Goal: Task Accomplishment & Management: Use online tool/utility

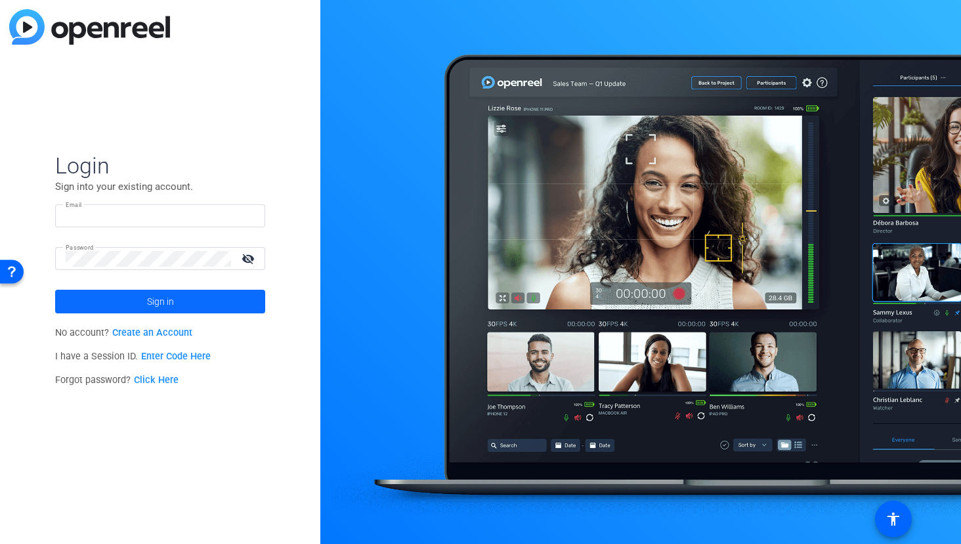
type input "leonardo.hernandez@pfizer.com"
click at [199, 303] on span at bounding box center [160, 302] width 210 height 32
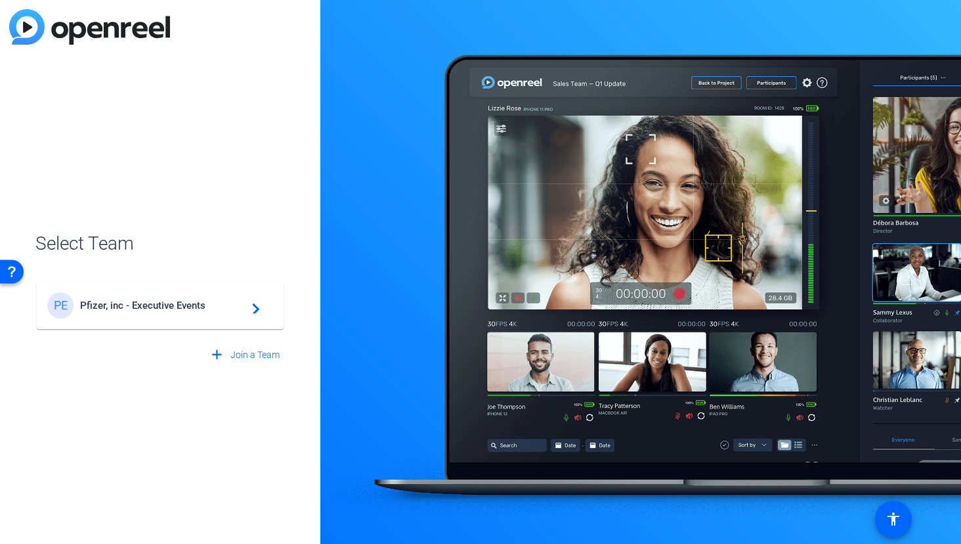
click at [169, 298] on div "PE Pfizer, inc - Executive Events navigate_next" at bounding box center [160, 305] width 226 height 26
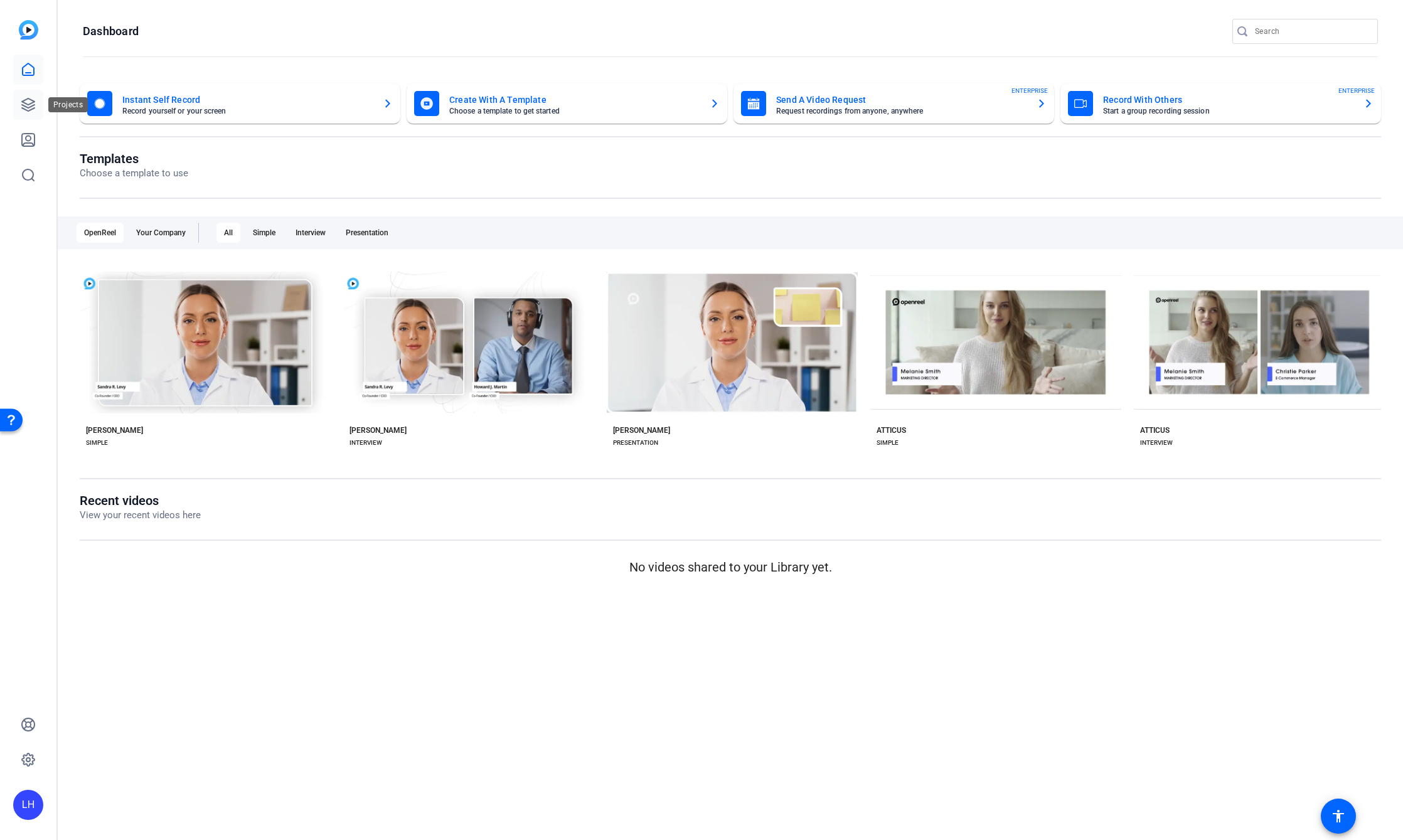
click at [37, 105] on link at bounding box center [29, 105] width 31 height 31
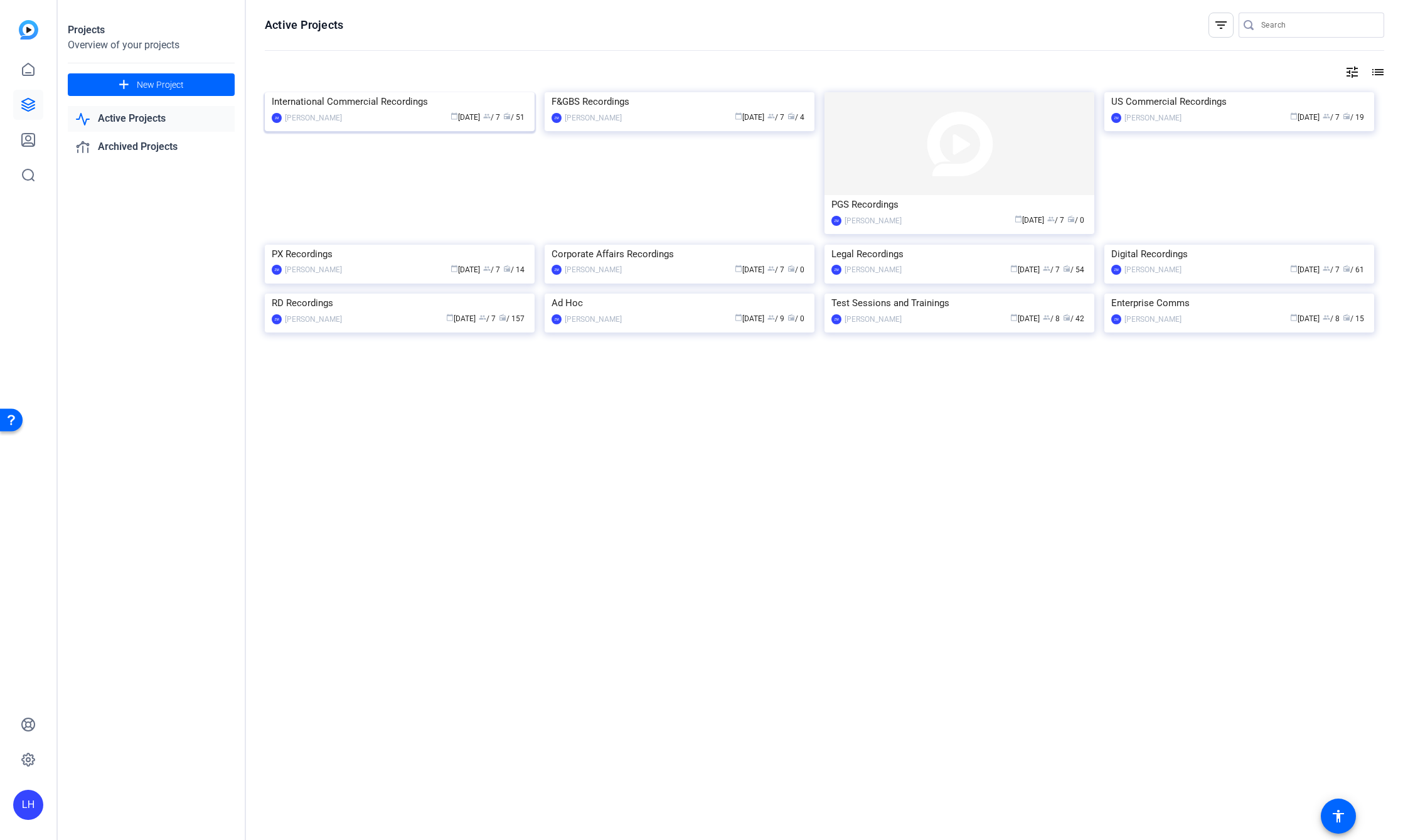
click at [440, 93] on img at bounding box center [399, 93] width 270 height 0
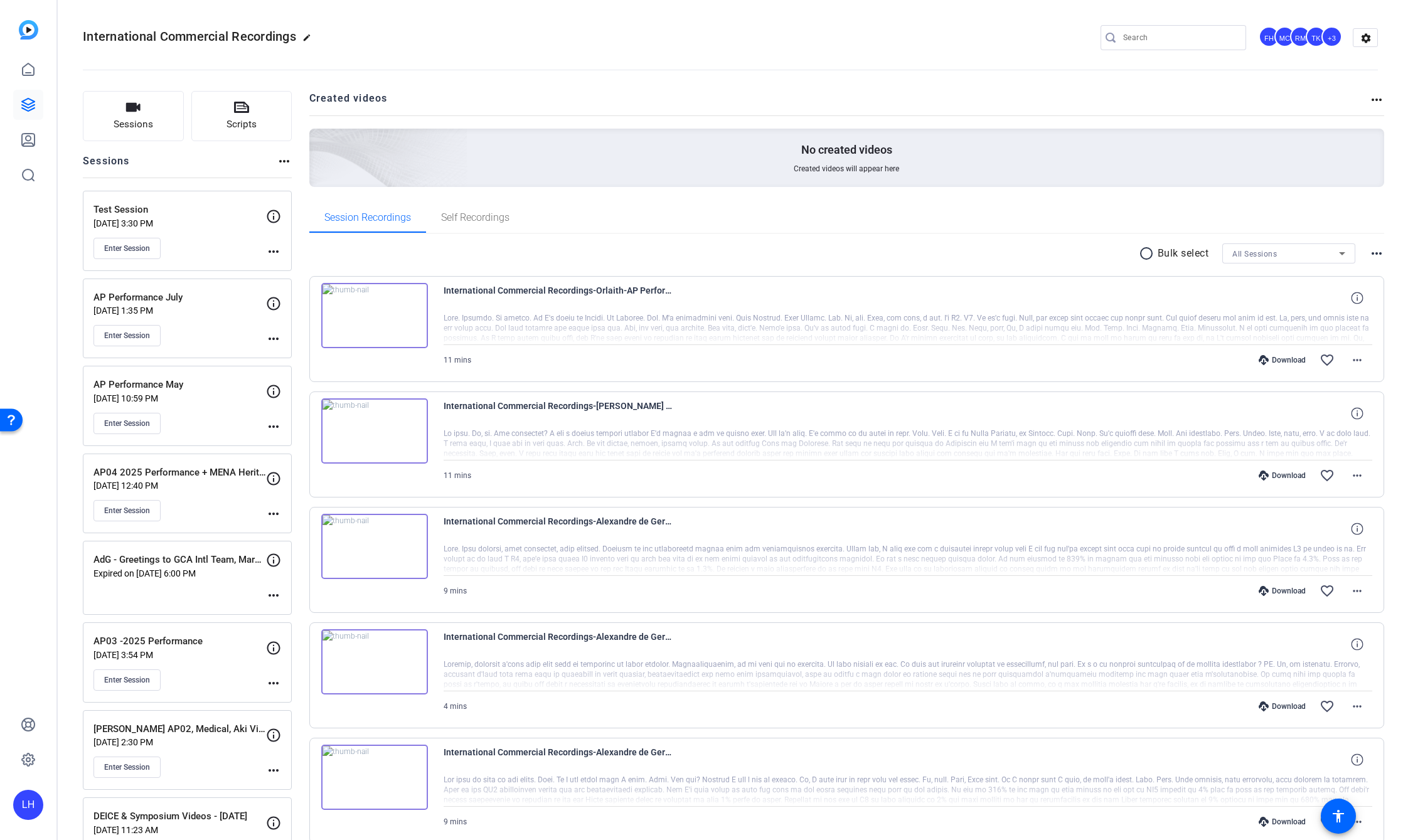
click at [266, 393] on icon at bounding box center [273, 392] width 15 height 15
click at [276, 392] on icon at bounding box center [273, 392] width 15 height 15
click at [273, 429] on mat-icon "more_horiz" at bounding box center [273, 427] width 15 height 15
click at [287, 438] on span "Edit Session" at bounding box center [305, 445] width 57 height 15
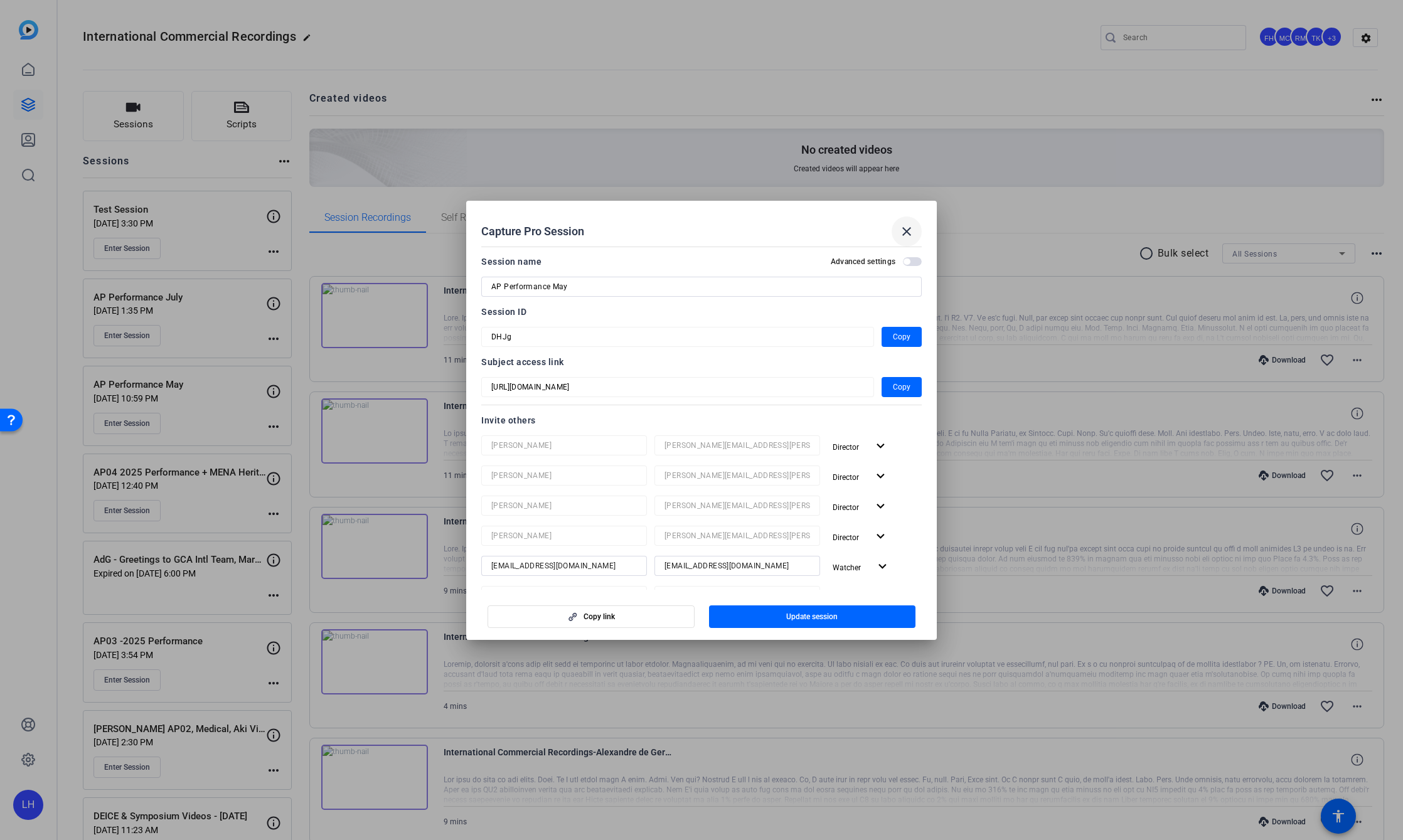
click at [904, 228] on mat-icon "close" at bounding box center [907, 231] width 15 height 15
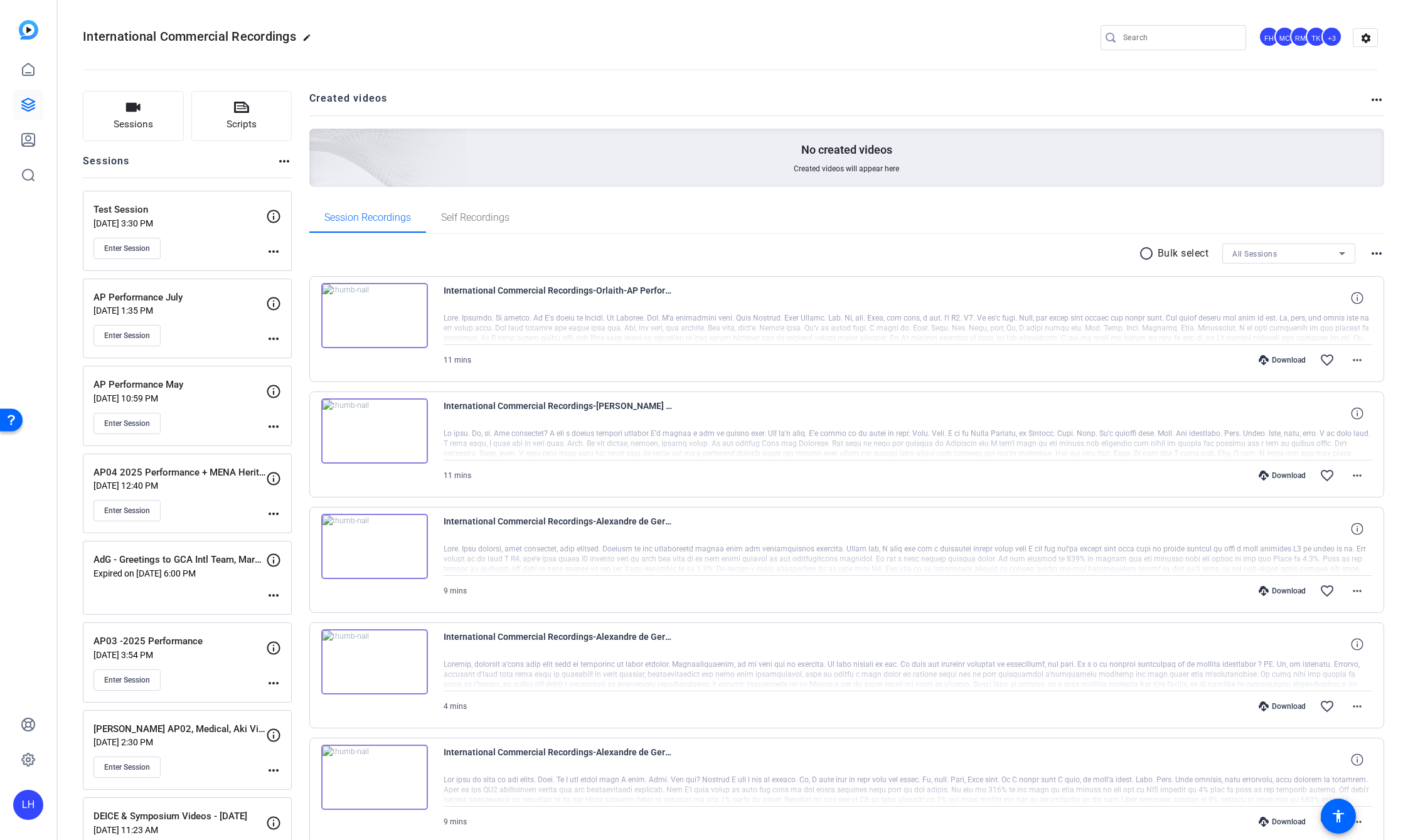
click at [138, 419] on span "Enter Session" at bounding box center [127, 423] width 46 height 11
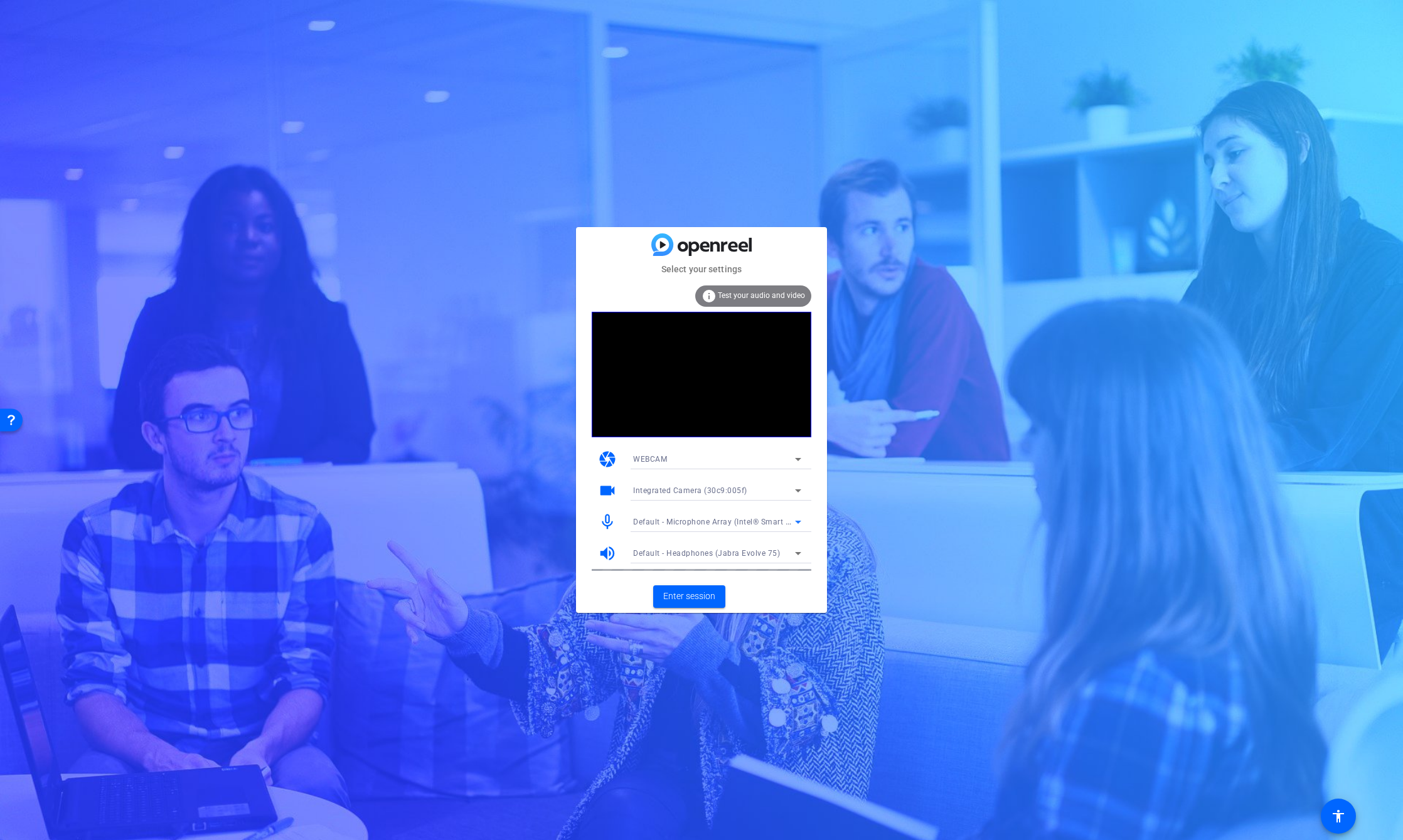
click at [776, 524] on span "Default - Microphone Array (Intel® Smart Sound Technology for Digital Microphon…" at bounding box center [789, 521] width 312 height 11
click at [764, 570] on span "Communications - Headset (Jabra Evolve 75)" at bounding box center [716, 568] width 164 height 15
click at [706, 591] on span "Enter session" at bounding box center [689, 596] width 53 height 13
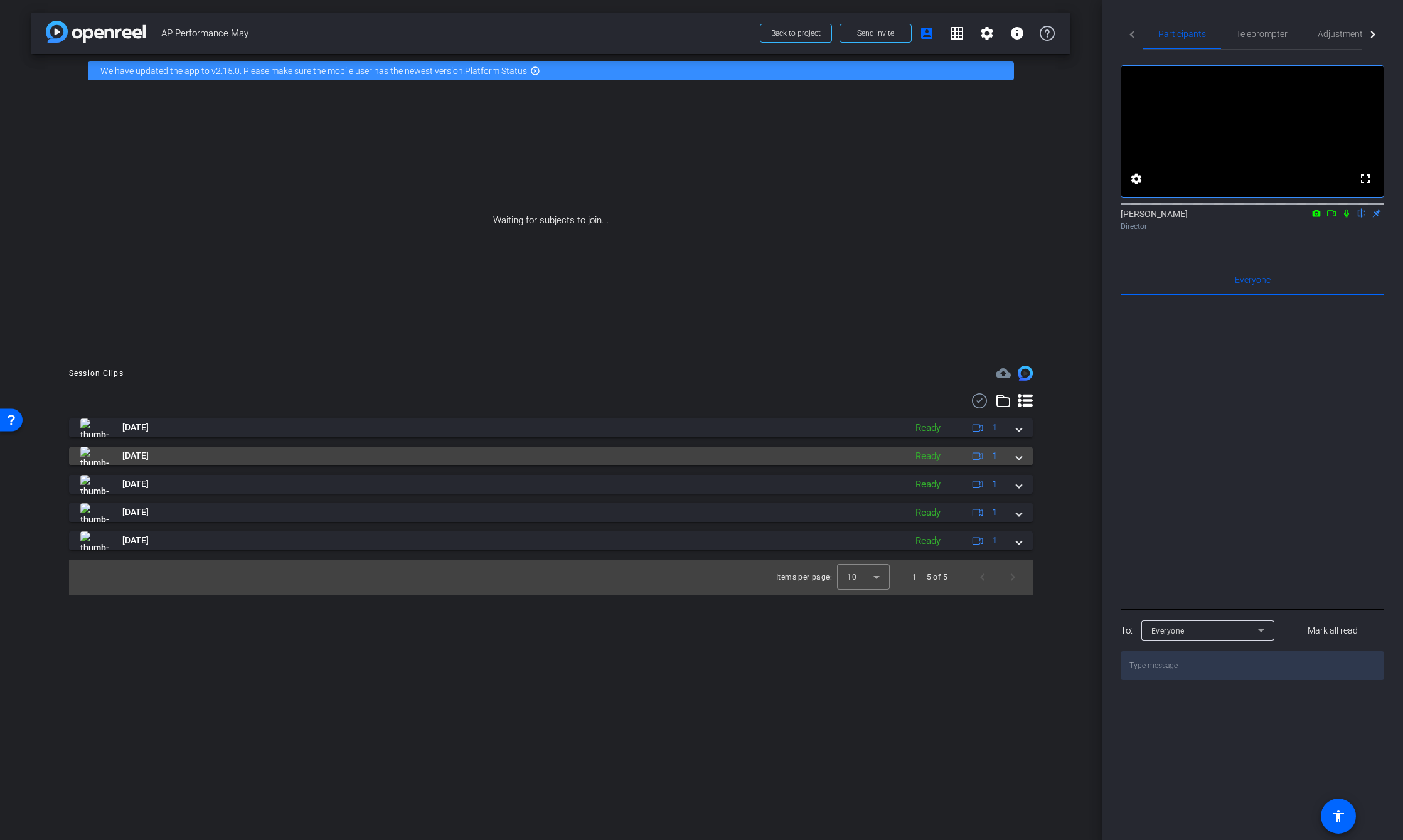
click at [721, 454] on mat-panel-title "Sep 19, 2025" at bounding box center [489, 457] width 819 height 19
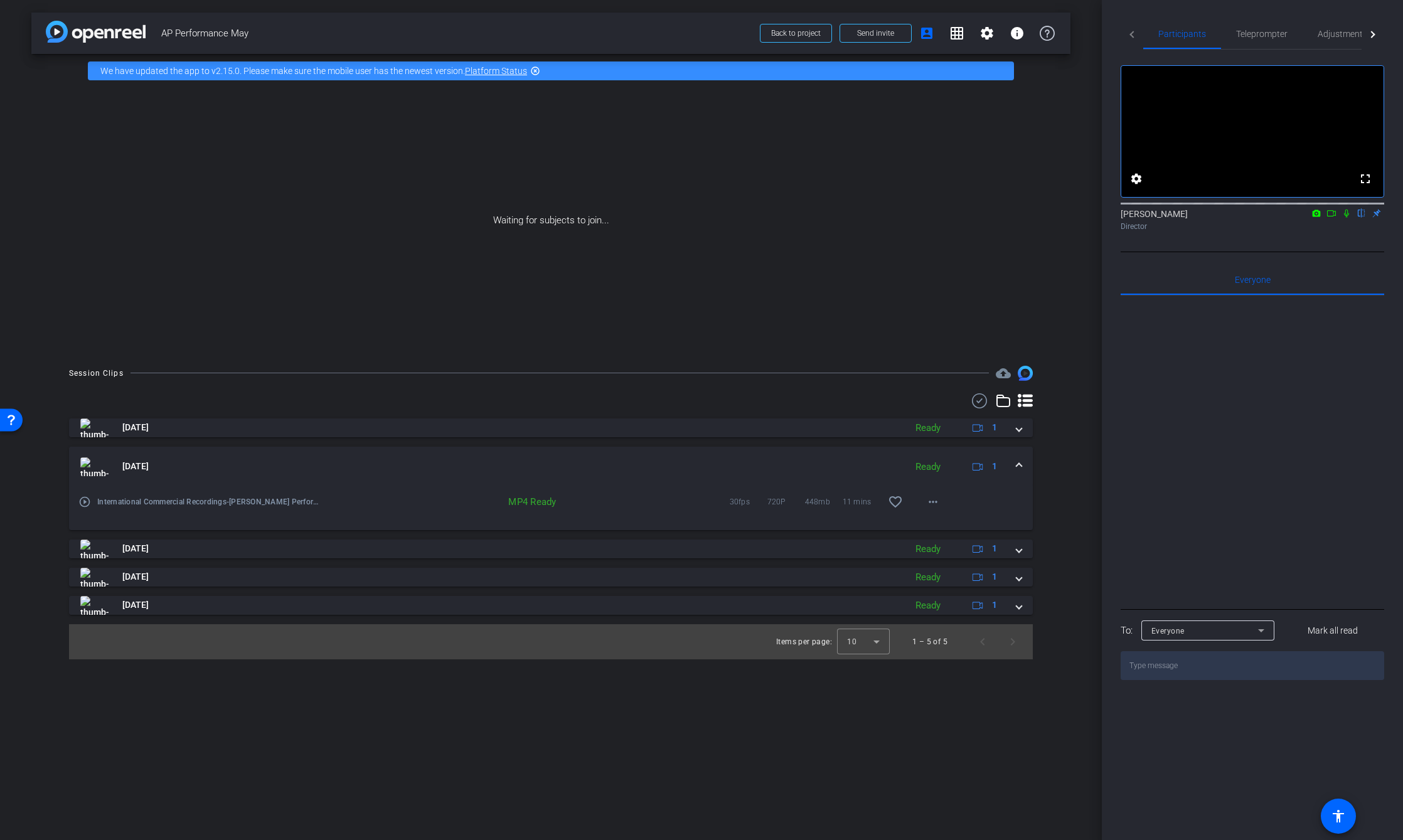
click at [721, 454] on mat-expansion-panel-header "Sep 19, 2025 Ready 1" at bounding box center [550, 467] width 964 height 40
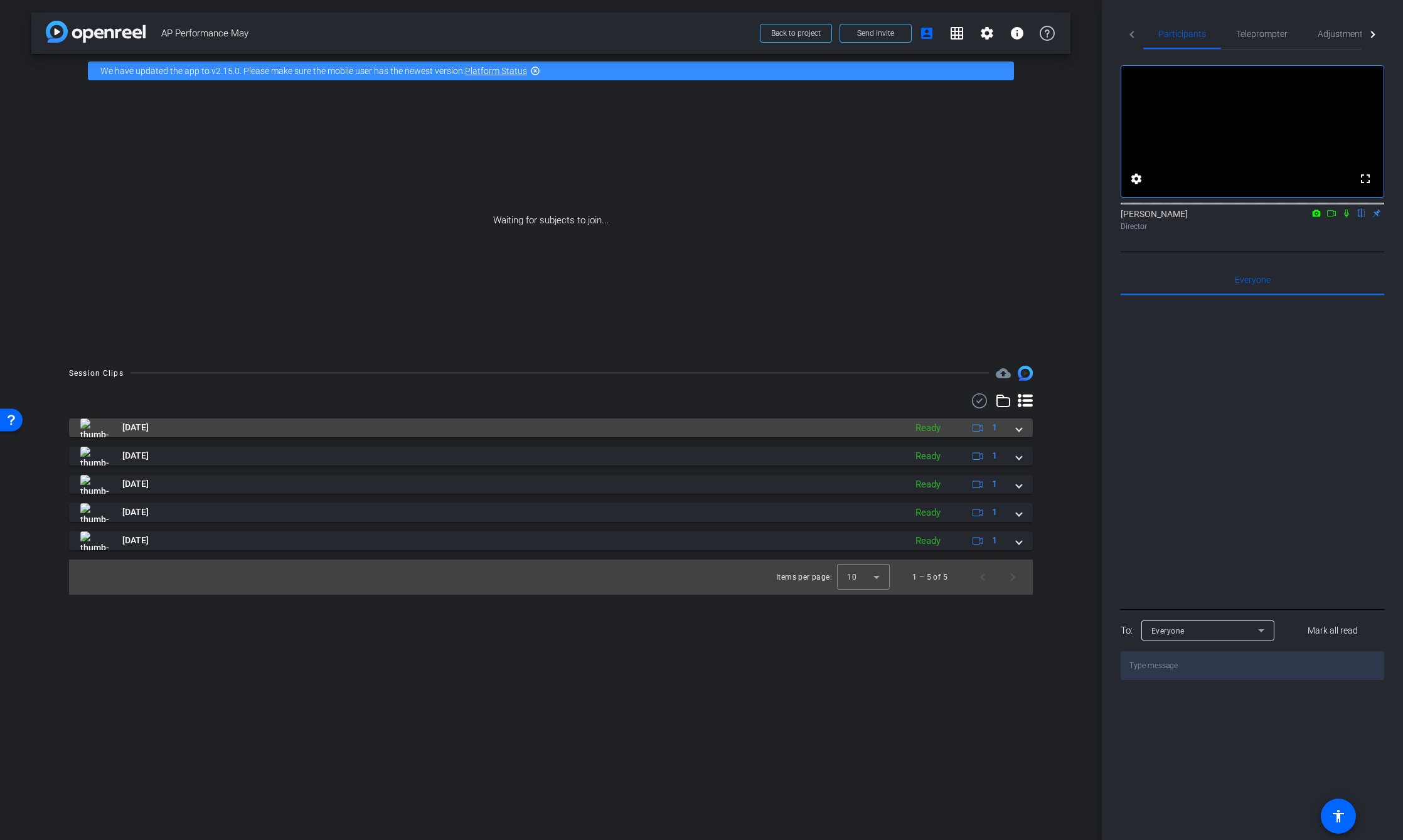
click at [698, 422] on mat-panel-title "Sep 19, 2025" at bounding box center [489, 428] width 819 height 19
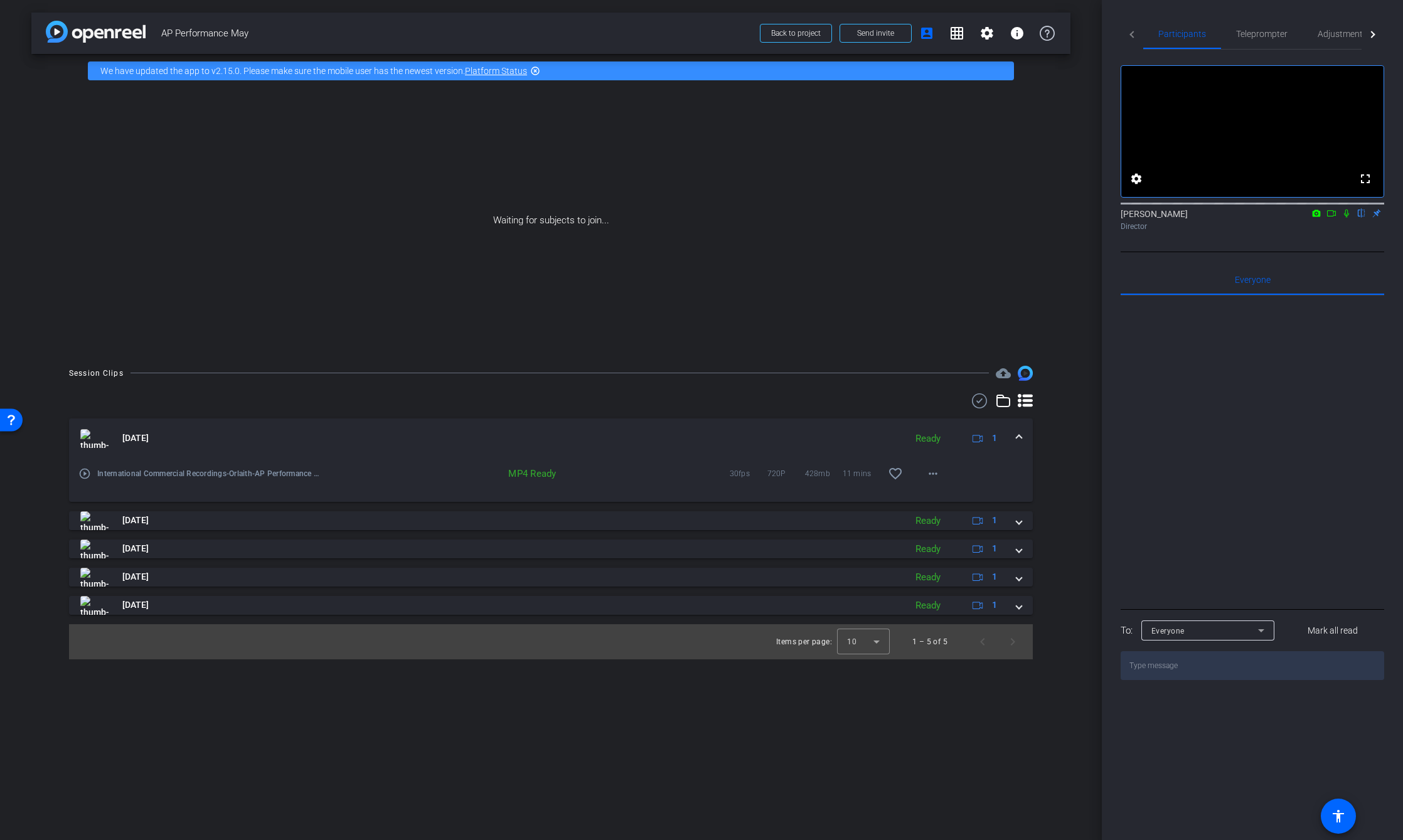
click at [698, 422] on mat-expansion-panel-header "Sep 19, 2025 Ready 1" at bounding box center [550, 439] width 964 height 40
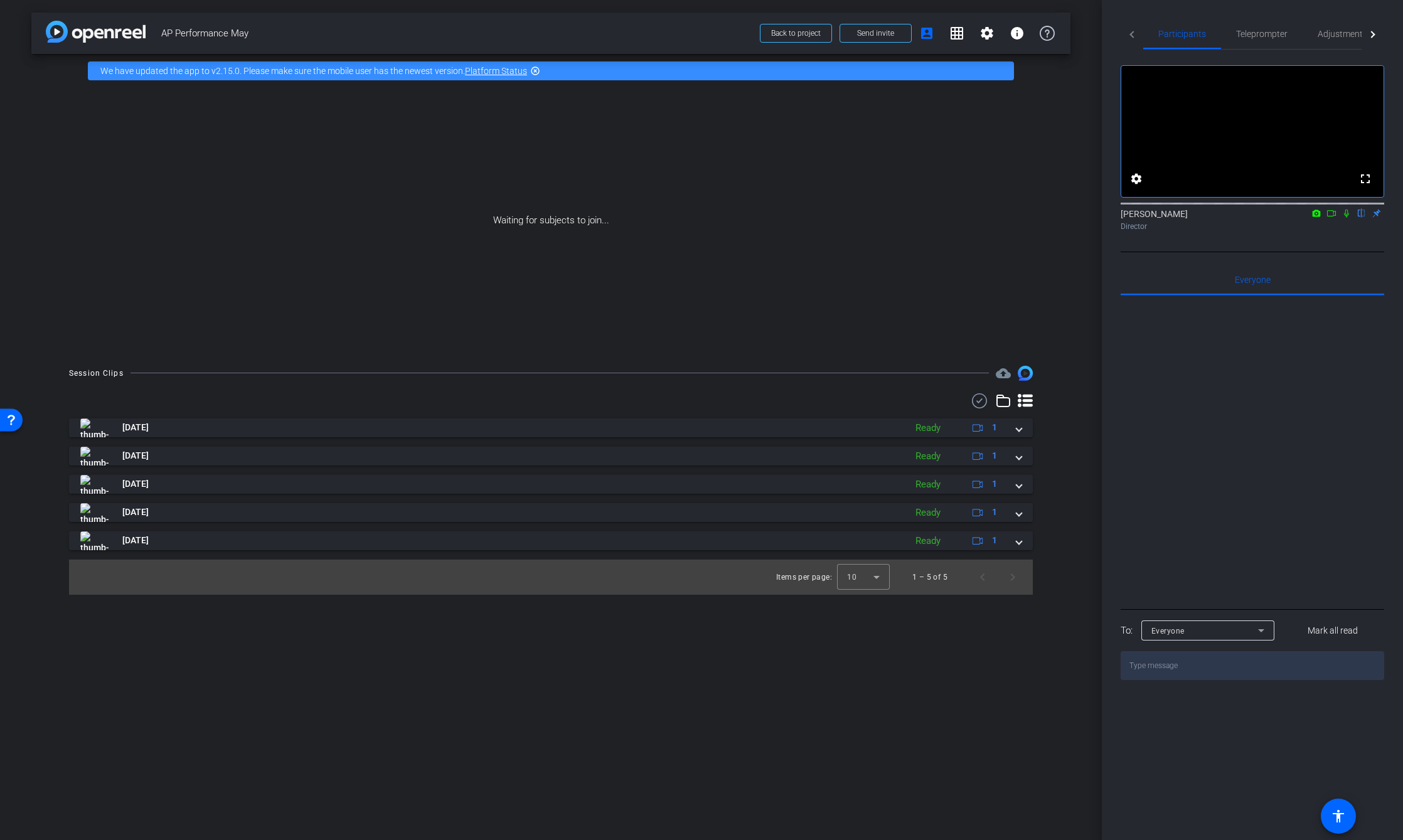
click at [1317, 218] on icon at bounding box center [1316, 213] width 11 height 9
click at [1347, 410] on div at bounding box center [702, 420] width 1403 height 840
click at [1333, 217] on icon at bounding box center [1331, 213] width 9 height 7
click at [1286, 512] on div at bounding box center [1253, 450] width 264 height 311
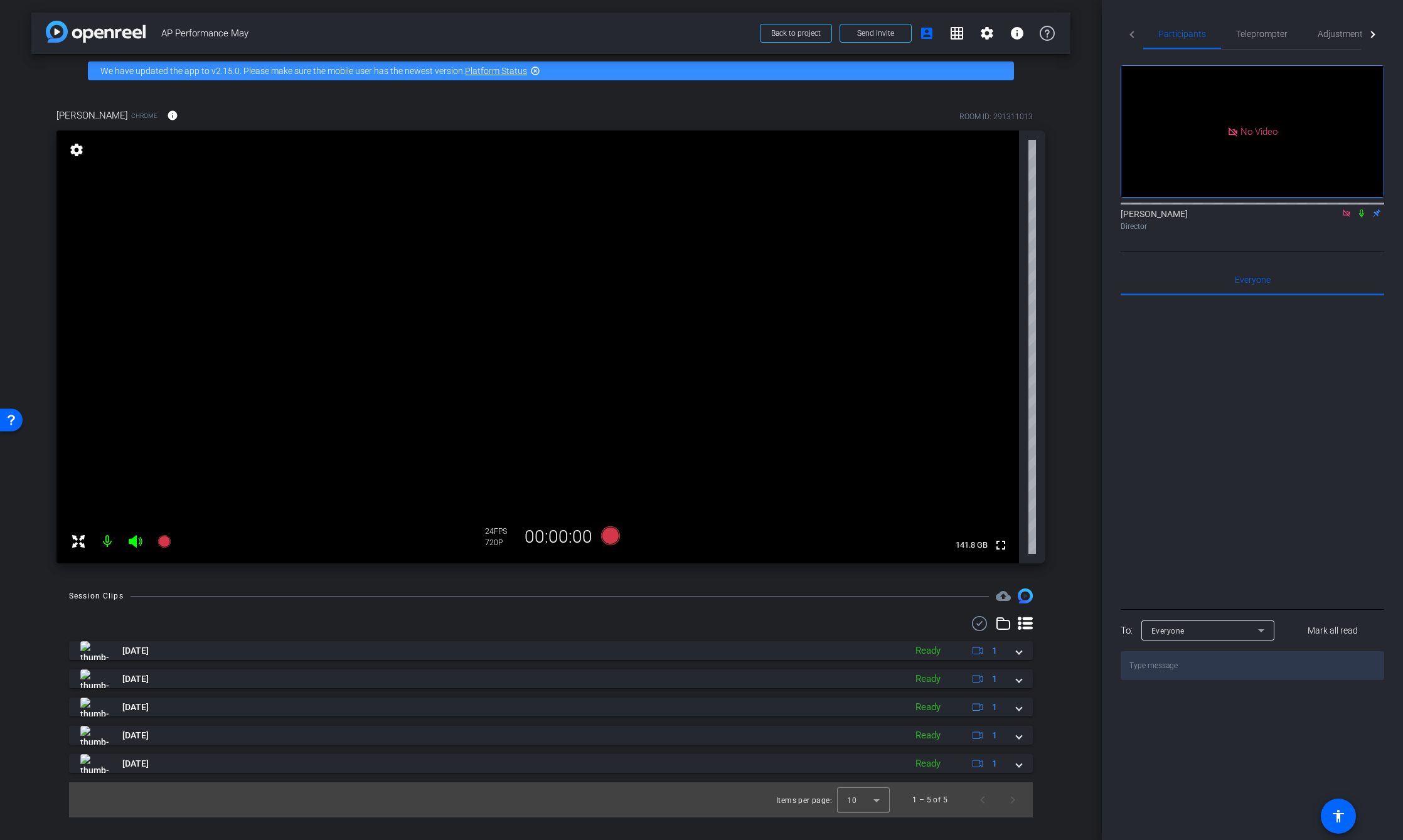
click at [1343, 218] on icon at bounding box center [1347, 213] width 11 height 9
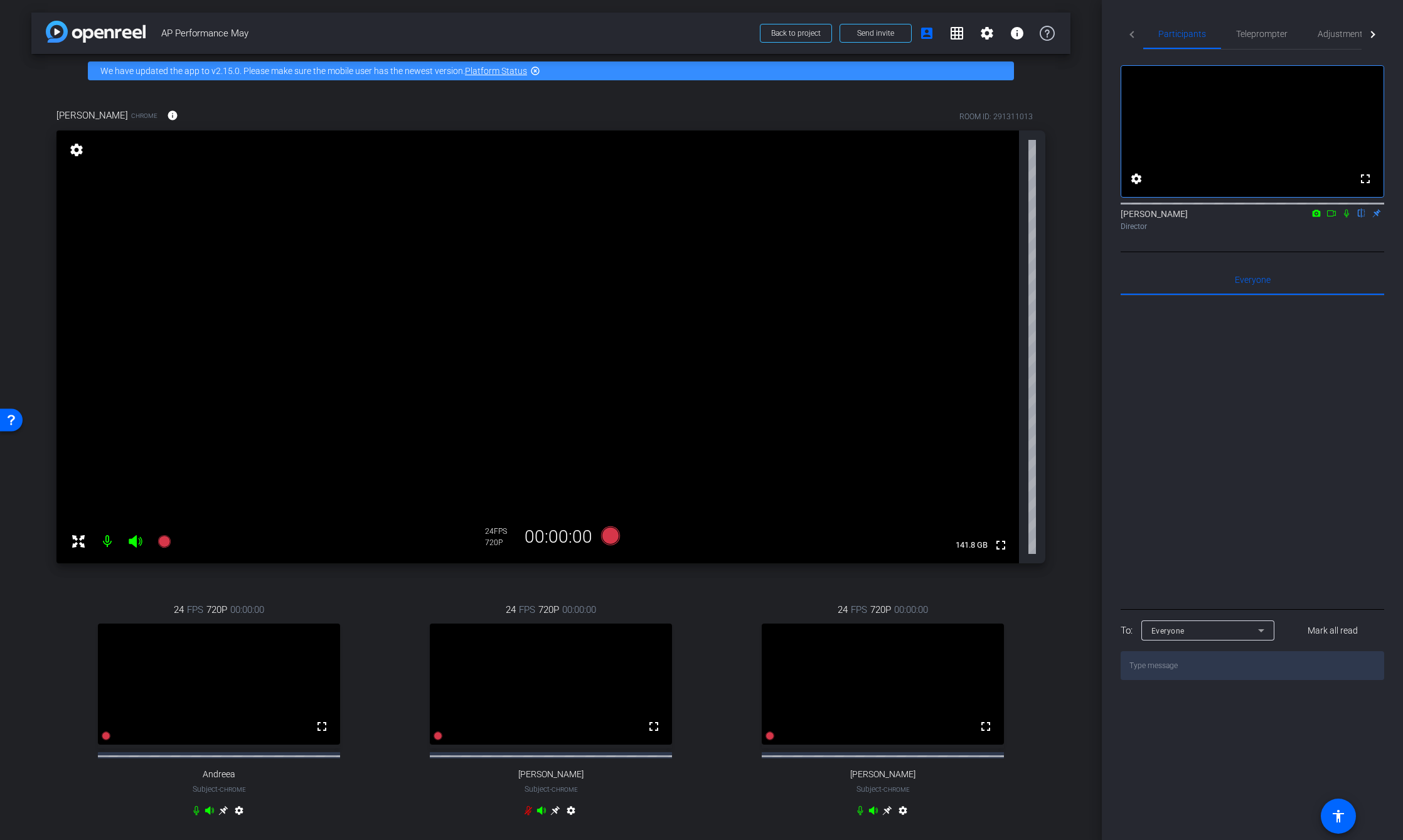
click at [1211, 10] on div "Participants Teleprompter Adjustments Live fullscreen settings Leonardo Hernand…" at bounding box center [1252, 420] width 301 height 840
click at [1348, 218] on icon at bounding box center [1347, 213] width 11 height 9
click at [1332, 218] on icon at bounding box center [1331, 213] width 11 height 9
click at [951, 33] on mat-icon "grid_on" at bounding box center [957, 33] width 15 height 15
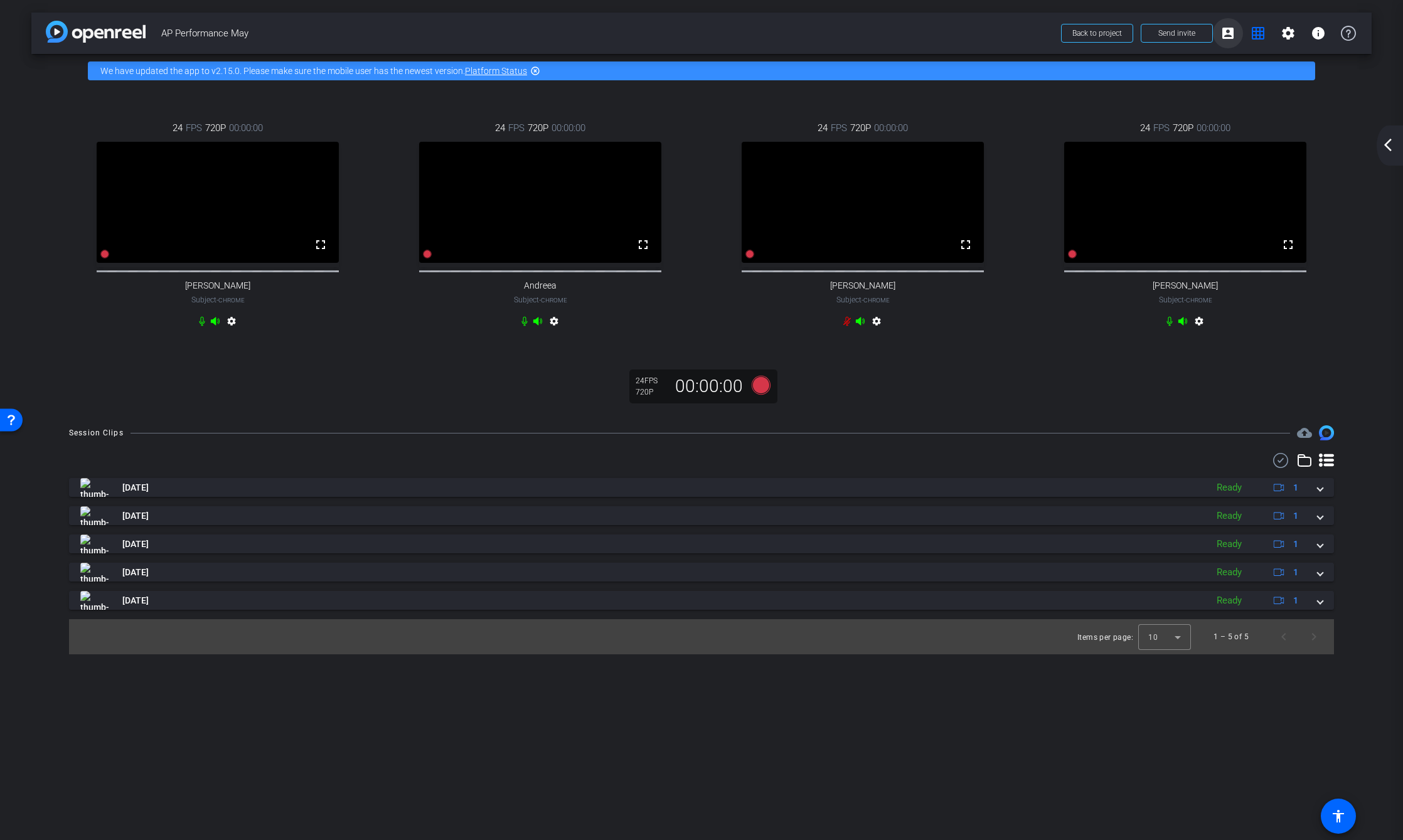
click at [1227, 35] on mat-icon "account_box" at bounding box center [1228, 33] width 15 height 15
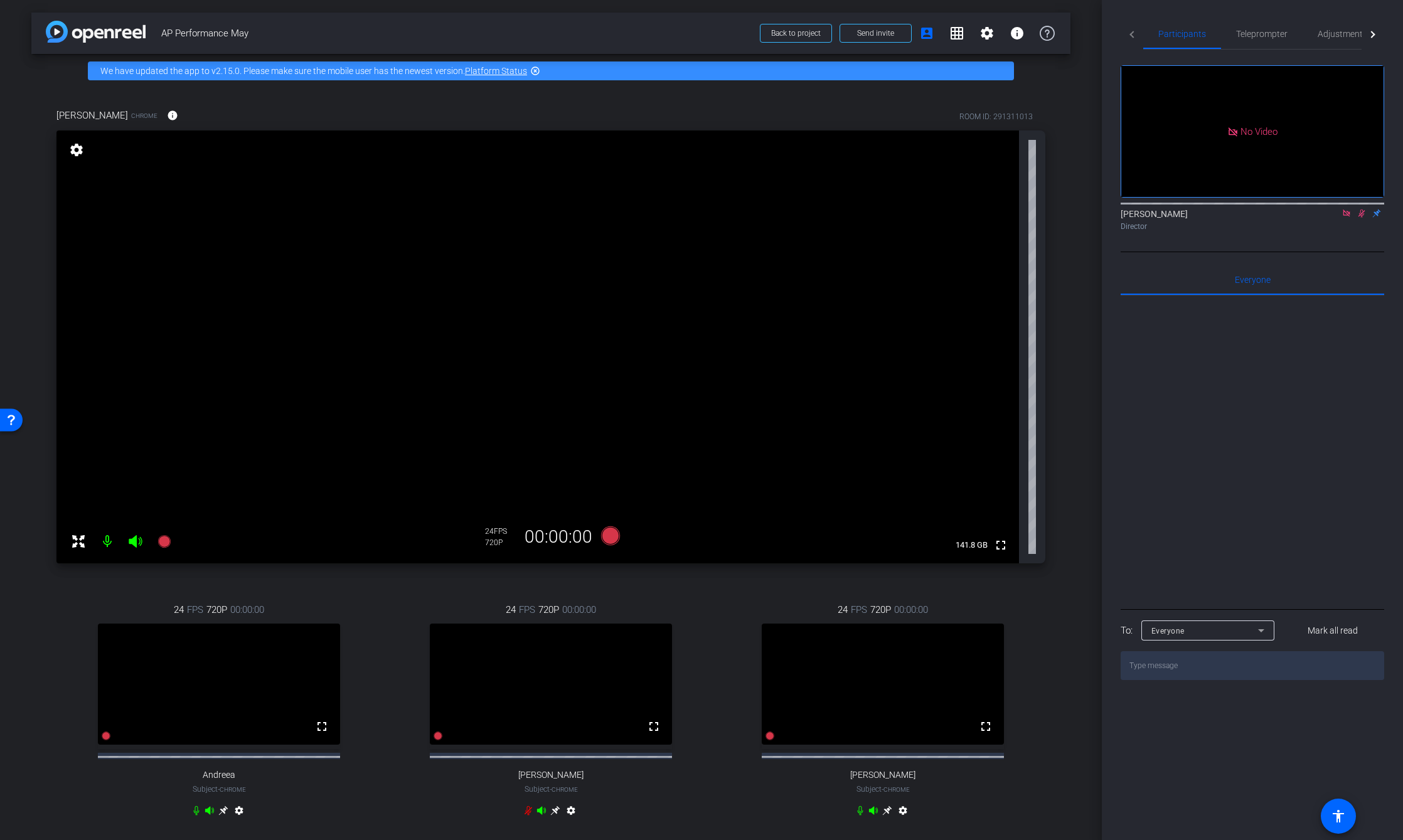
click at [901, 821] on mat-icon "settings" at bounding box center [903, 813] width 15 height 15
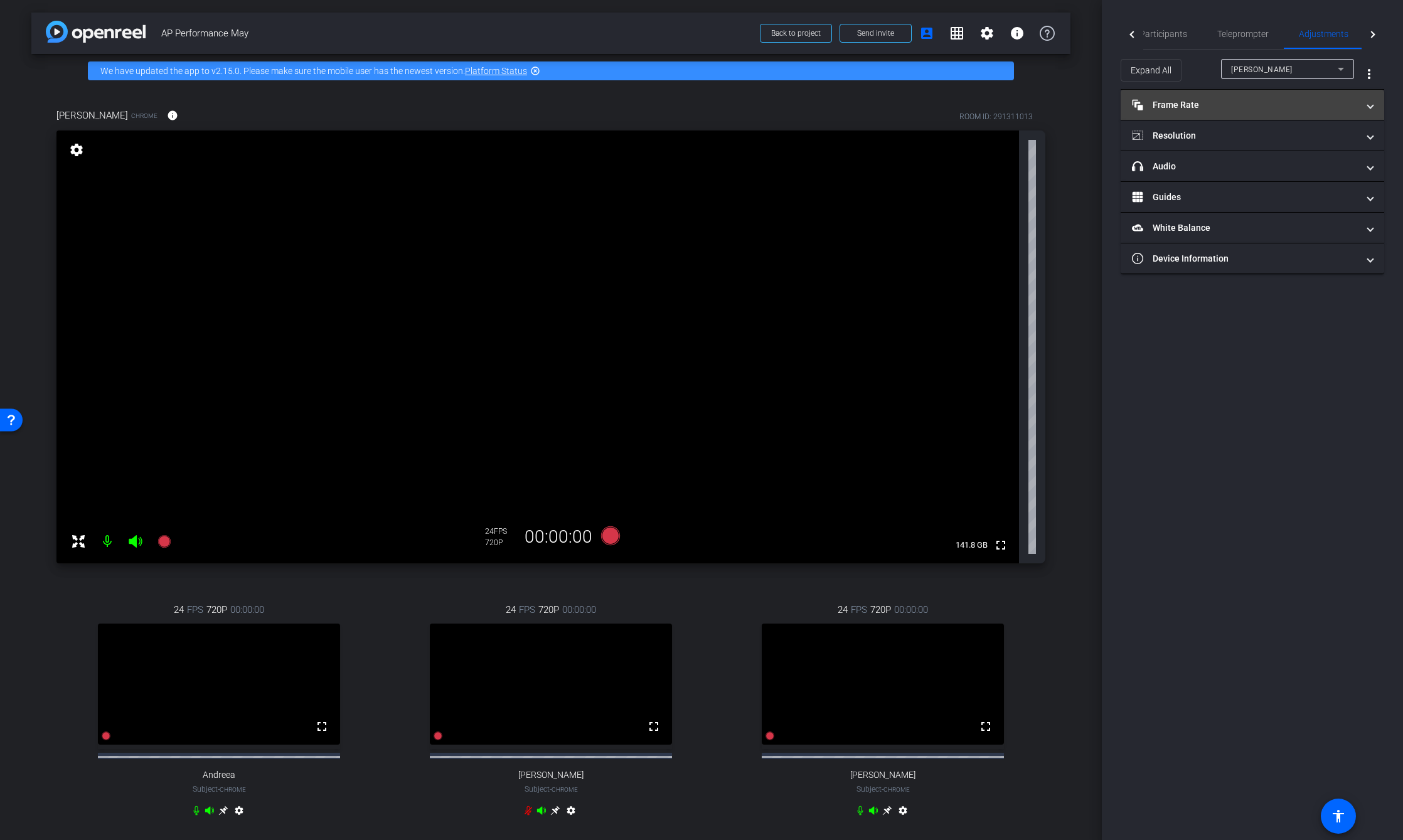
click at [1205, 102] on mat-panel-title "Frame Rate Frame Rate" at bounding box center [1245, 105] width 226 height 13
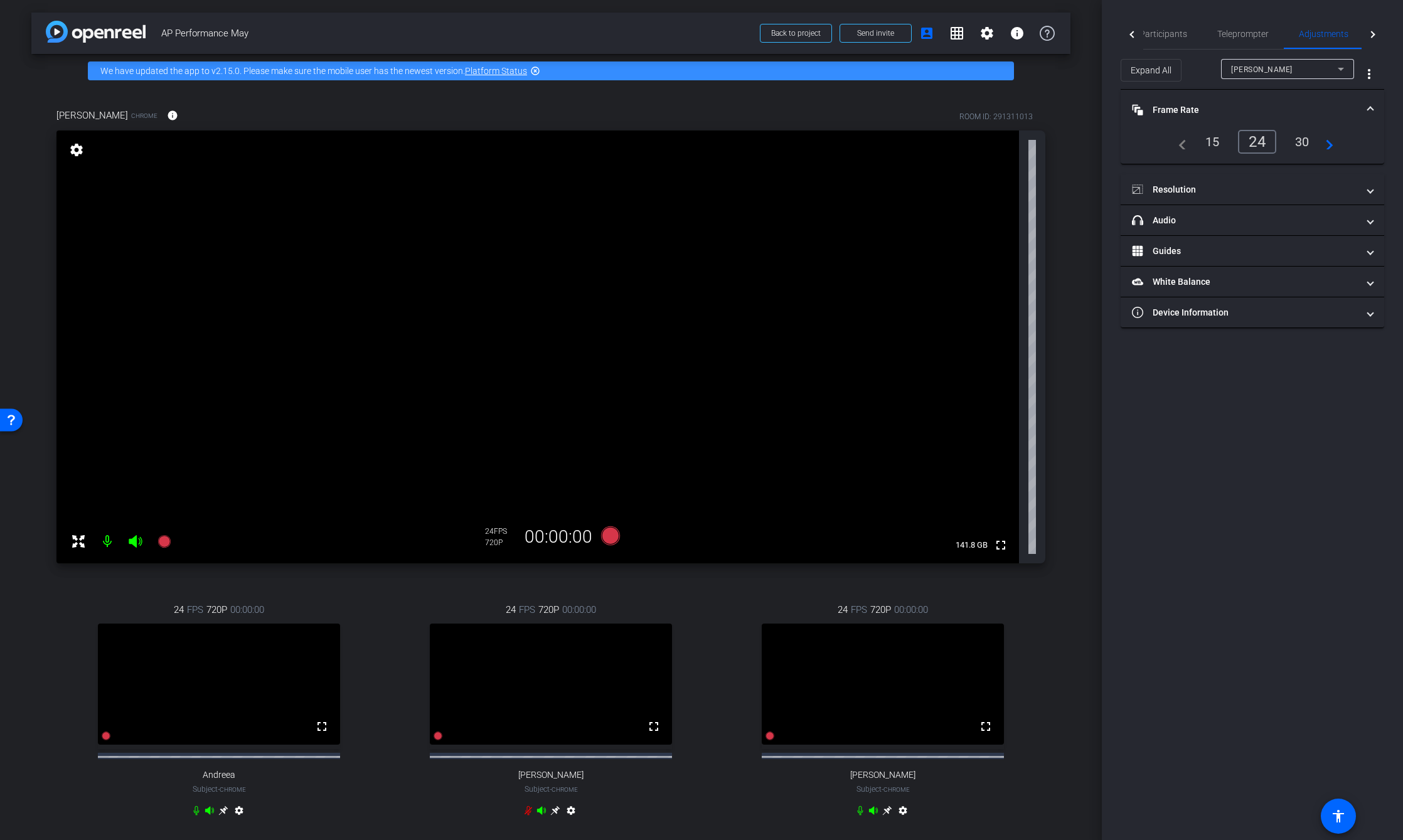
click at [1205, 102] on mat-expansion-panel-header "Frame Rate Frame Rate" at bounding box center [1253, 110] width 264 height 40
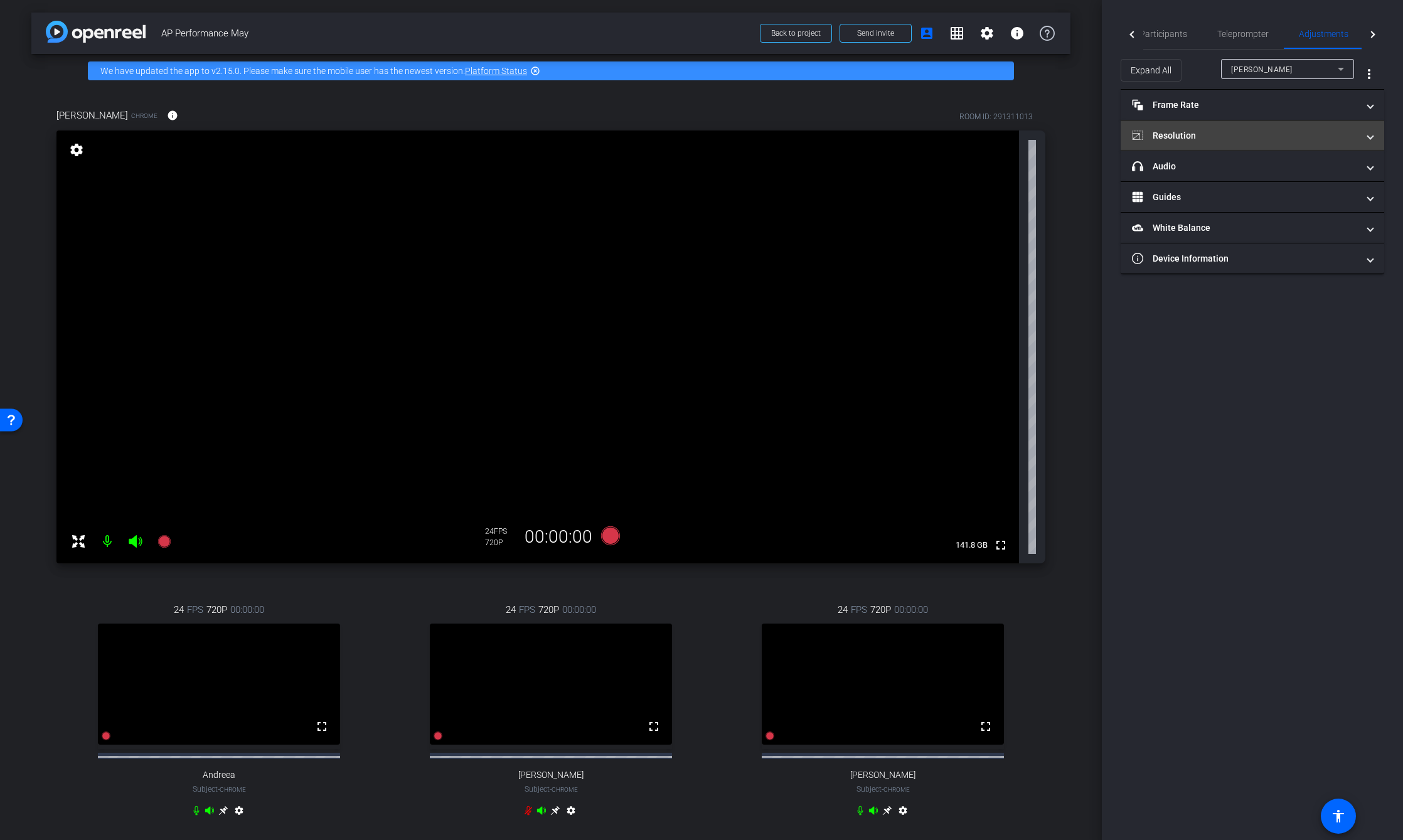
click at [1209, 125] on mat-expansion-panel-header "Resolution" at bounding box center [1253, 136] width 264 height 31
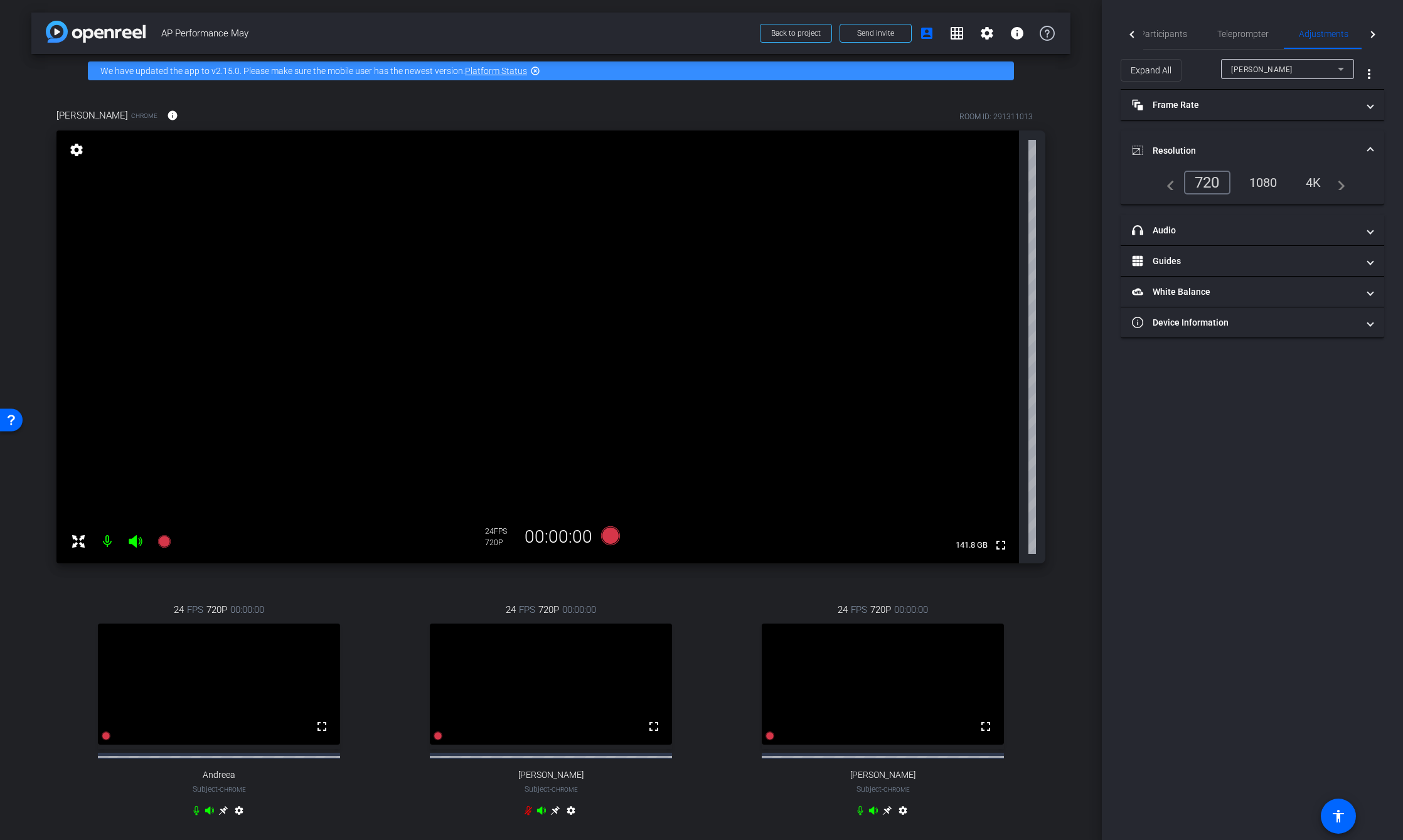
click at [1264, 182] on div "1080" at bounding box center [1263, 183] width 47 height 21
click at [1245, 151] on mat-panel-title "Resolution" at bounding box center [1245, 151] width 226 height 13
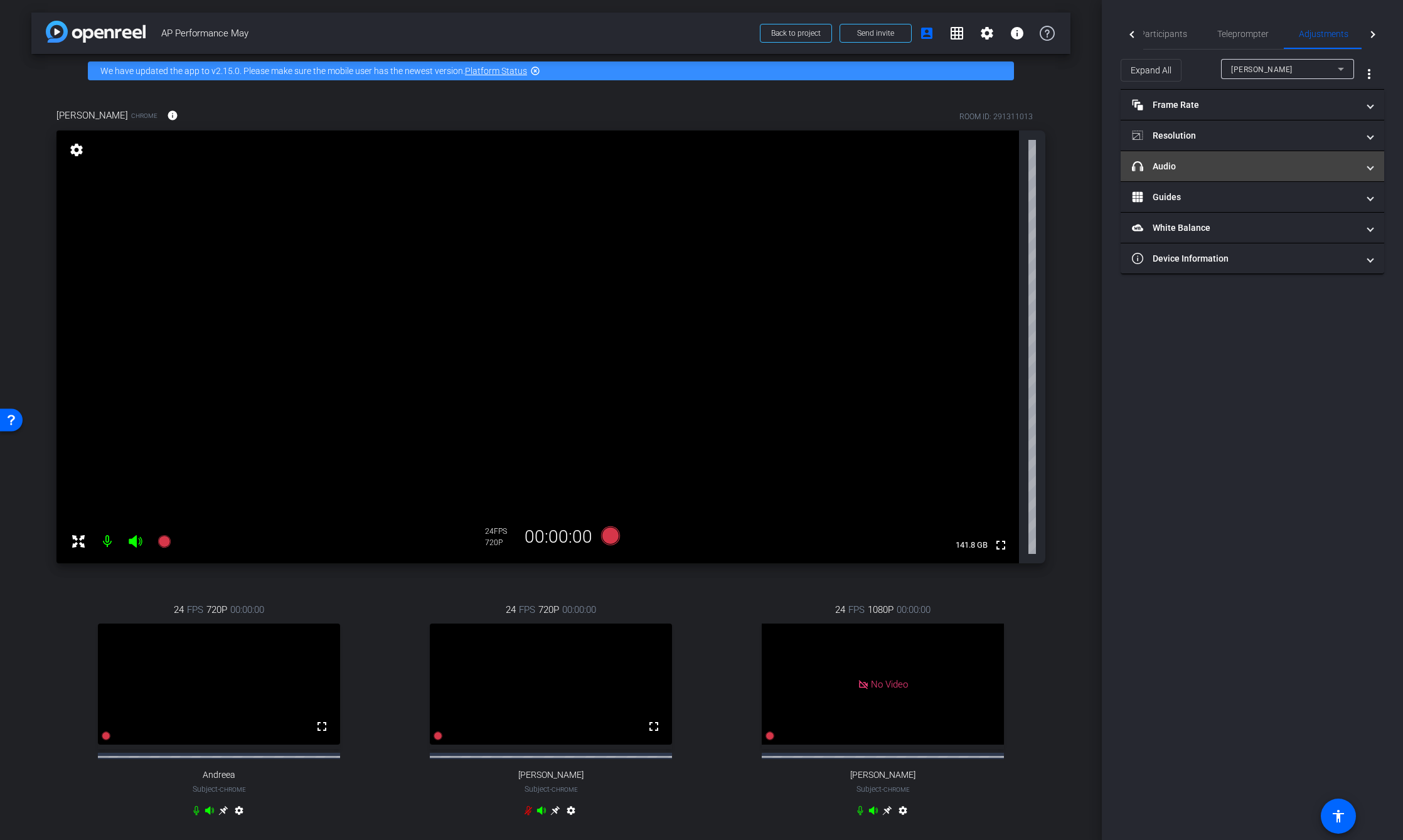
click at [1233, 162] on mat-panel-title "headphone icon Audio" at bounding box center [1245, 166] width 226 height 13
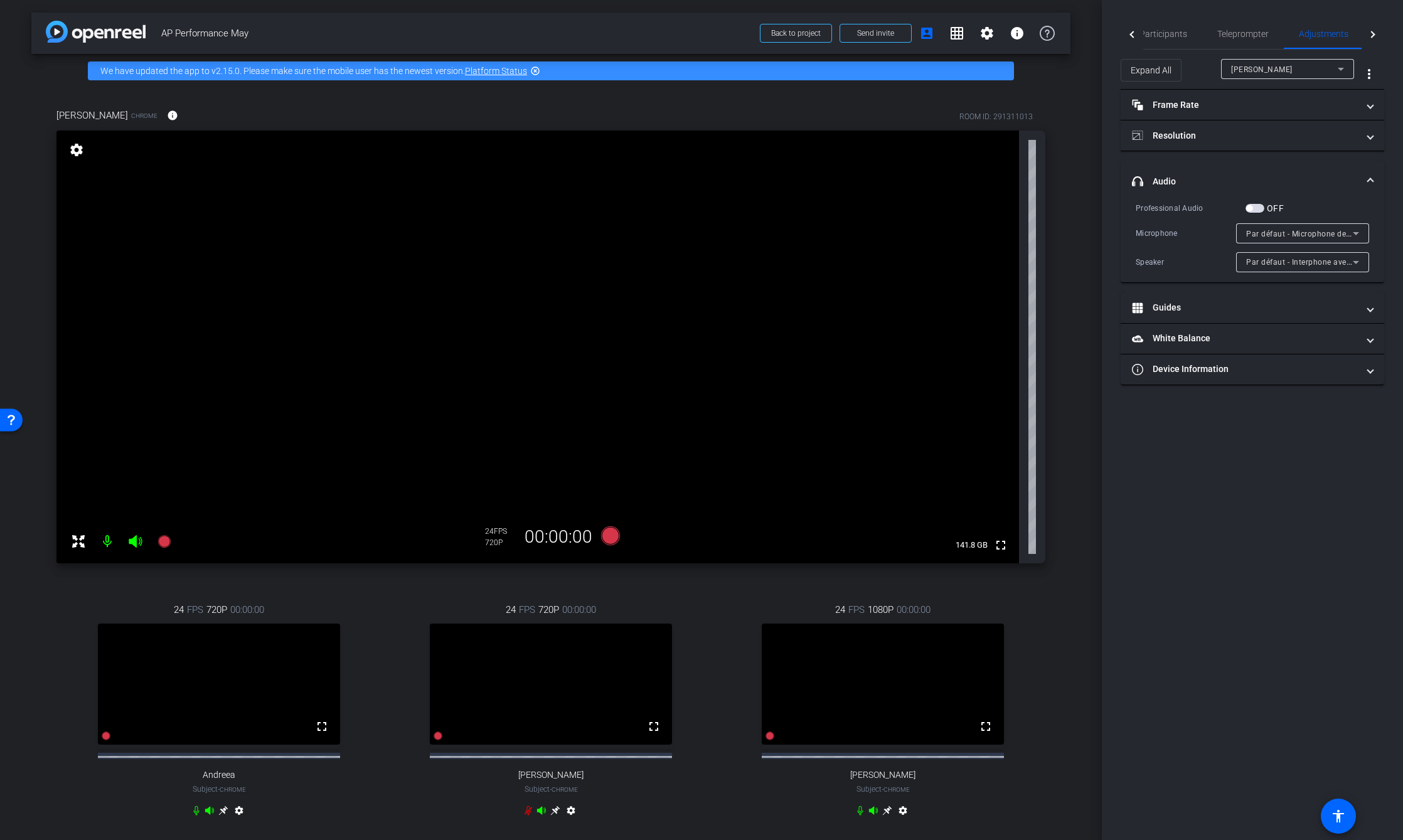
click at [1233, 162] on mat-expansion-panel-header "headphone icon Audio" at bounding box center [1253, 182] width 264 height 40
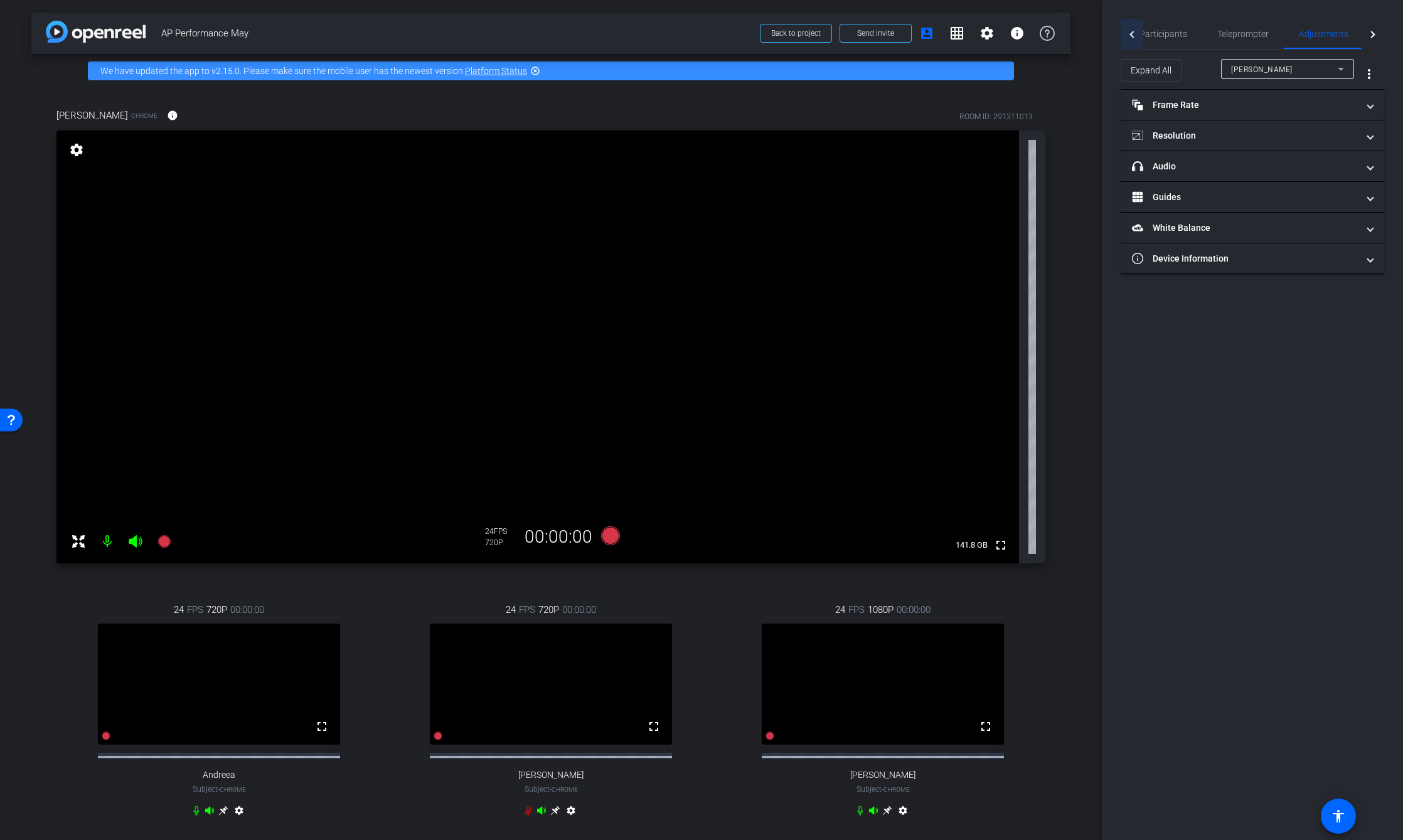
click at [1131, 32] on div at bounding box center [1133, 34] width 23 height 31
click at [1255, 69] on span "Alexandre" at bounding box center [1262, 69] width 61 height 9
click at [1255, 69] on div at bounding box center [702, 420] width 1403 height 840
click at [1078, 331] on div "arrow_back AP Performance May Back to project Send invite account_box grid_on s…" at bounding box center [550, 420] width 1102 height 840
click at [1135, 39] on mat-tab-header "Participants Teleprompter Adjustments Live" at bounding box center [1253, 34] width 264 height 31
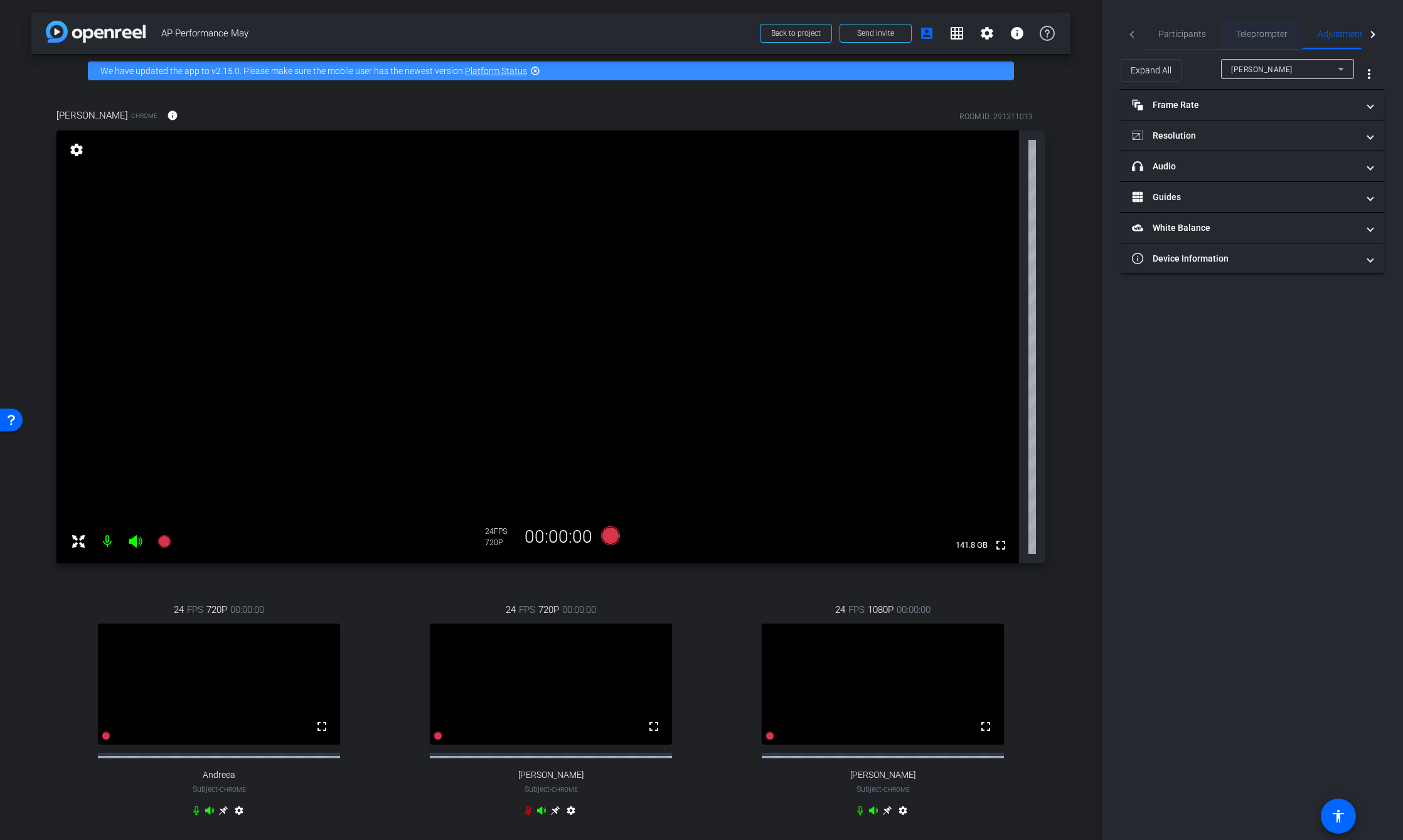
click at [1252, 35] on span "Teleprompter" at bounding box center [1263, 33] width 52 height 9
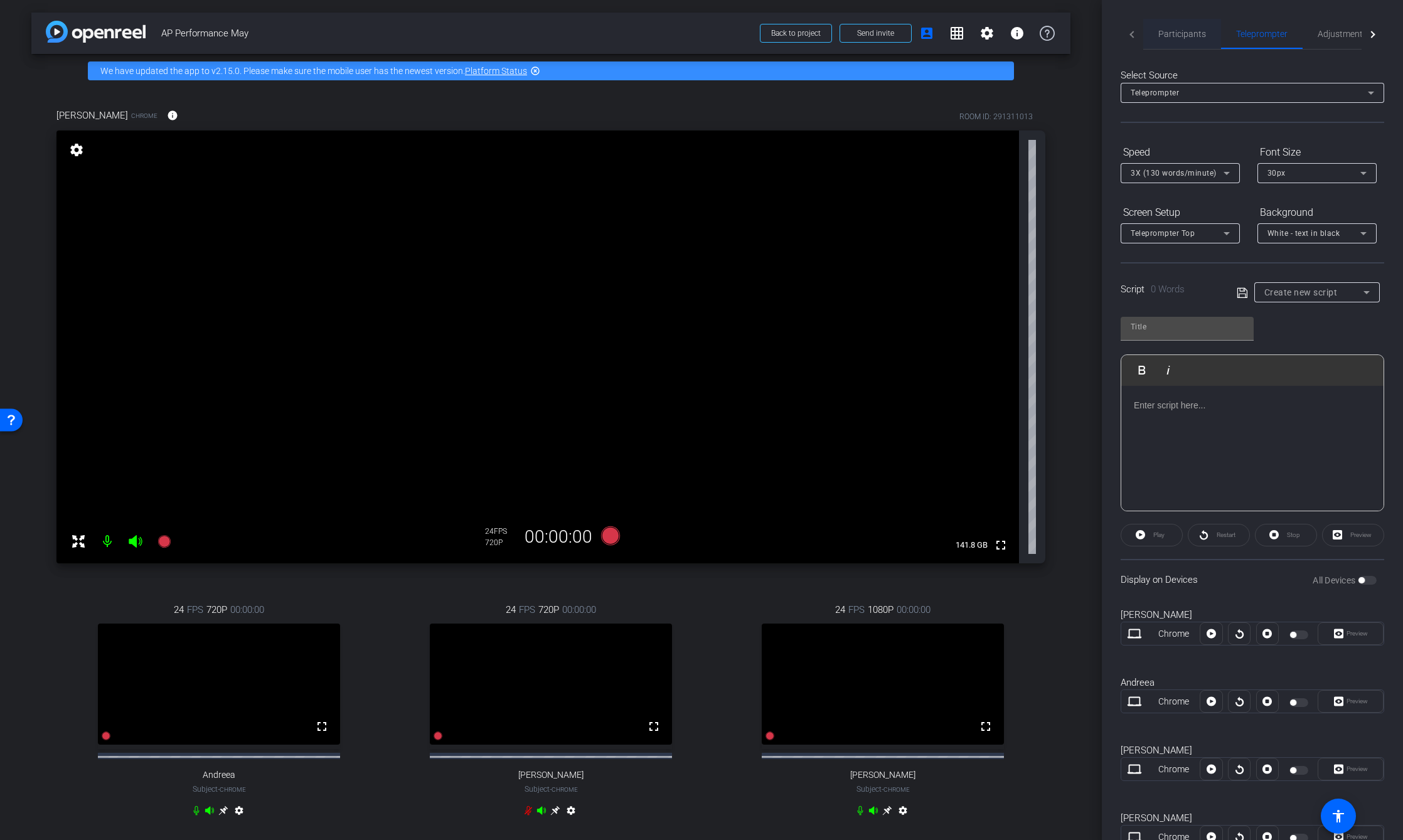
click at [1196, 30] on span "Participants" at bounding box center [1182, 33] width 48 height 9
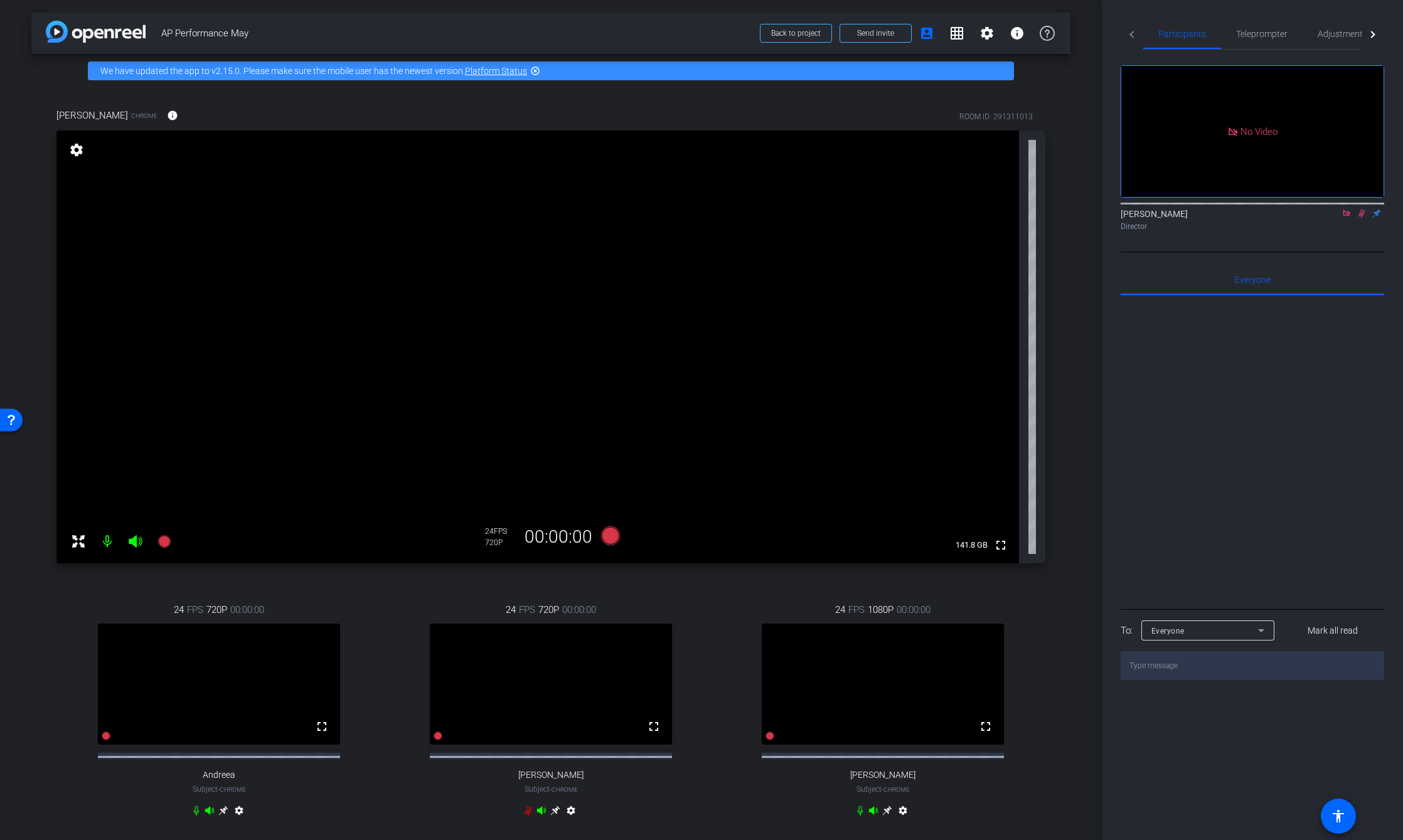
click at [882, 816] on icon at bounding box center [887, 811] width 10 height 10
click at [1361, 209] on icon at bounding box center [1362, 213] width 7 height 9
click at [608, 544] on icon at bounding box center [611, 536] width 19 height 19
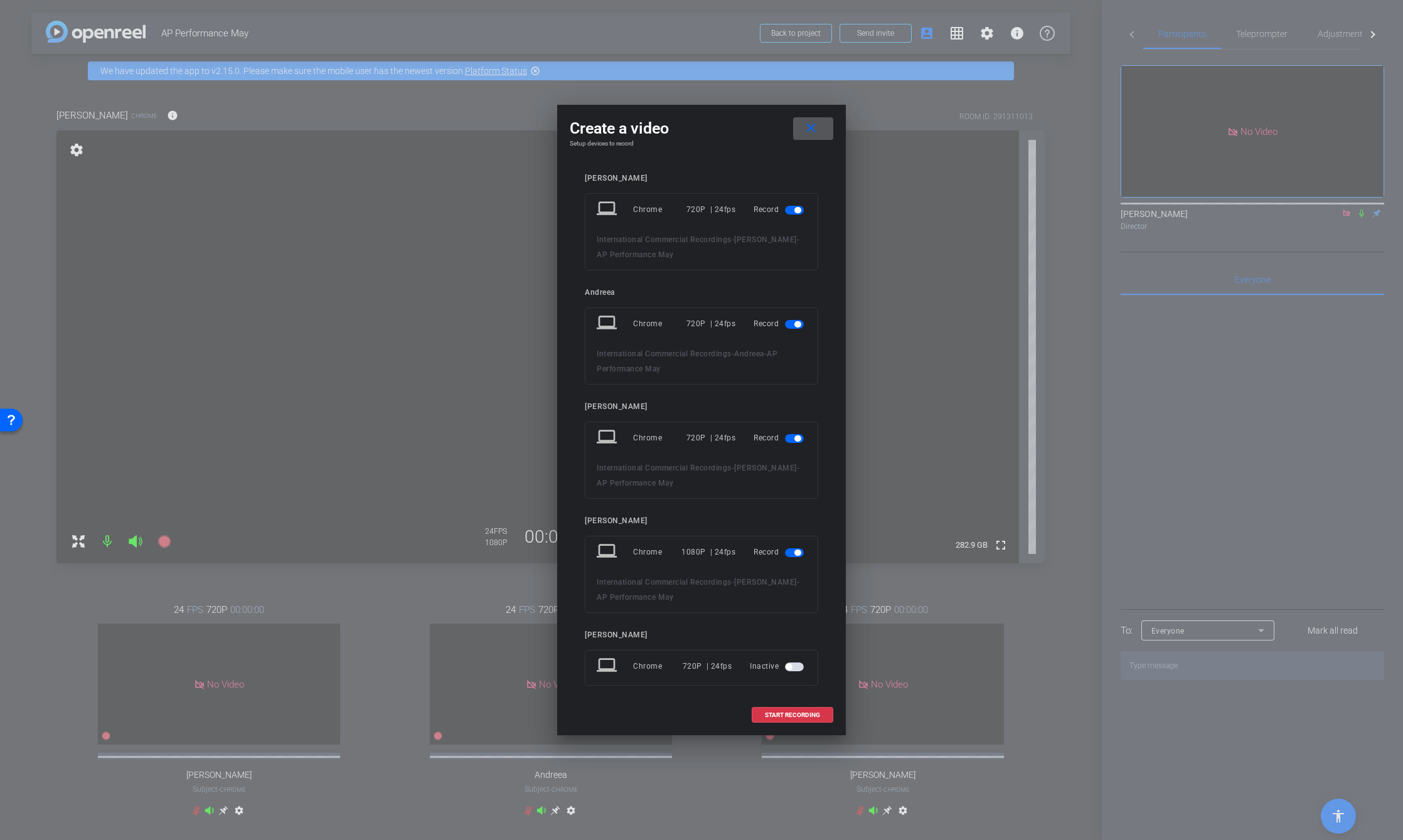
click at [788, 322] on span "button" at bounding box center [794, 324] width 19 height 9
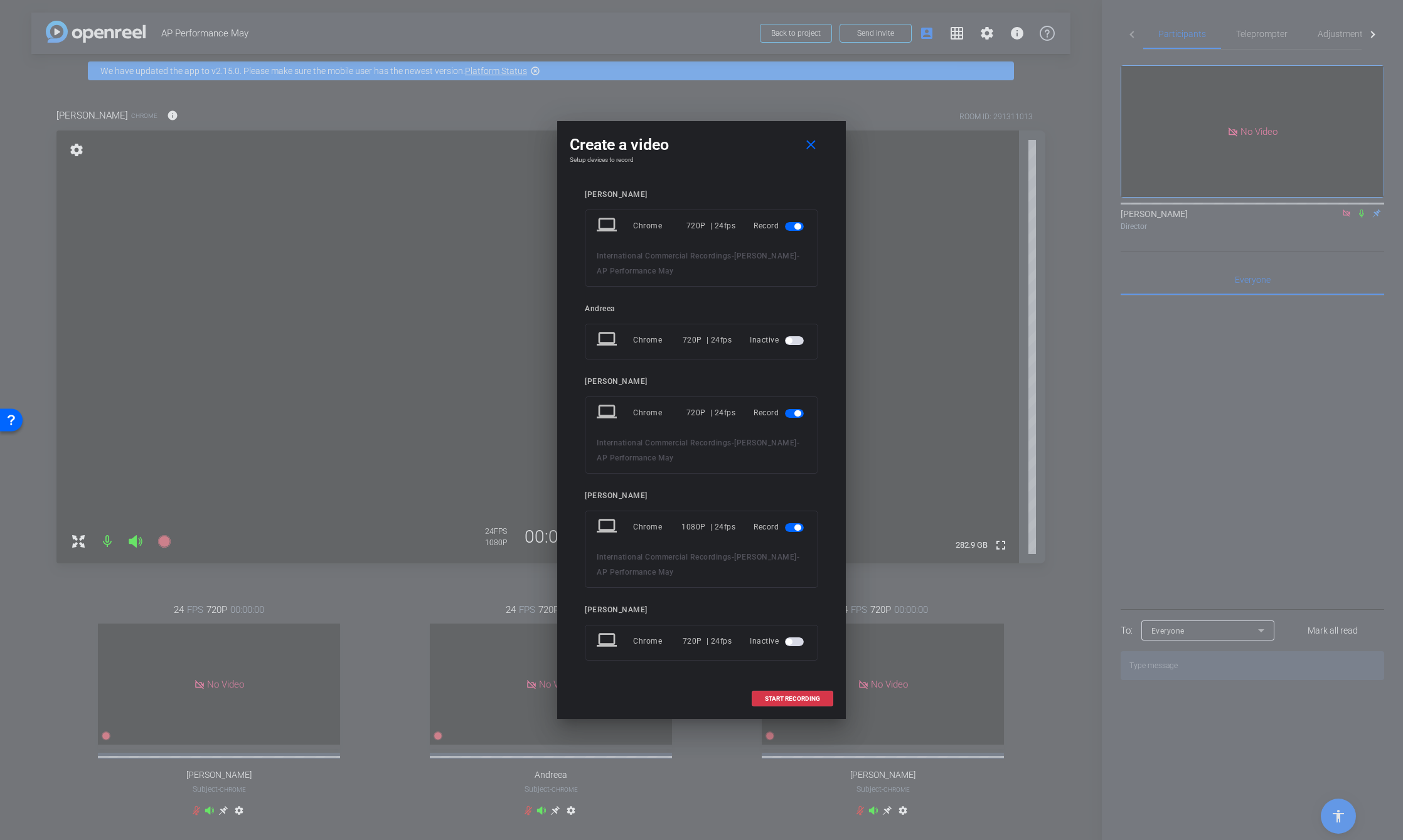
click at [788, 415] on span "button" at bounding box center [794, 413] width 19 height 9
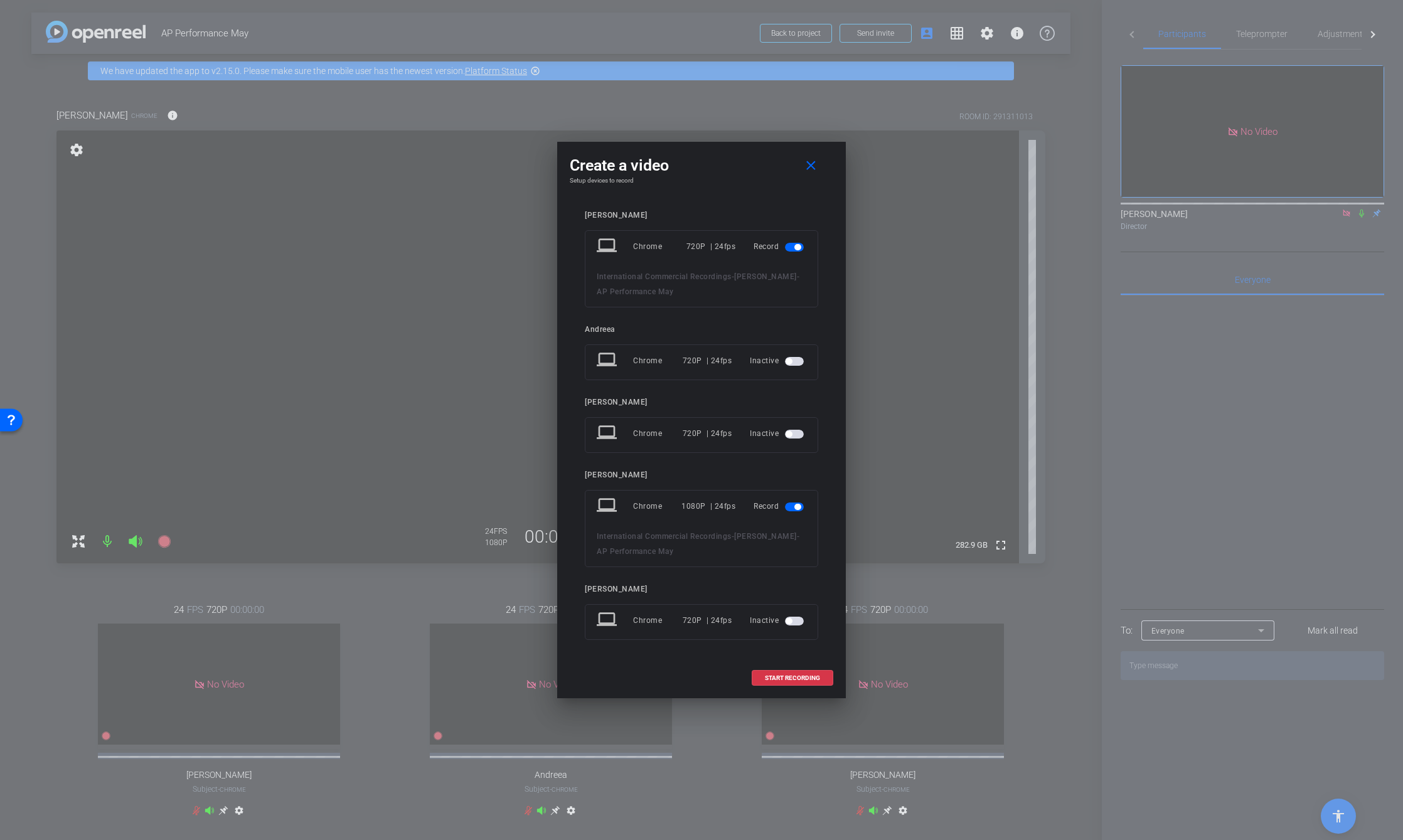
click at [798, 510] on span "button" at bounding box center [794, 506] width 19 height 9
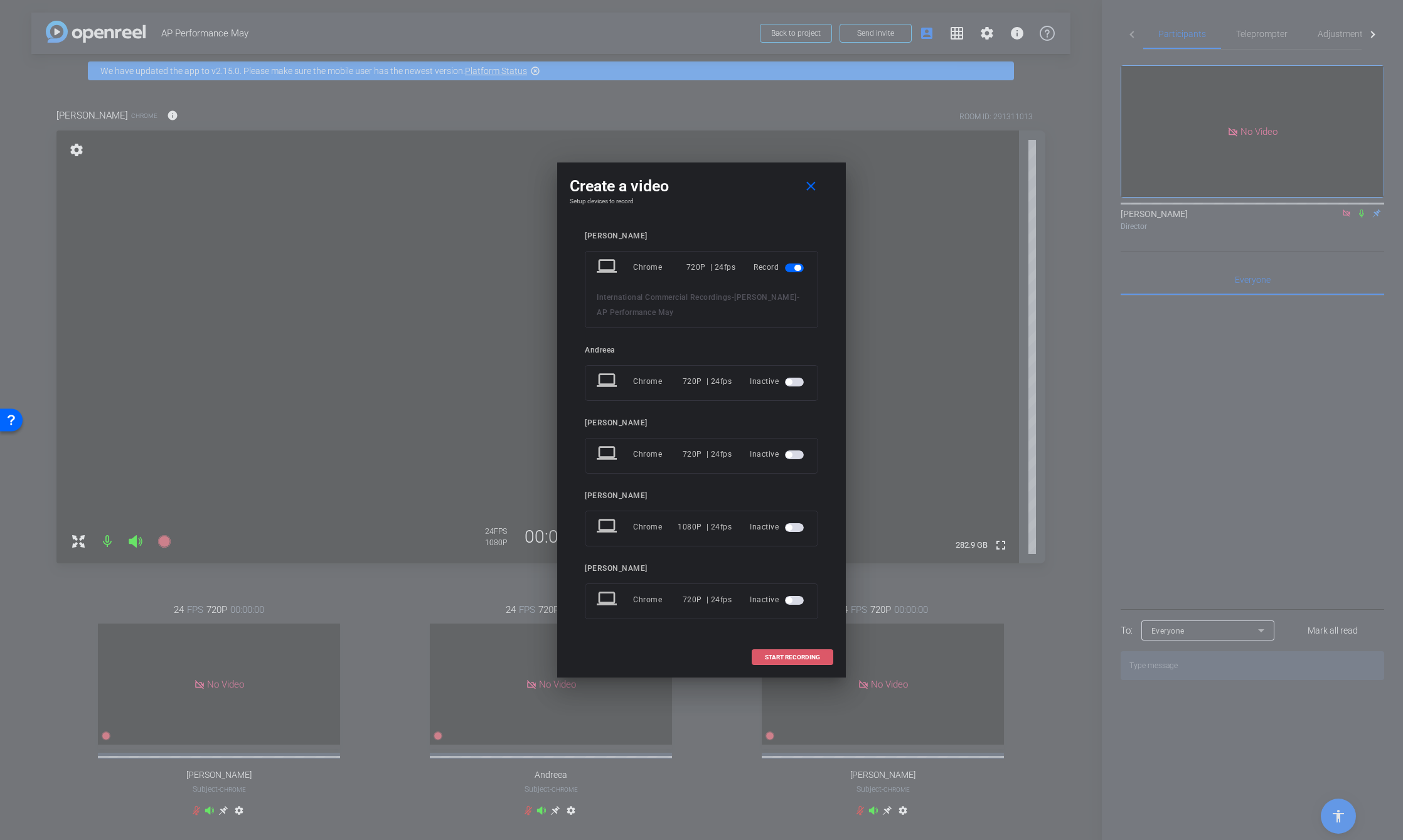
click at [796, 650] on span at bounding box center [792, 657] width 80 height 31
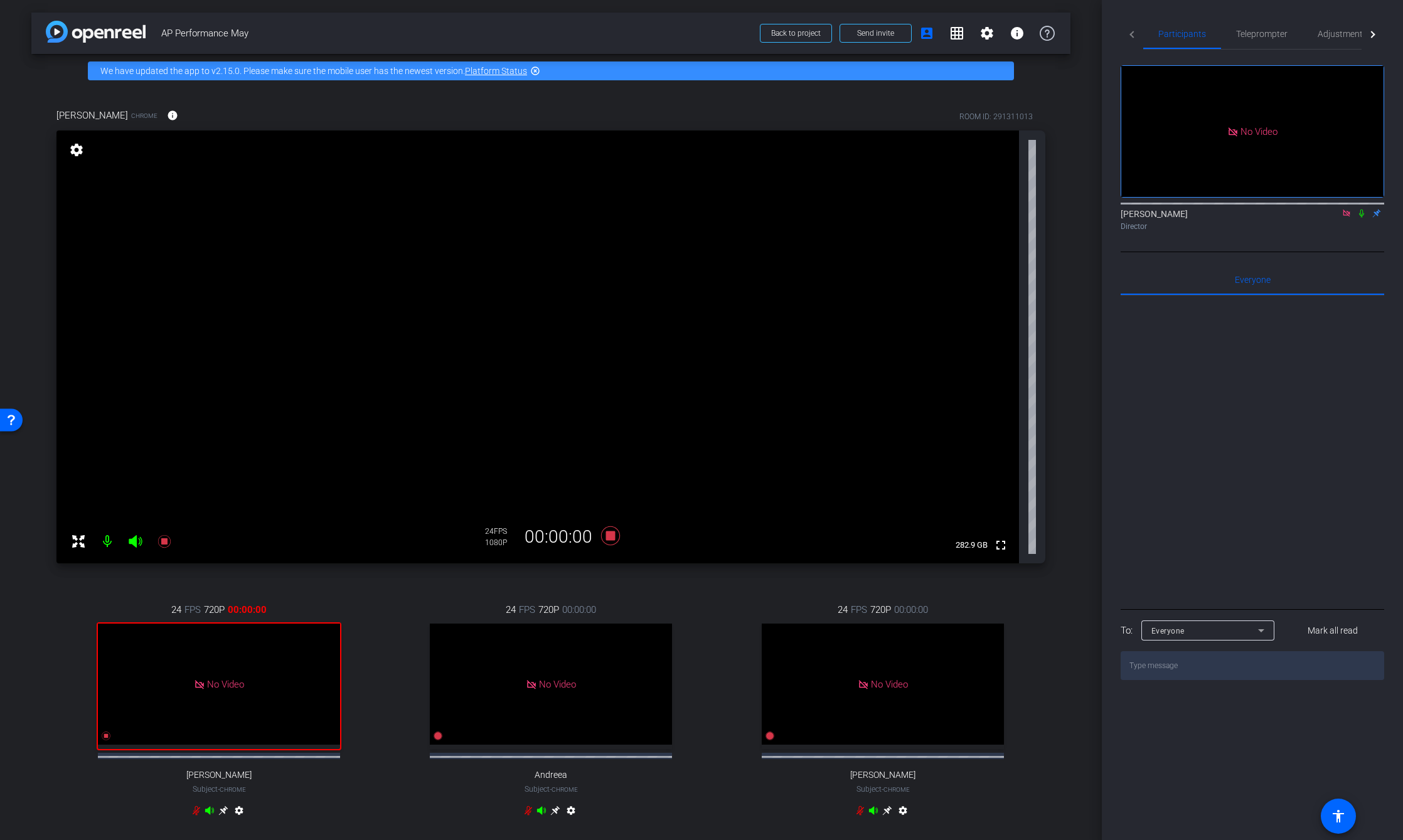
click at [1360, 209] on icon at bounding box center [1361, 213] width 5 height 9
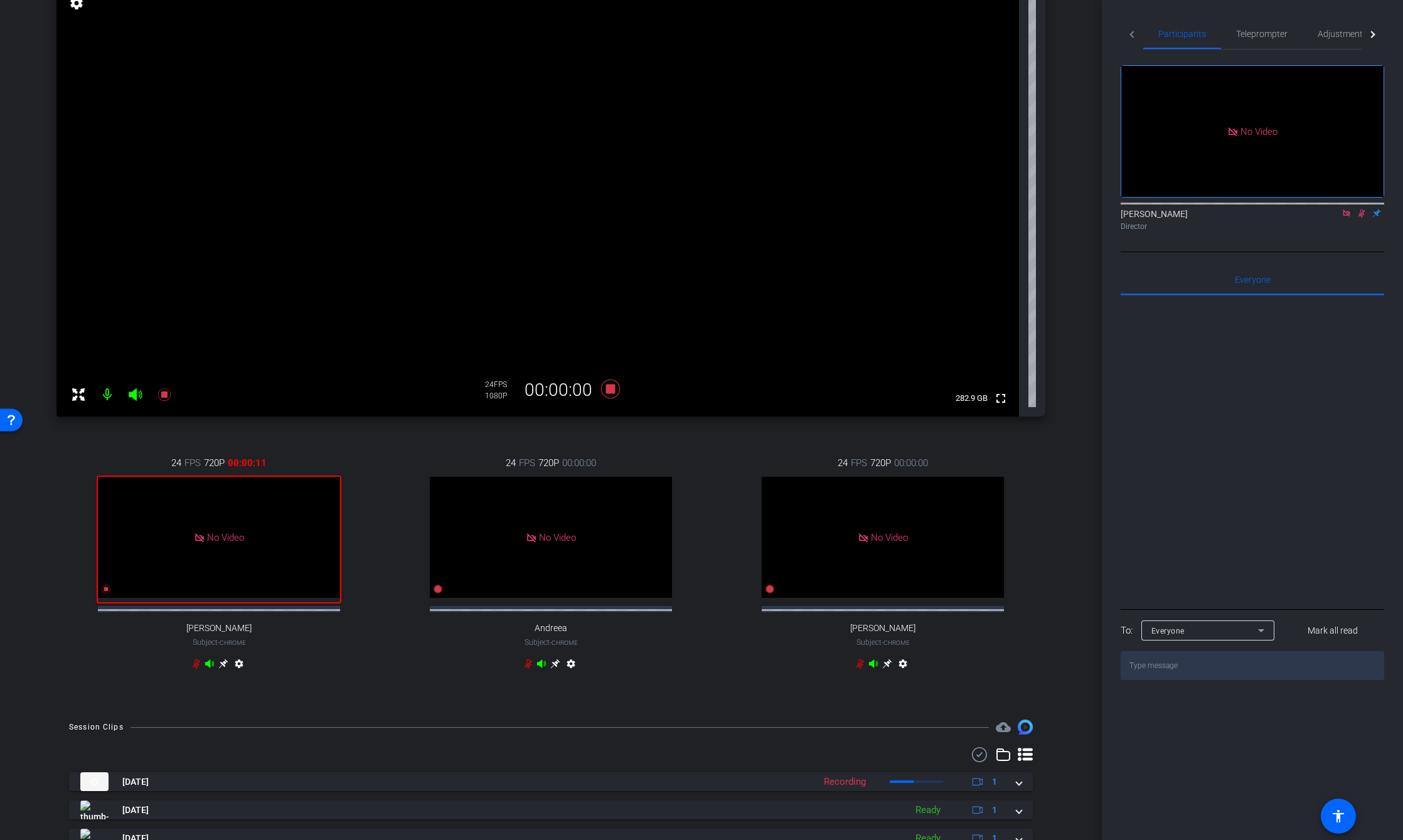
scroll to position [125, 0]
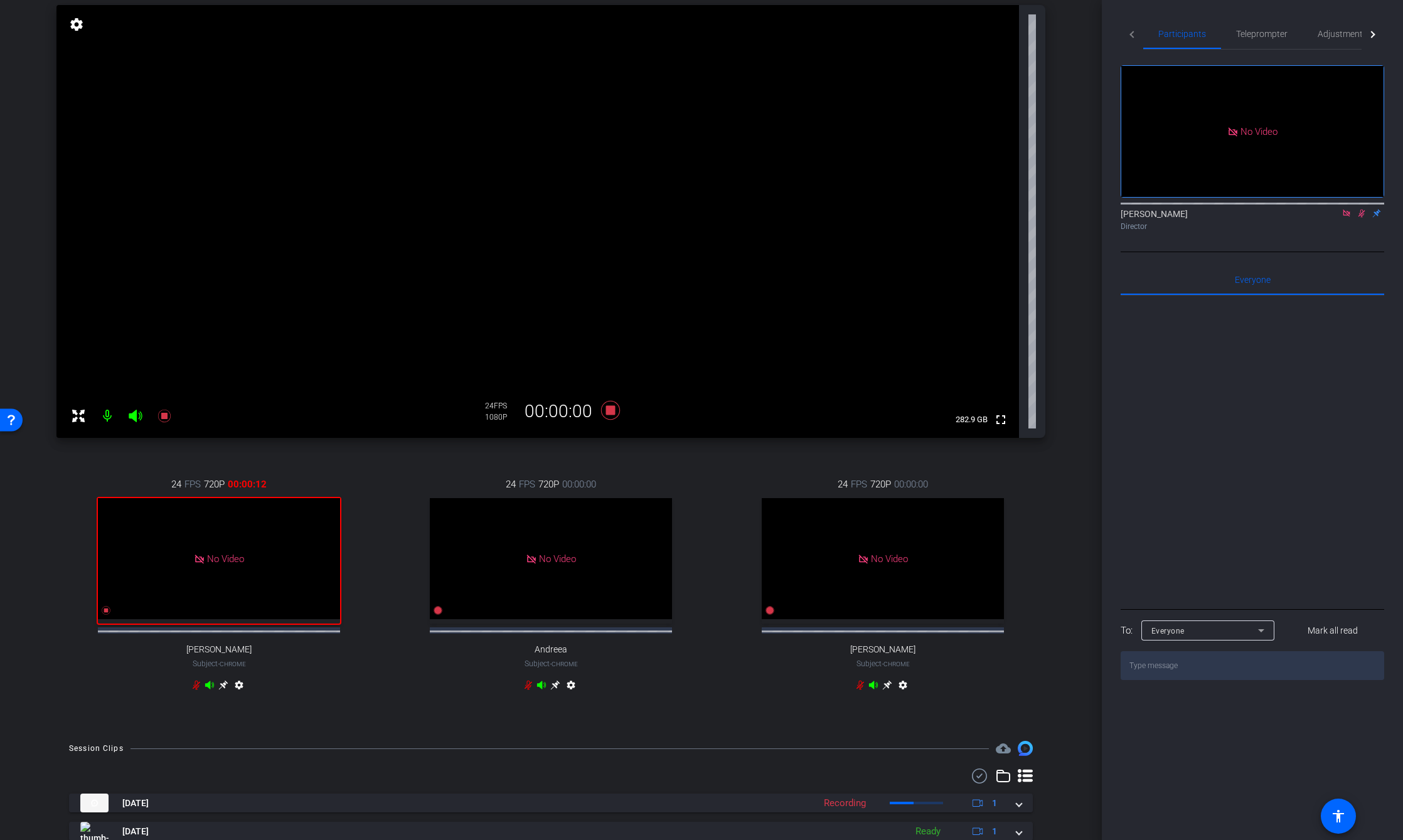
click at [1358, 209] on icon at bounding box center [1362, 213] width 11 height 9
click at [604, 410] on icon at bounding box center [611, 411] width 31 height 23
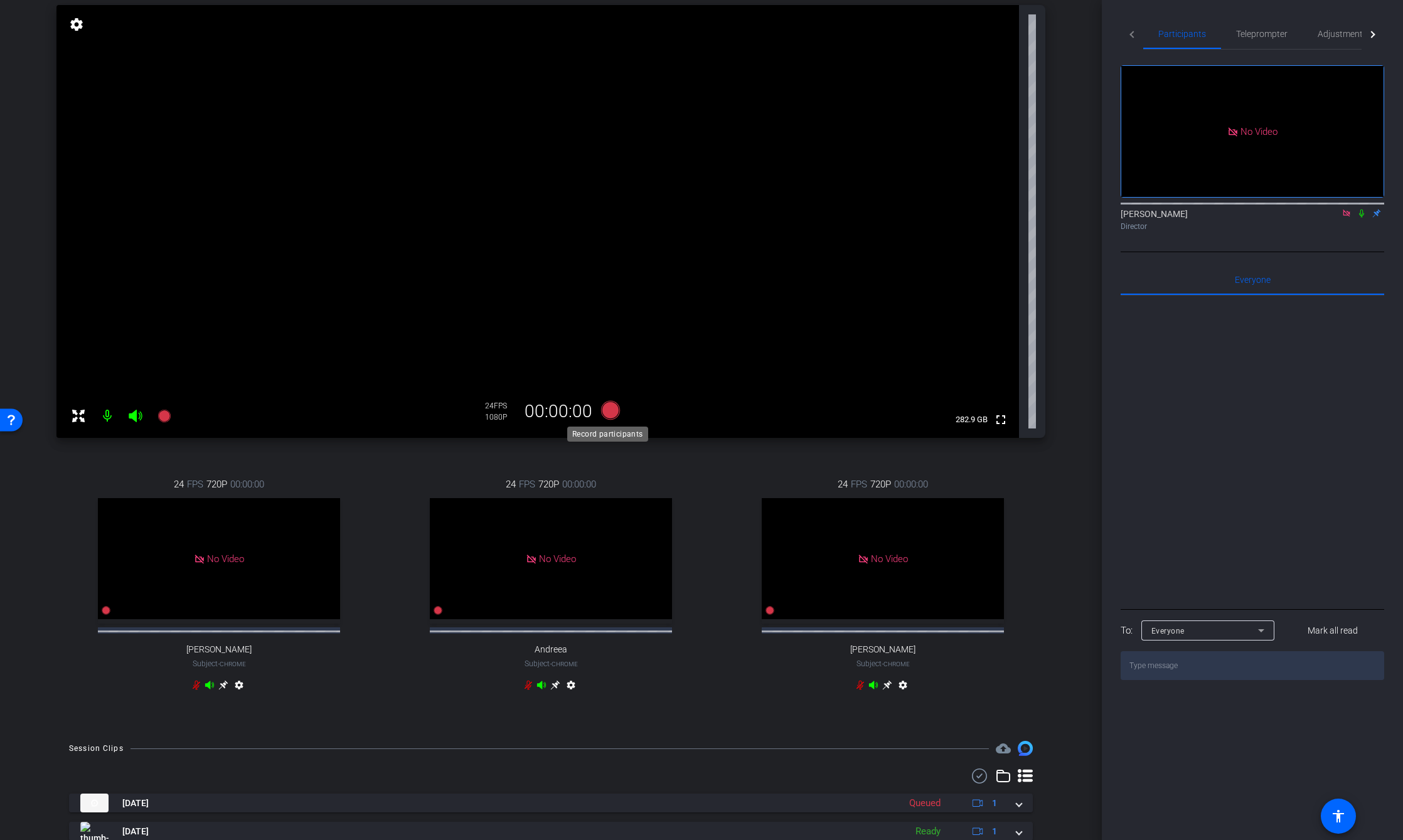
click at [606, 410] on icon at bounding box center [611, 411] width 19 height 19
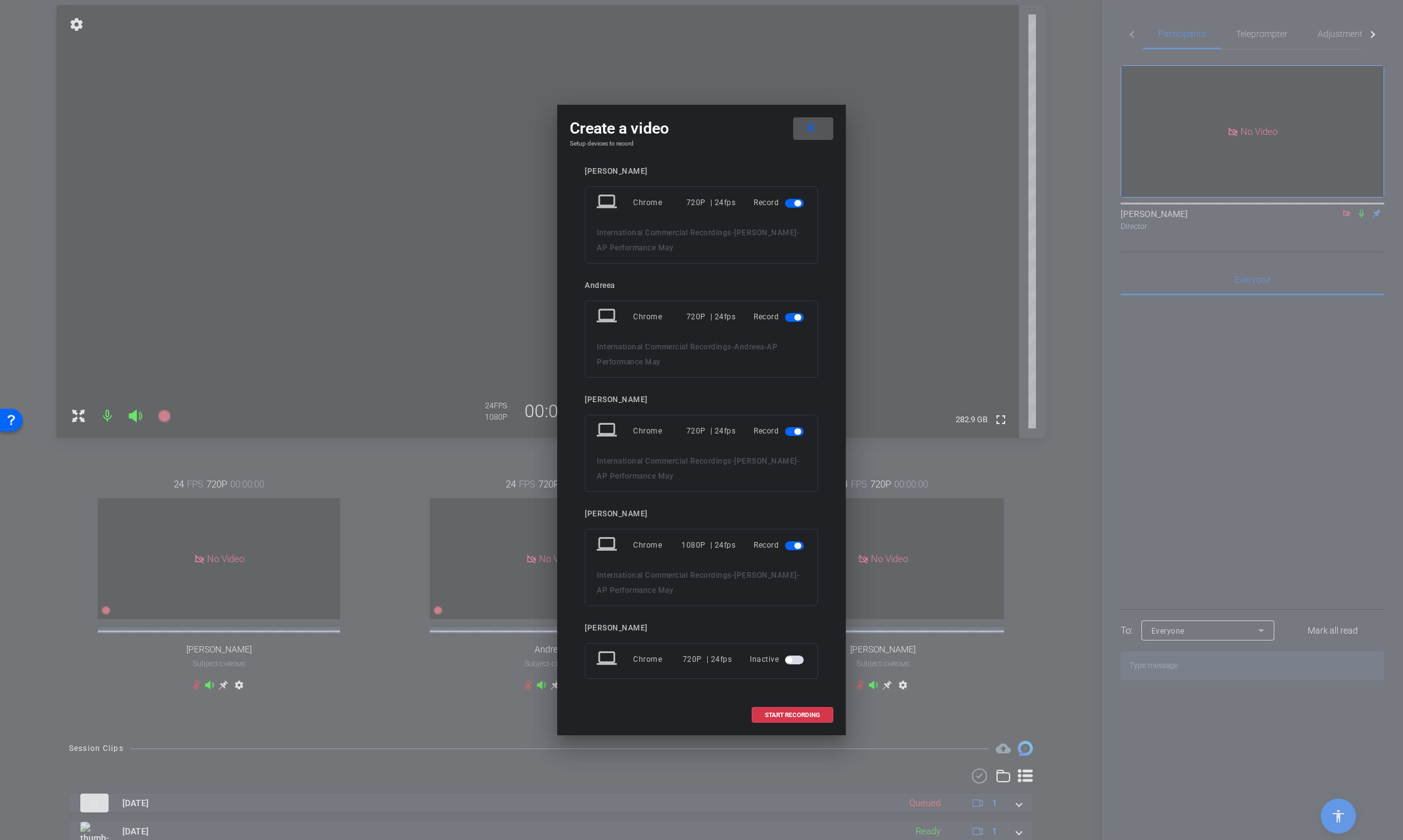
scroll to position [9, 0]
click at [787, 428] on span "button" at bounding box center [794, 429] width 19 height 9
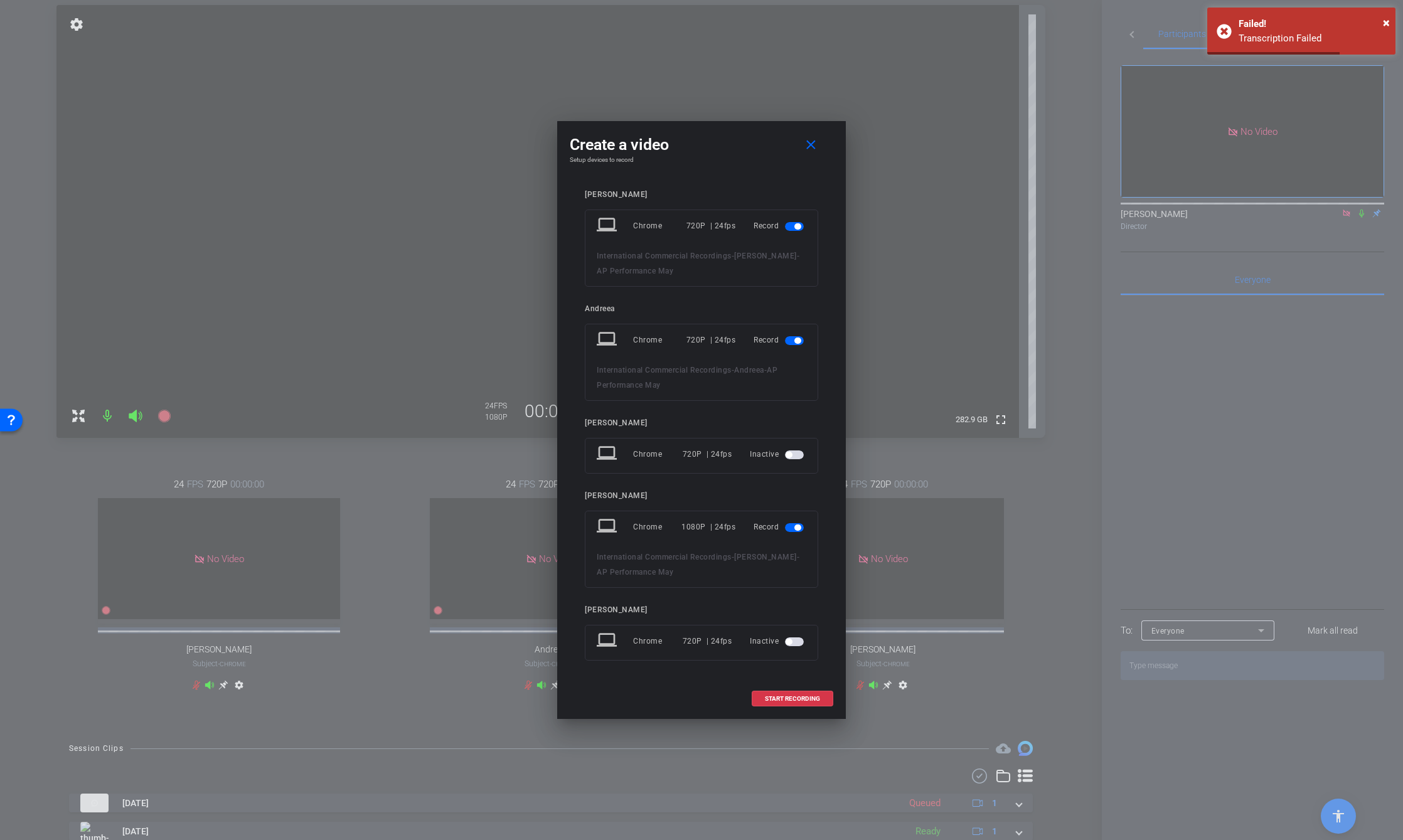
scroll to position [0, 0]
click at [788, 337] on span "button" at bounding box center [794, 340] width 19 height 9
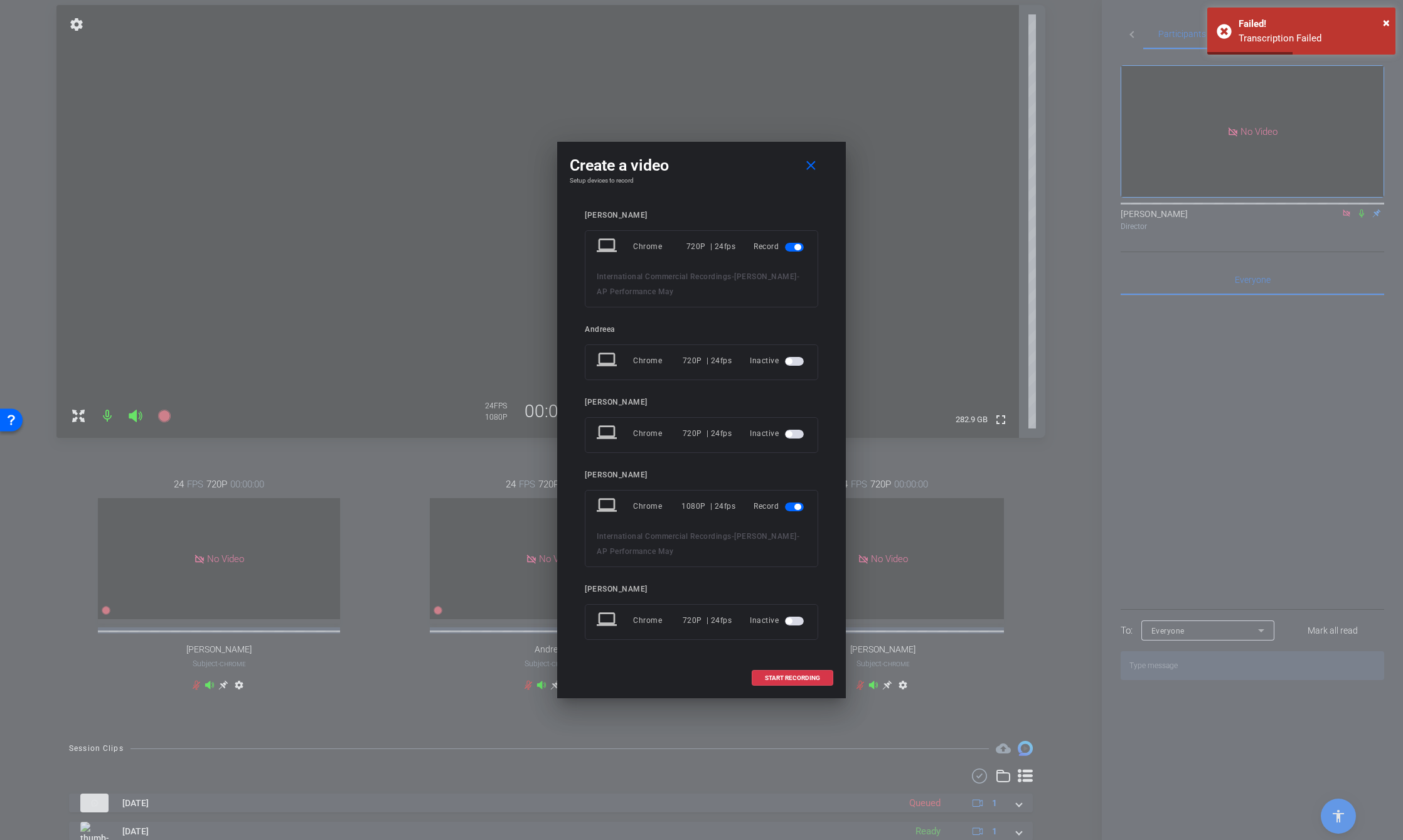
click at [795, 248] on span "button" at bounding box center [797, 247] width 7 height 7
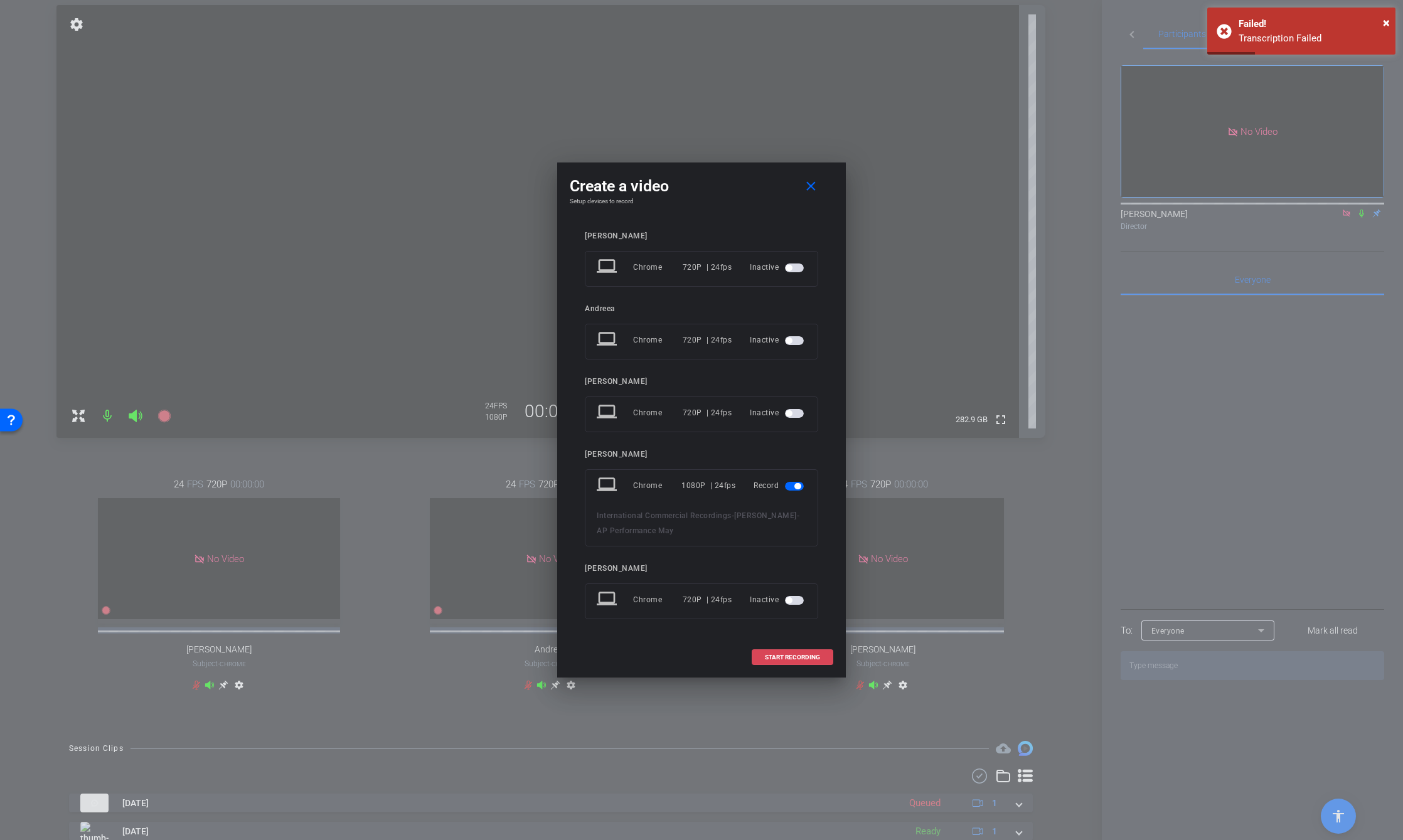
click at [802, 658] on span "START RECORDING" at bounding box center [792, 657] width 55 height 7
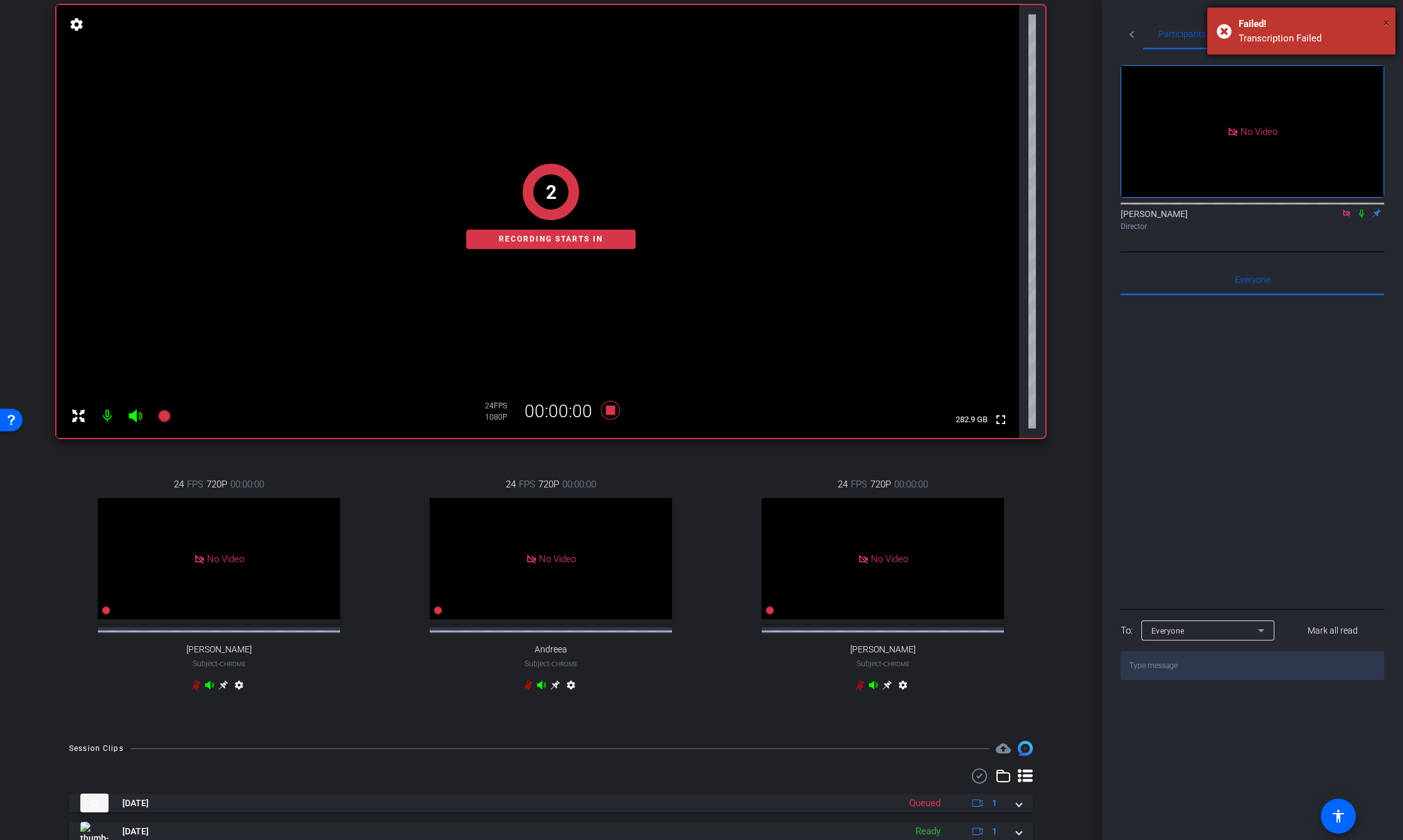
click at [1390, 18] on span "×" at bounding box center [1386, 23] width 7 height 15
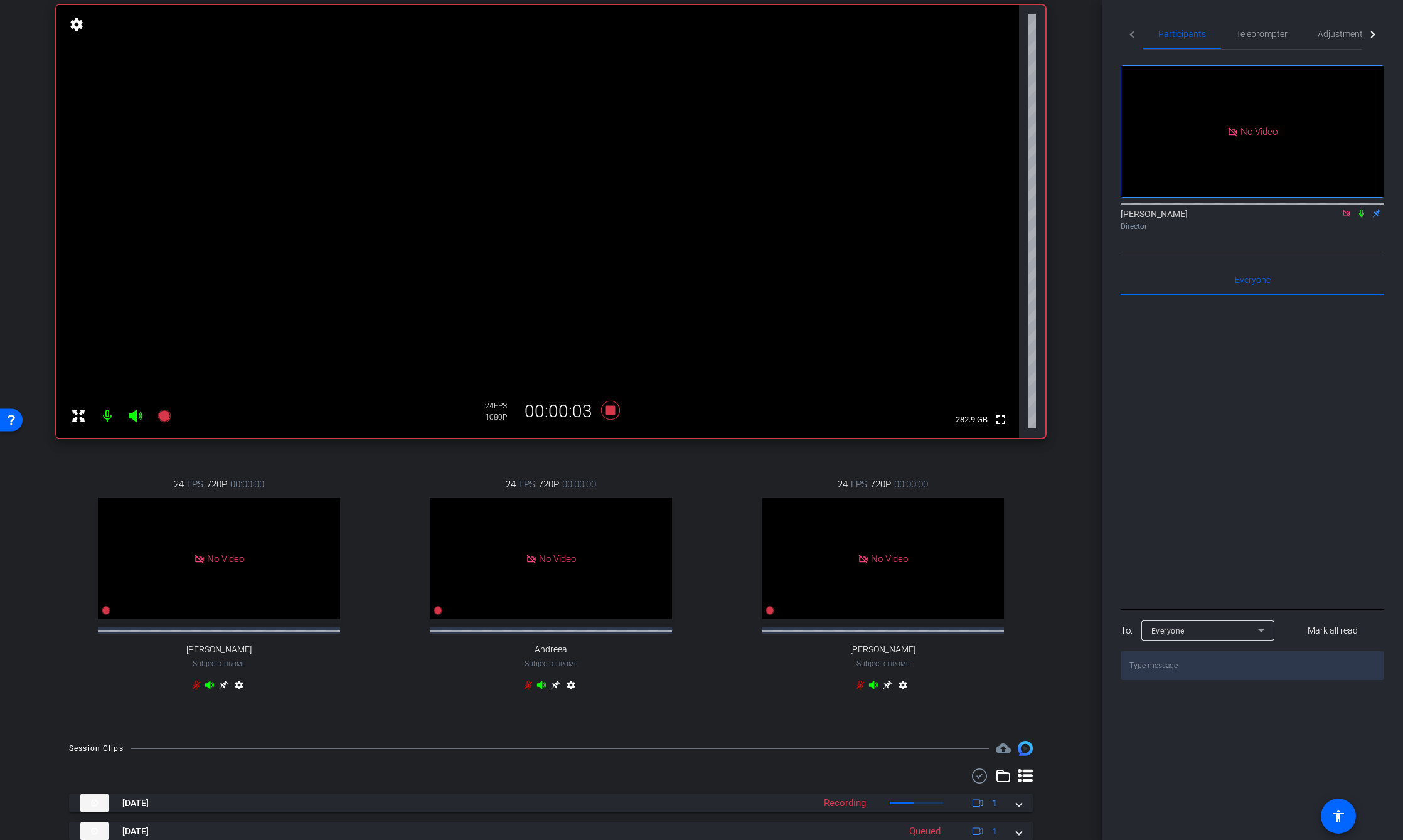
click at [1363, 209] on icon at bounding box center [1362, 213] width 11 height 9
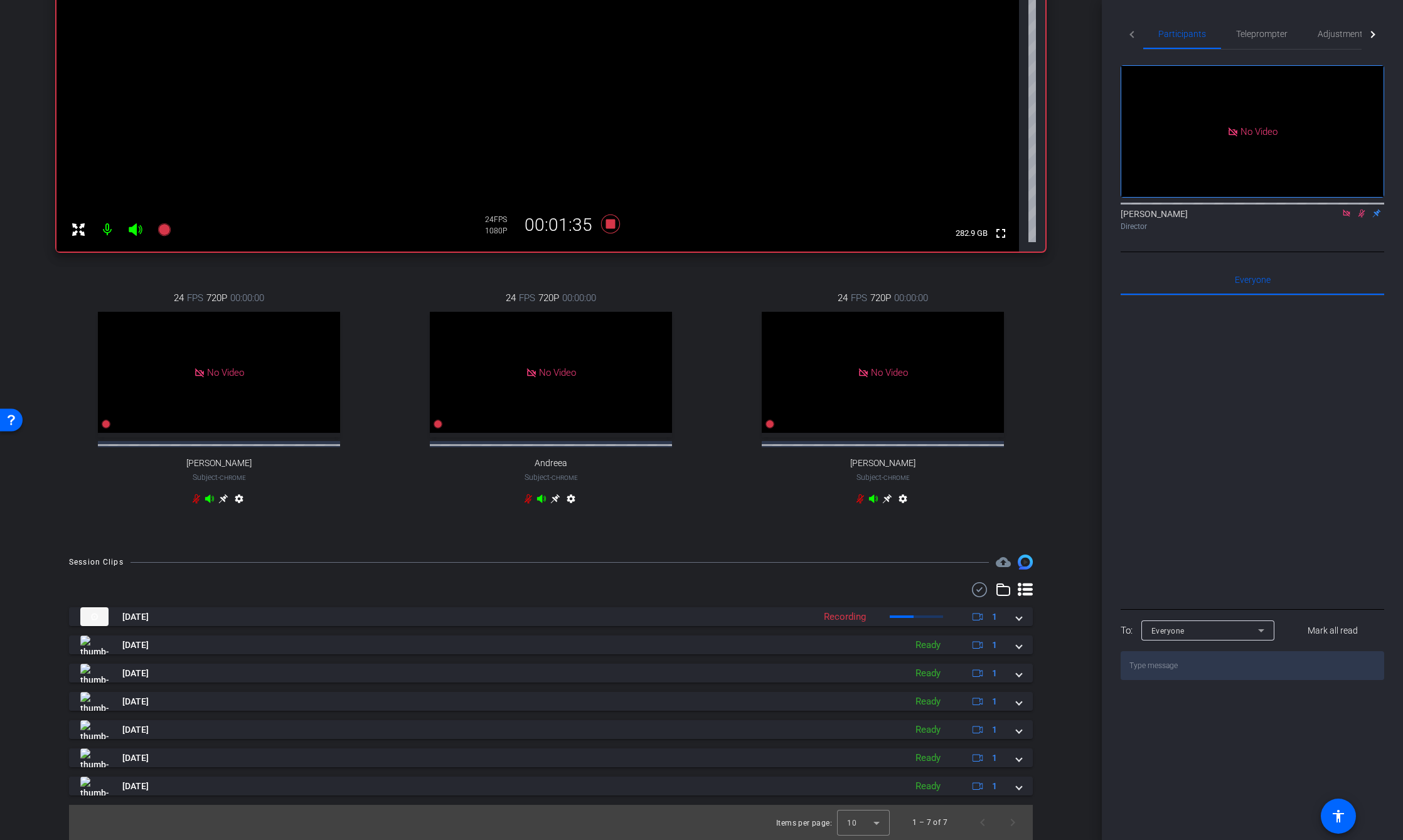
scroll to position [323, 0]
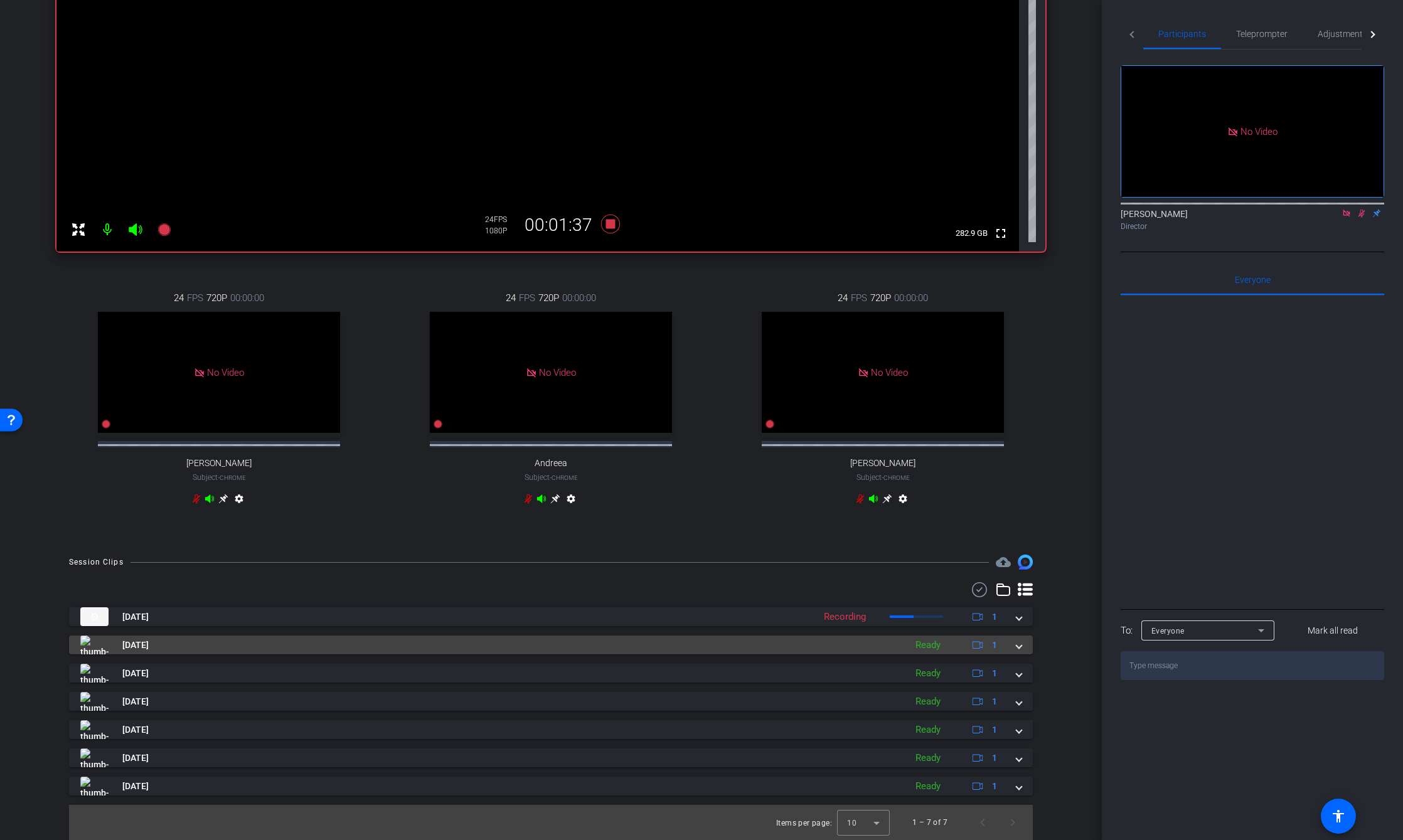
click at [1015, 648] on mat-expansion-panel-header "Sep 22, 2025 Ready 1" at bounding box center [550, 645] width 964 height 19
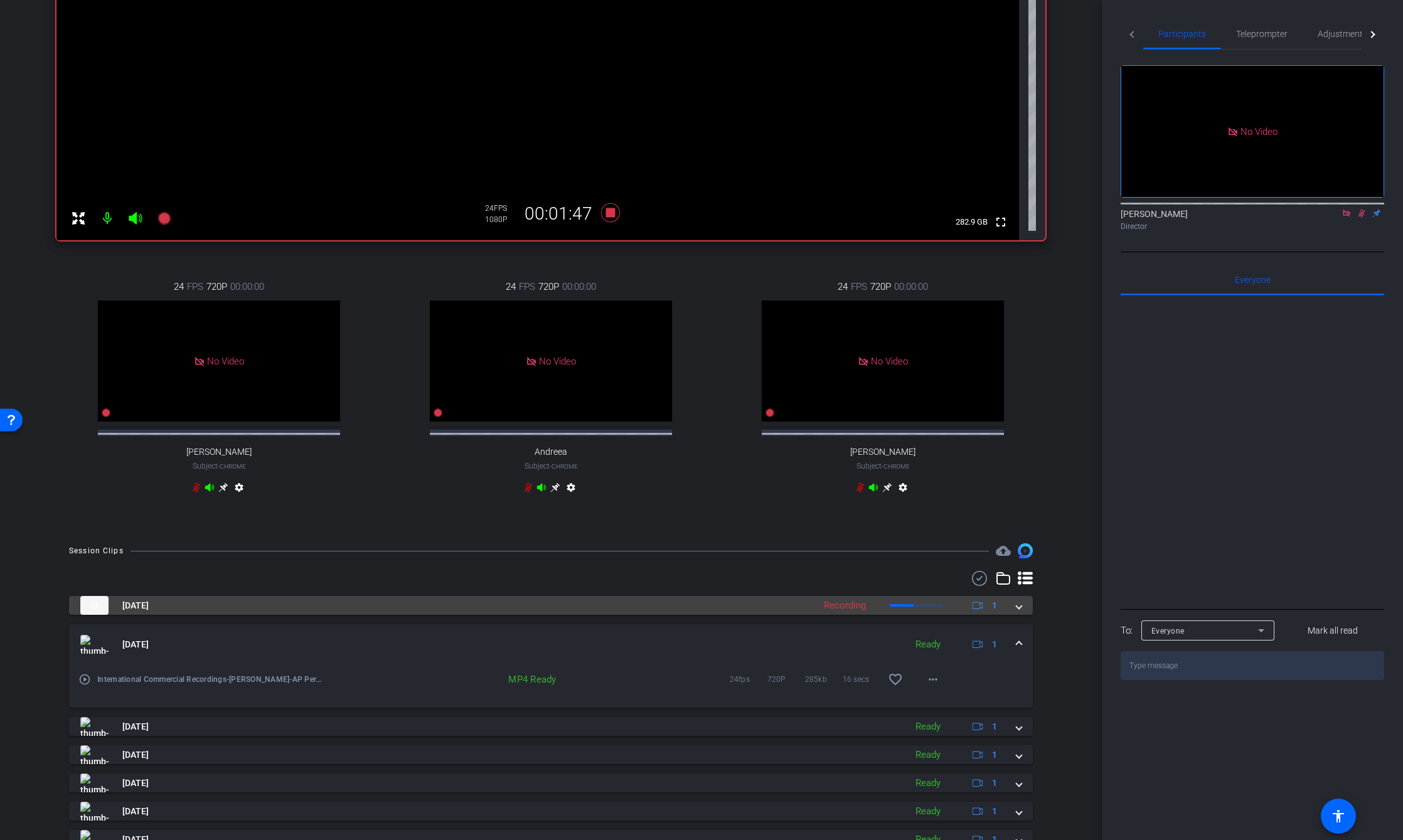
click at [1017, 613] on span at bounding box center [1019, 606] width 5 height 13
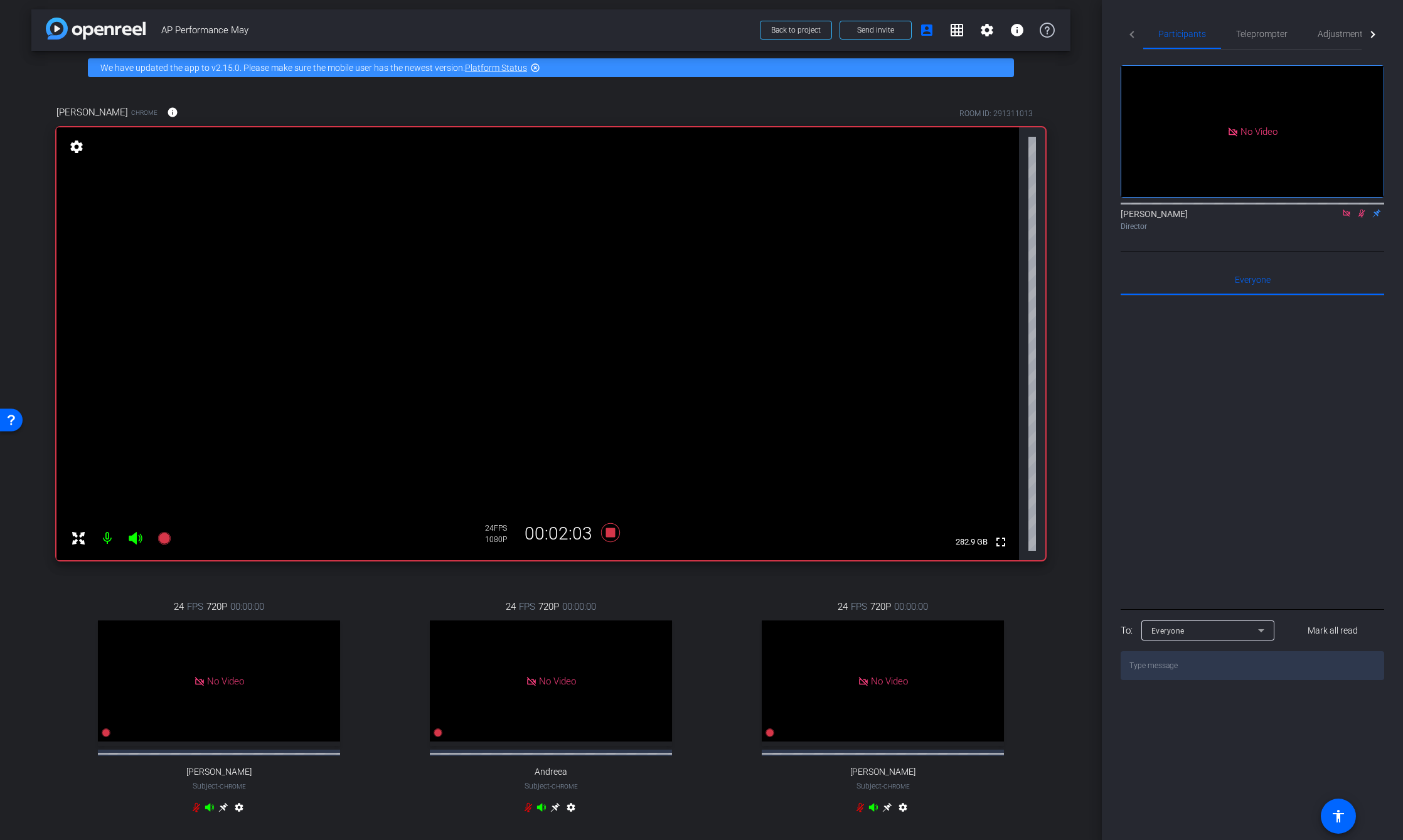
scroll to position [0, 0]
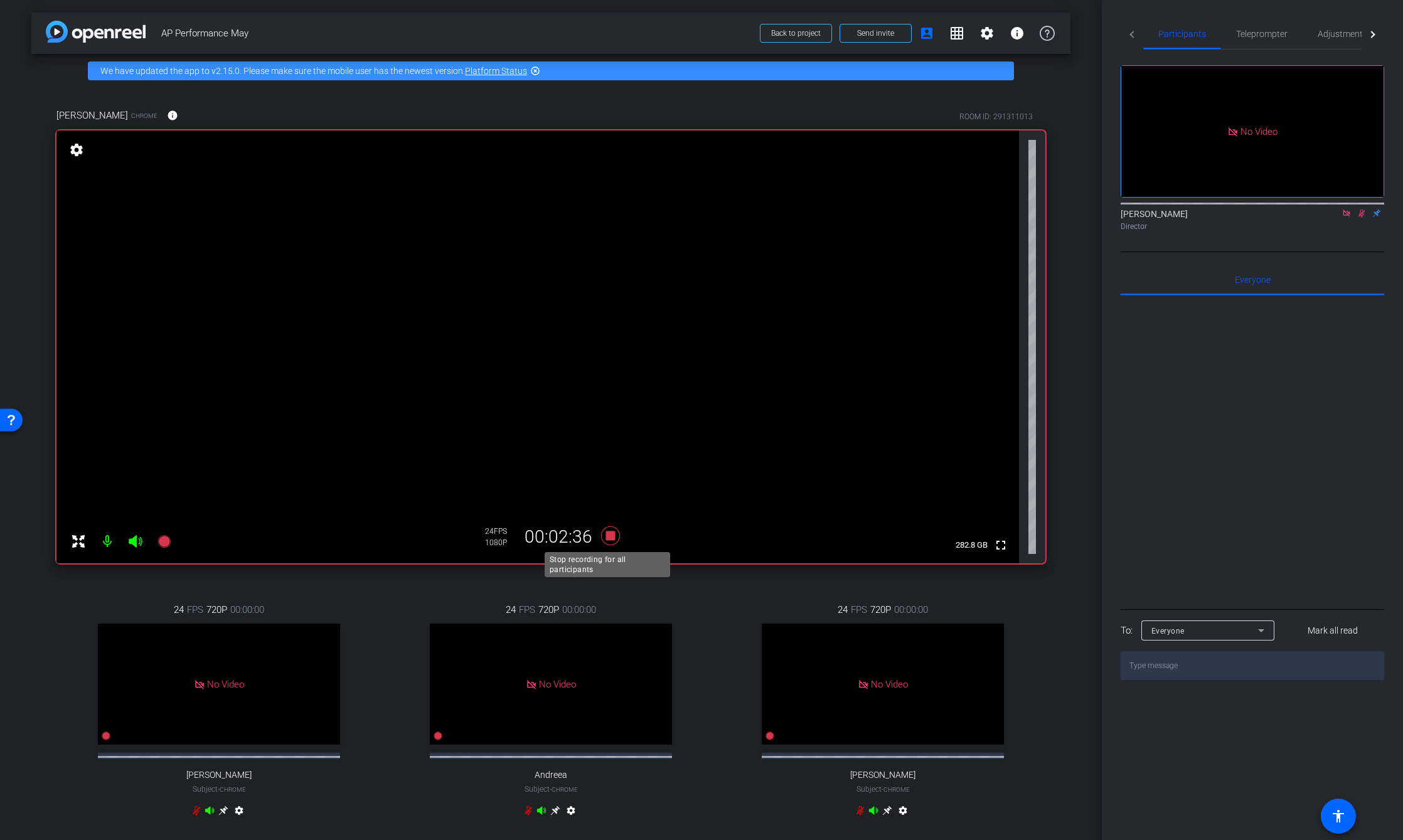
click at [608, 538] on icon at bounding box center [611, 536] width 19 height 19
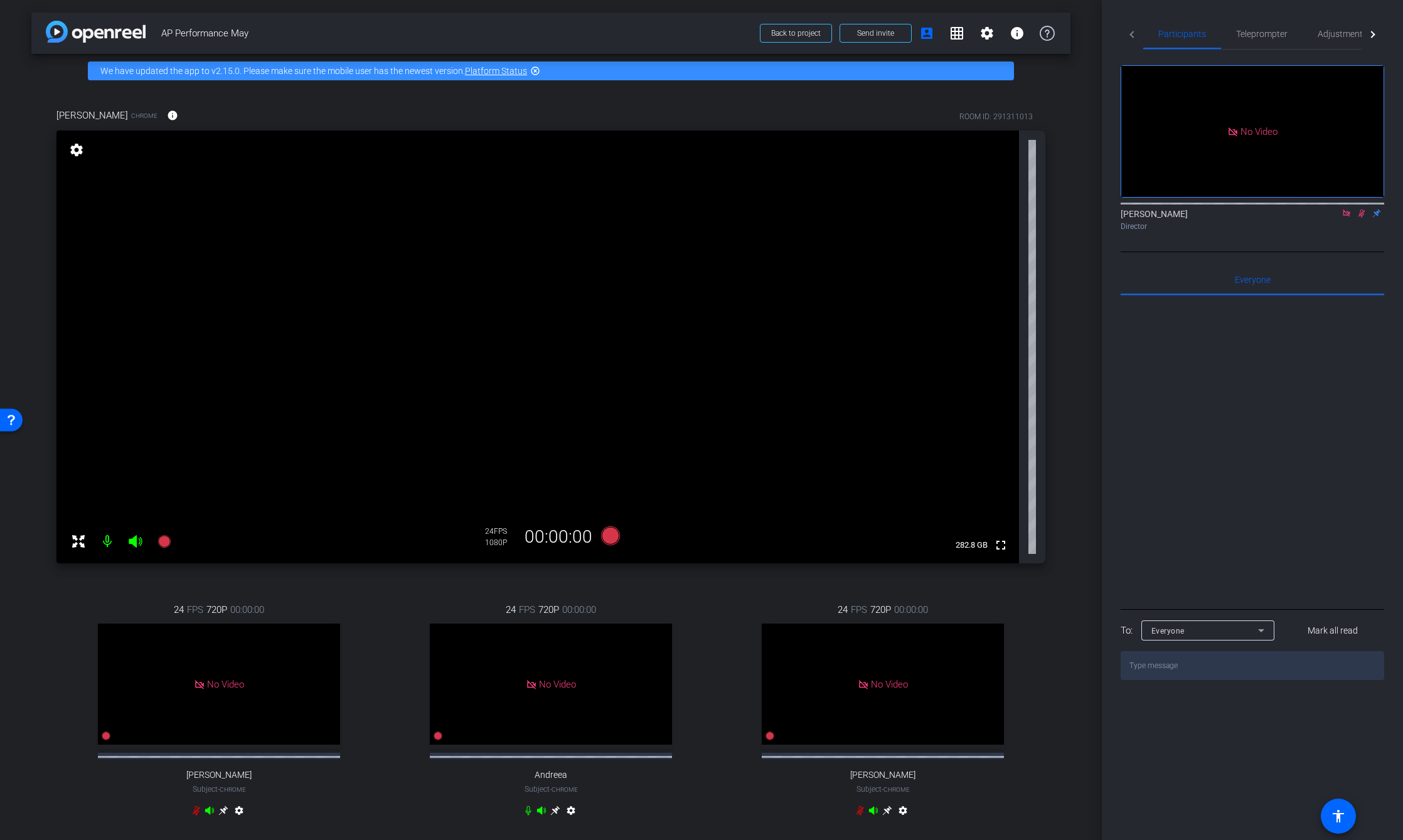
click at [1363, 209] on icon at bounding box center [1362, 213] width 11 height 9
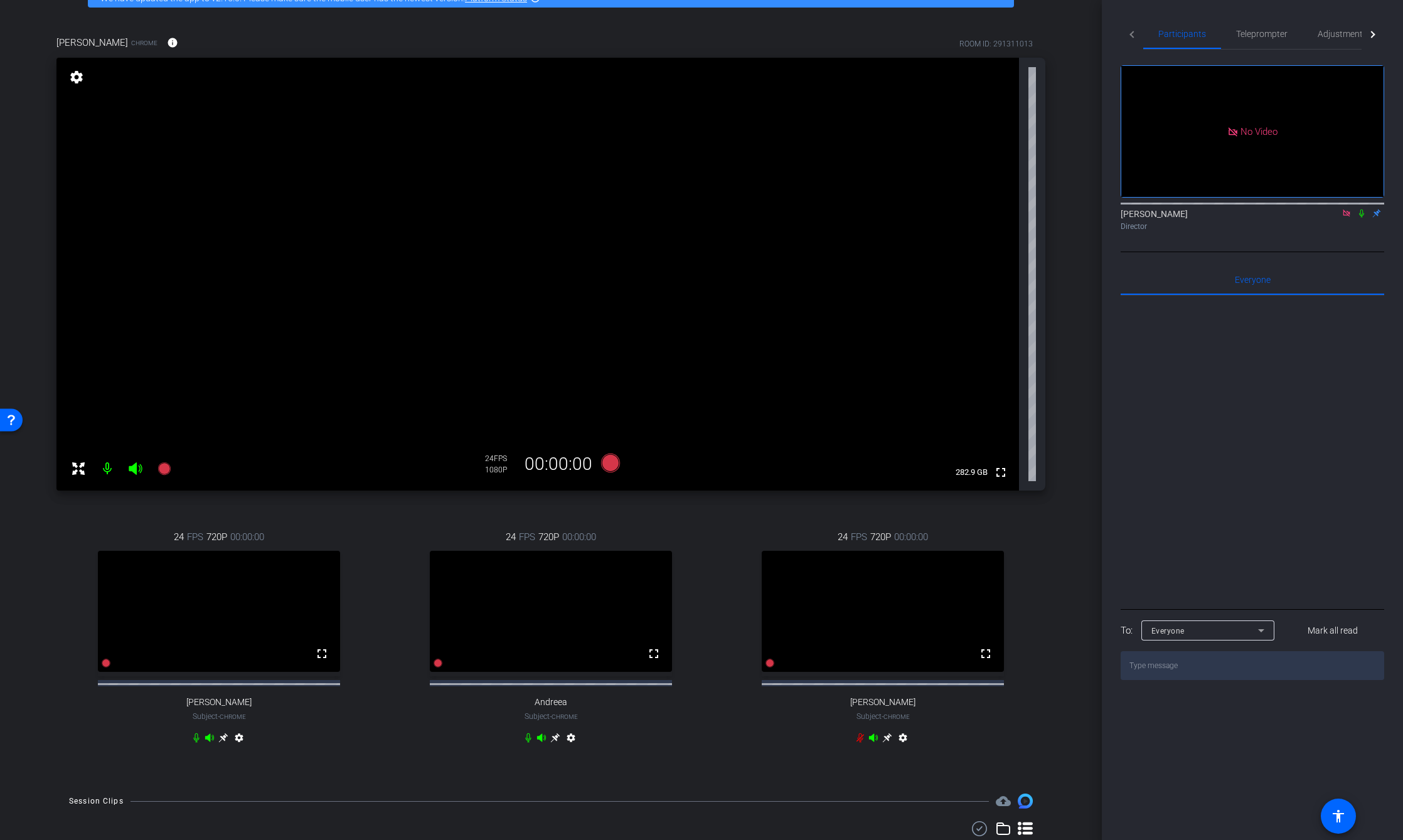
scroll to position [63, 0]
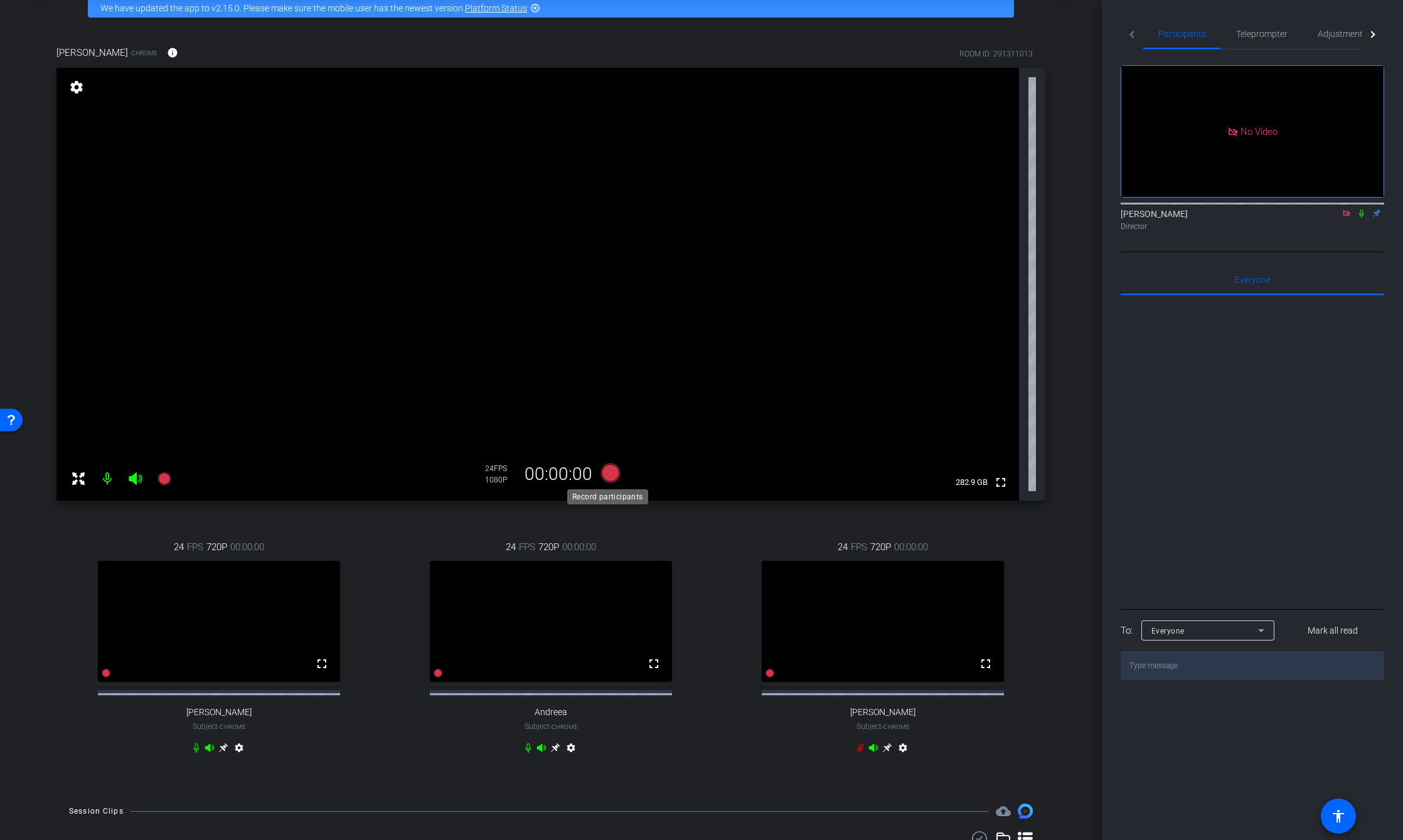
click at [606, 474] on icon at bounding box center [611, 473] width 19 height 19
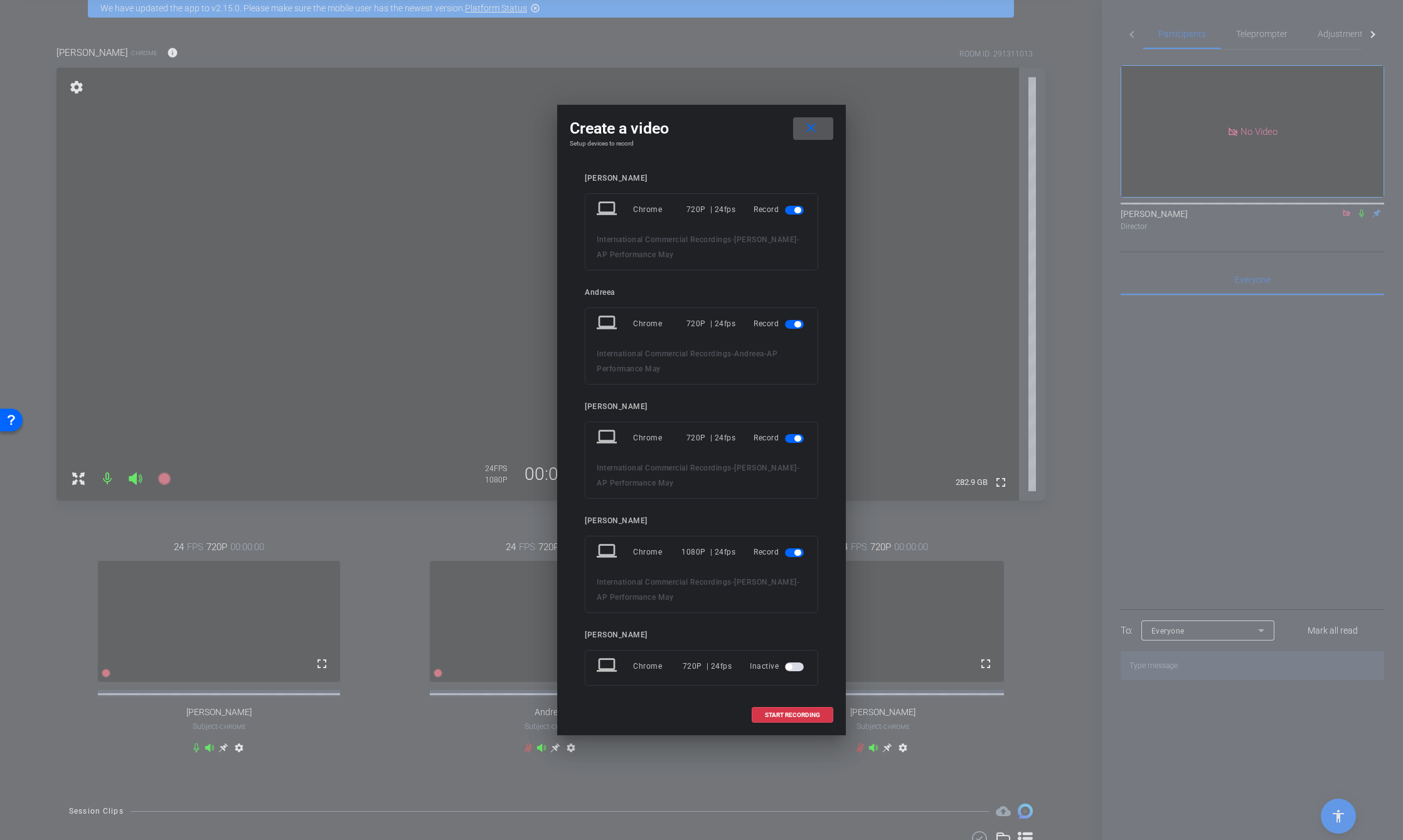
click at [794, 209] on span "button" at bounding box center [797, 210] width 7 height 7
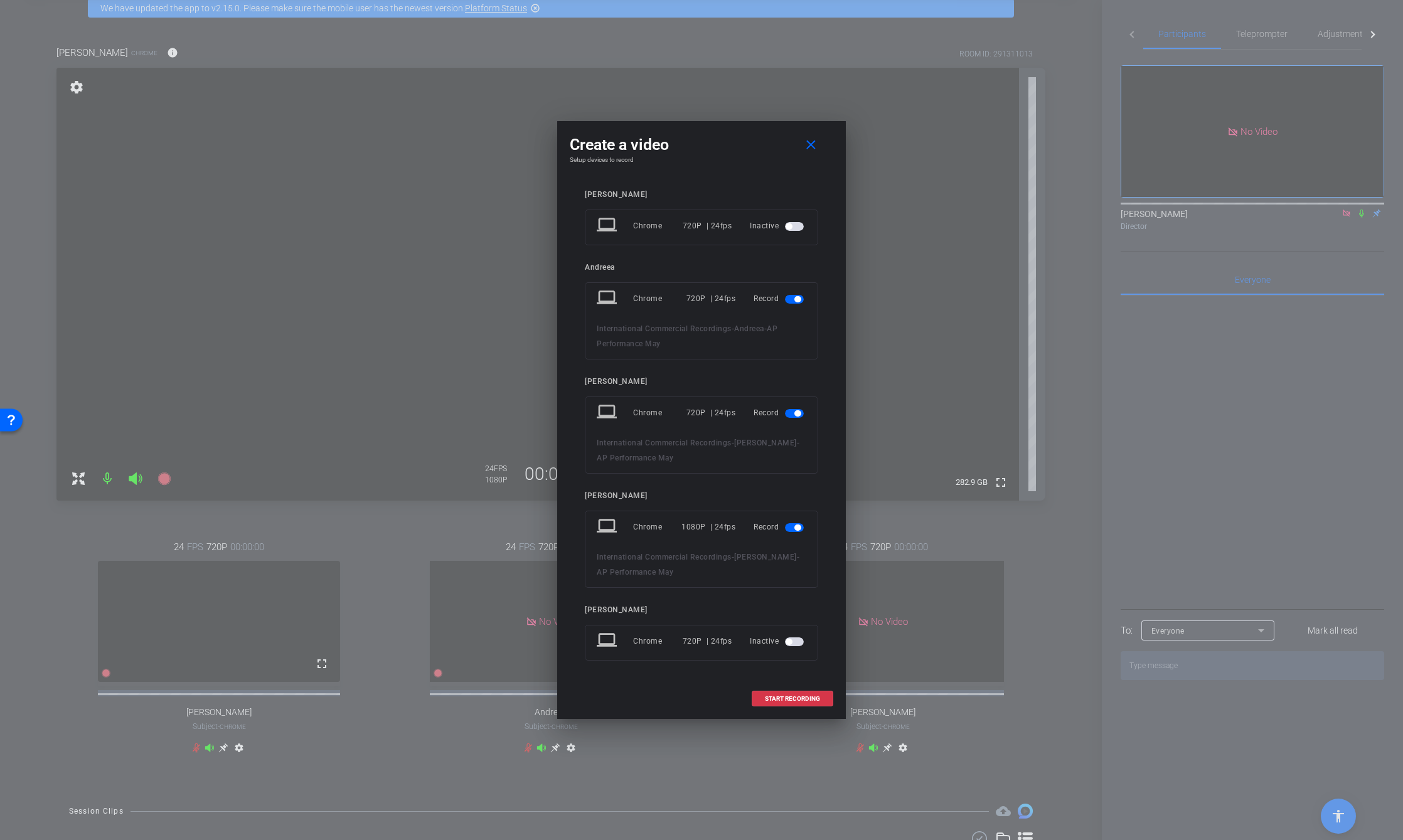
click at [788, 300] on span "button" at bounding box center [794, 299] width 19 height 9
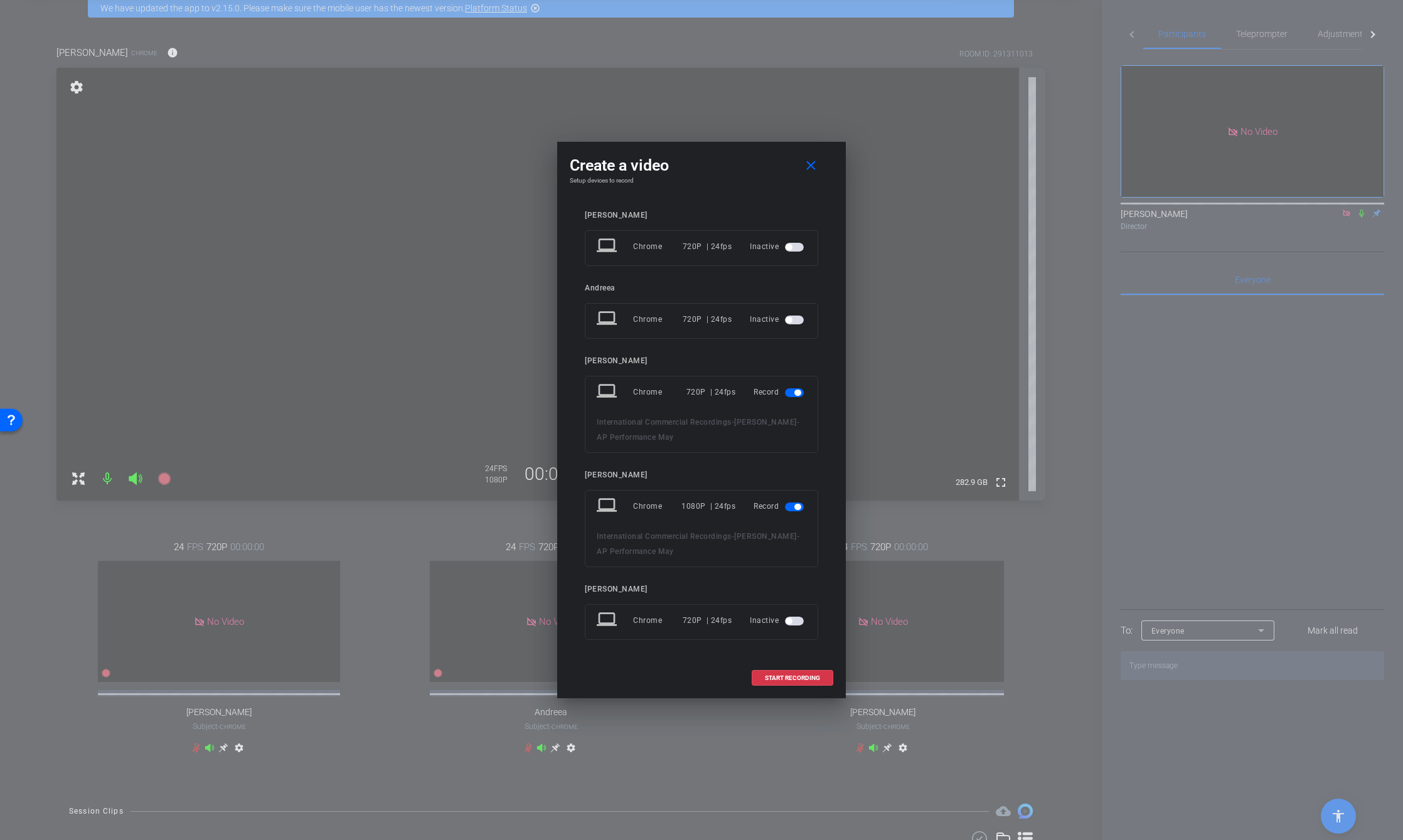
click at [794, 392] on span "button" at bounding box center [797, 393] width 7 height 7
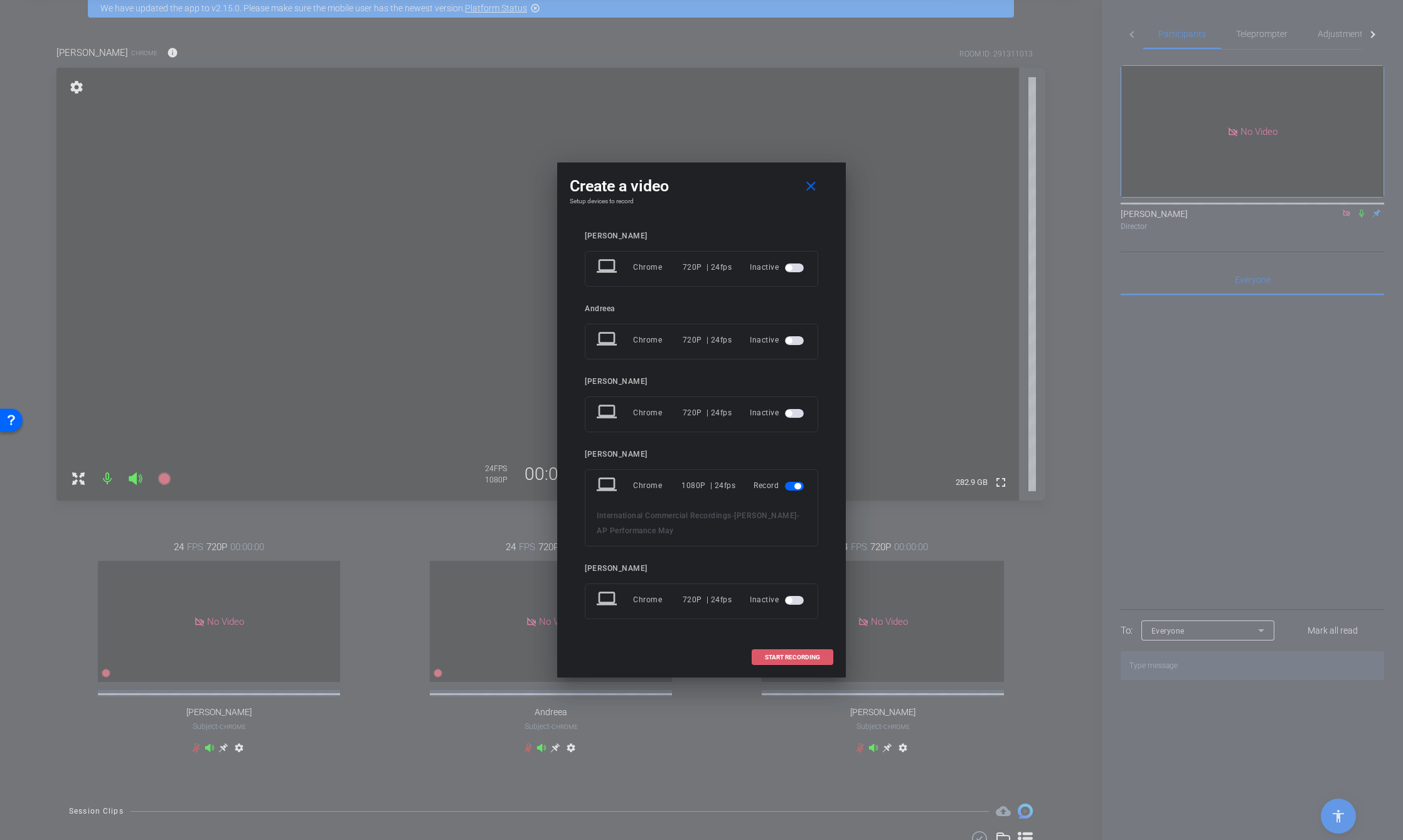
click at [805, 657] on span "START RECORDING" at bounding box center [792, 657] width 55 height 7
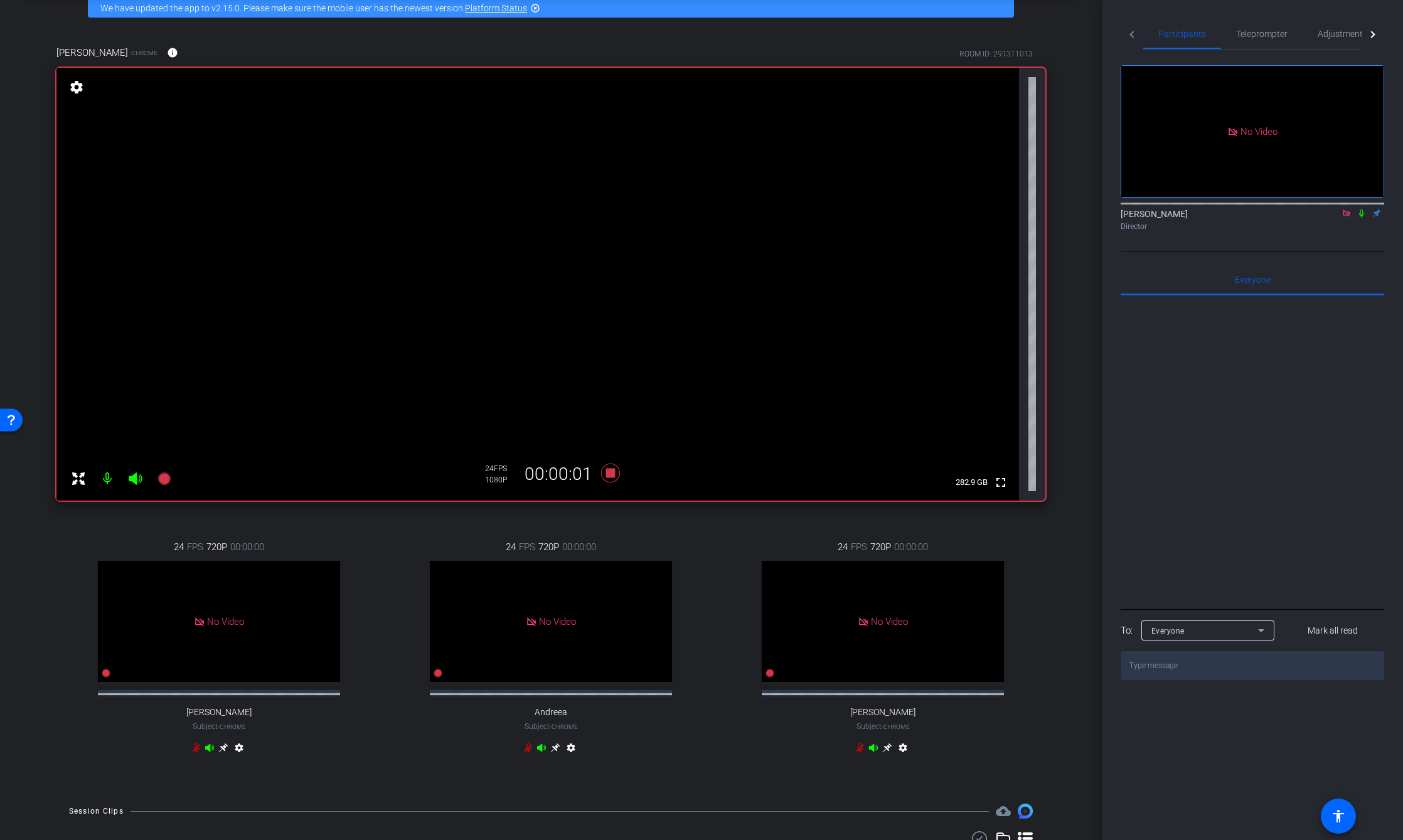
click at [1361, 209] on icon at bounding box center [1361, 213] width 5 height 9
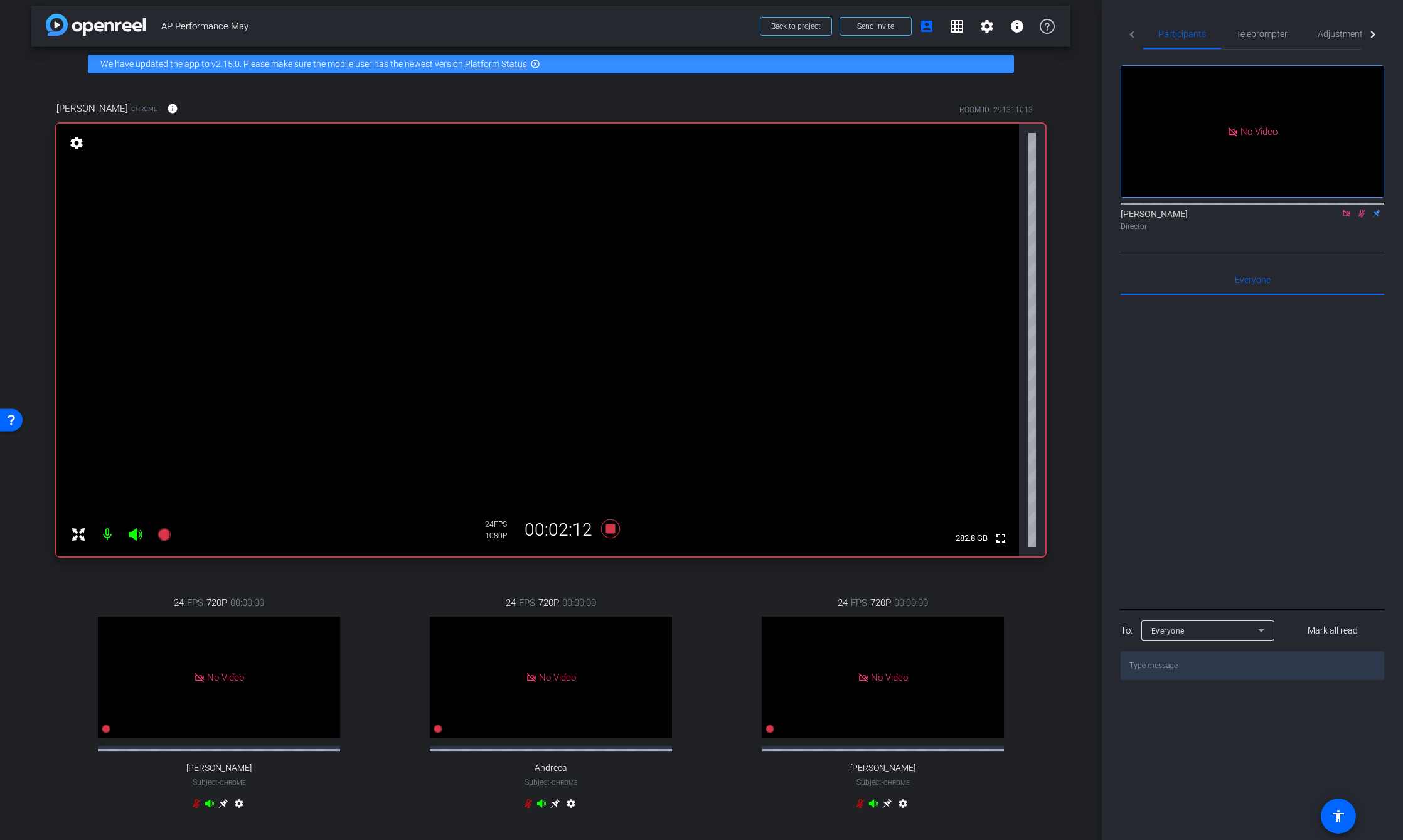
scroll to position [0, 0]
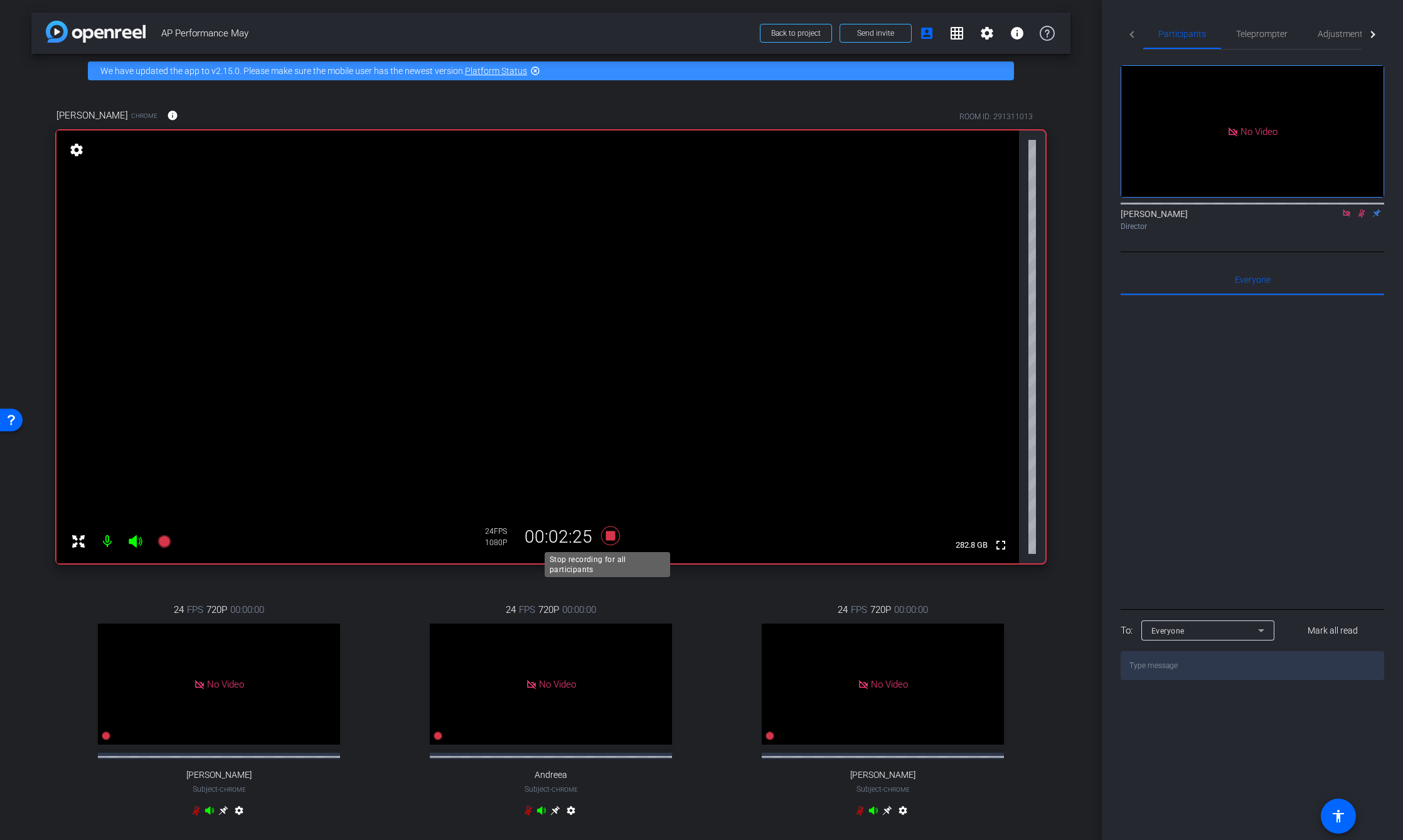
click at [608, 536] on icon at bounding box center [611, 536] width 19 height 19
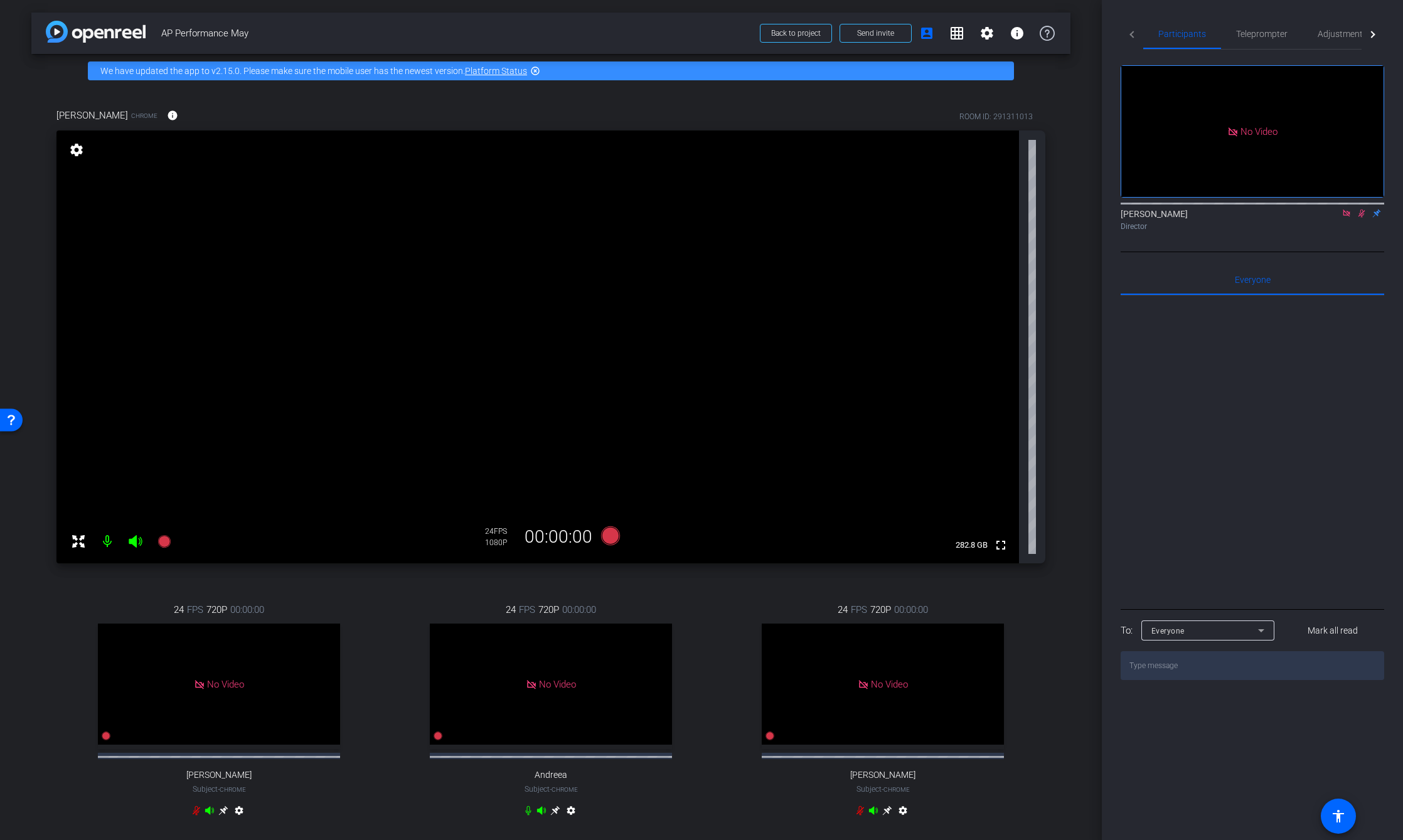
click at [1357, 209] on icon at bounding box center [1362, 213] width 11 height 9
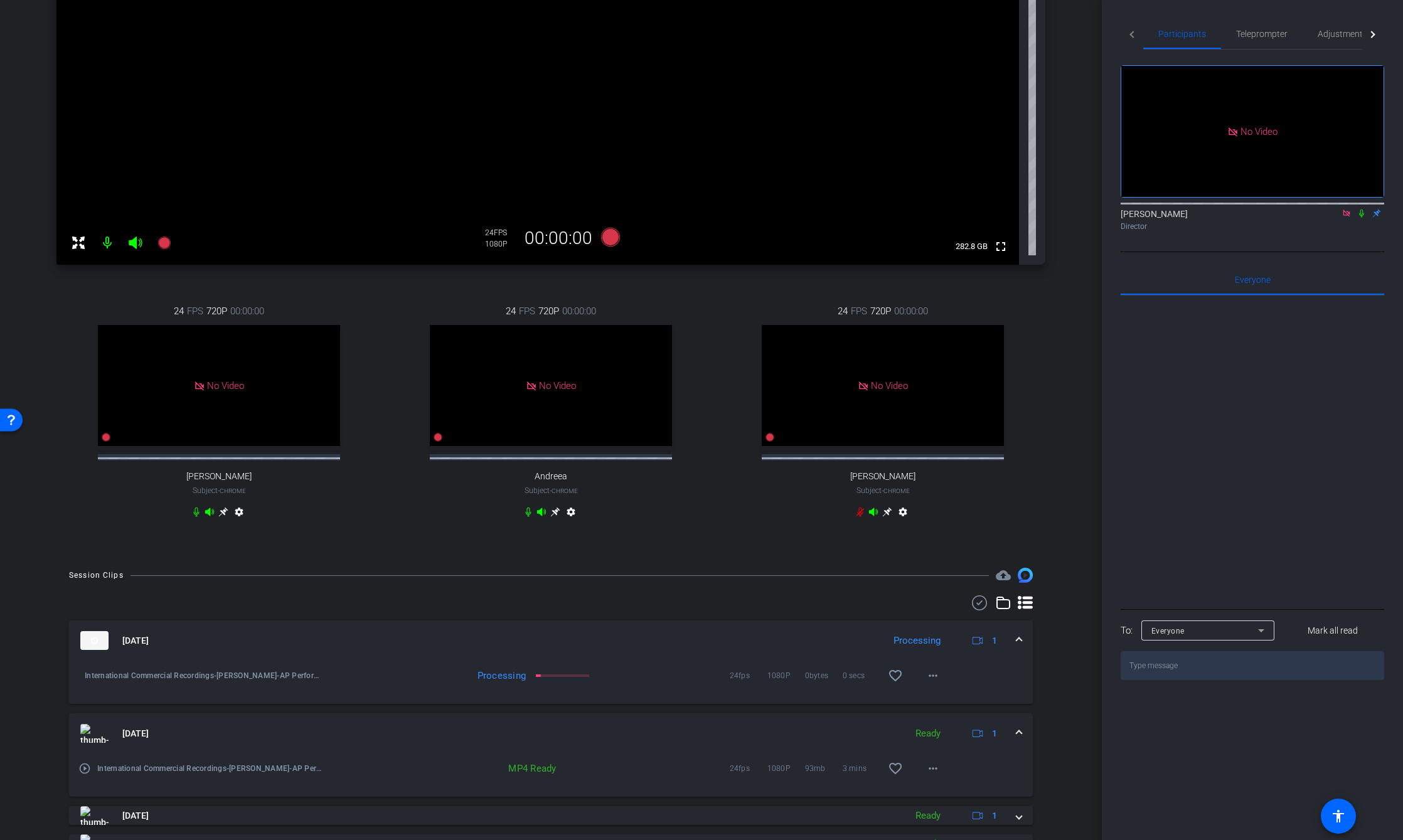
scroll to position [313, 0]
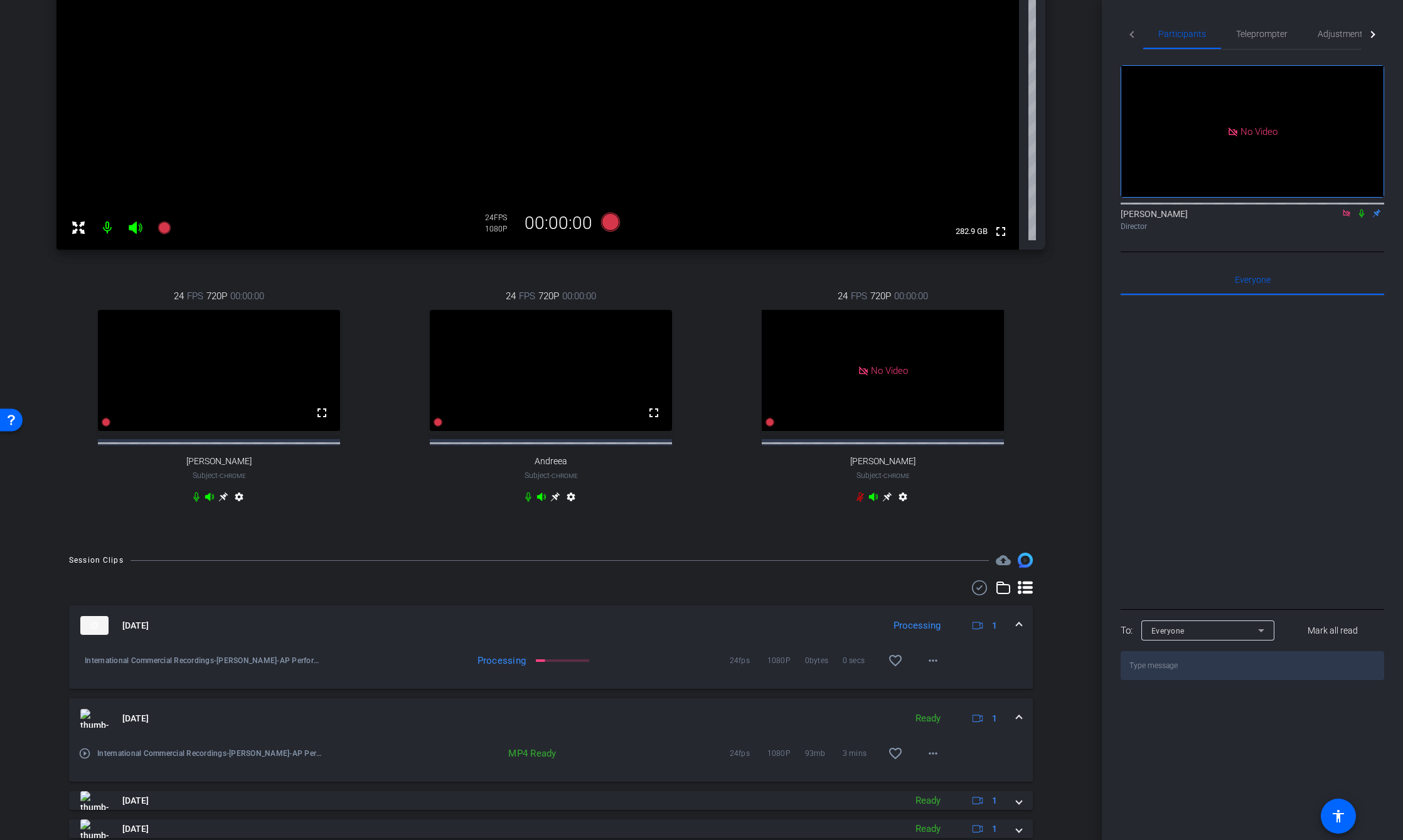
click at [1361, 209] on icon at bounding box center [1361, 213] width 5 height 9
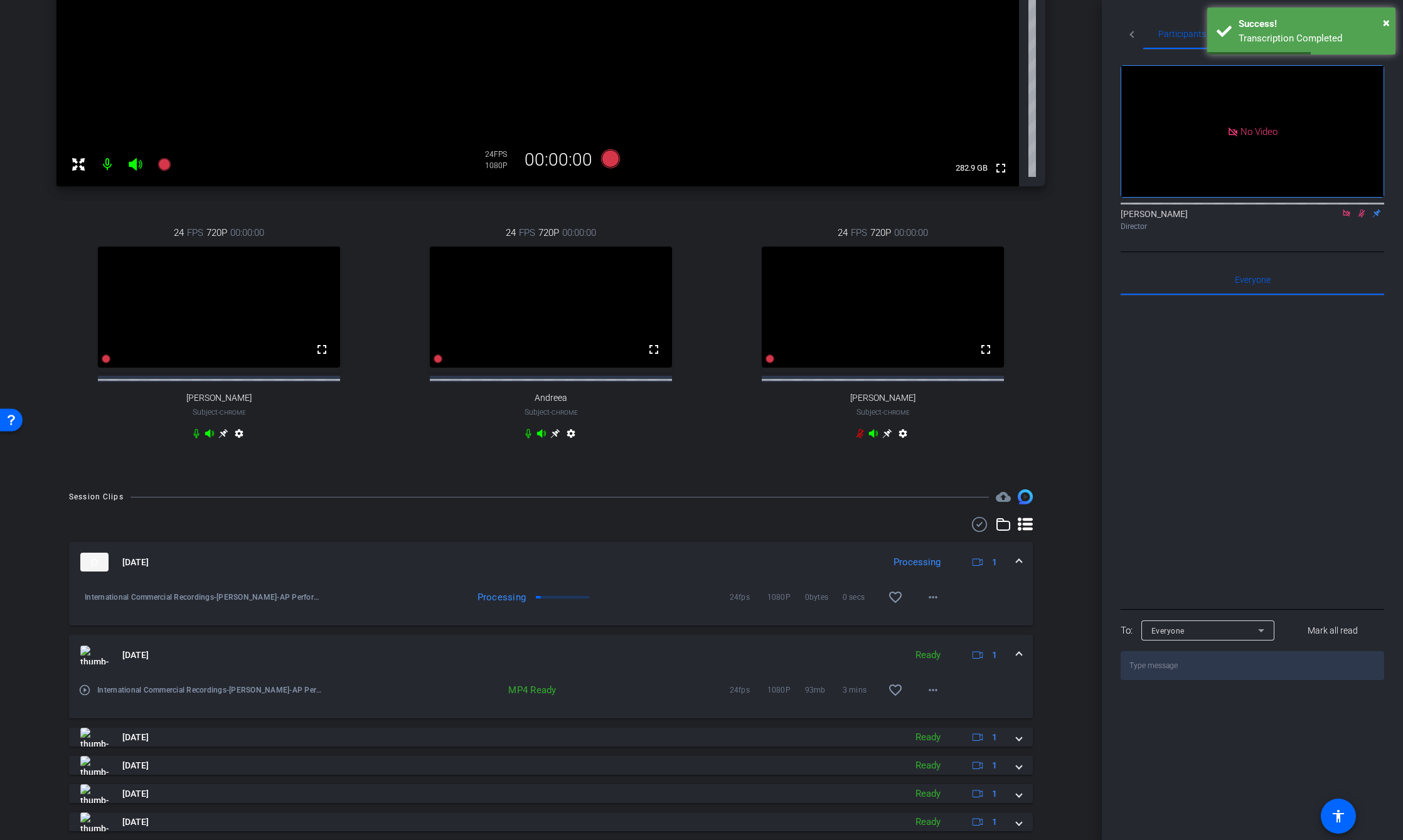
scroll to position [355, 0]
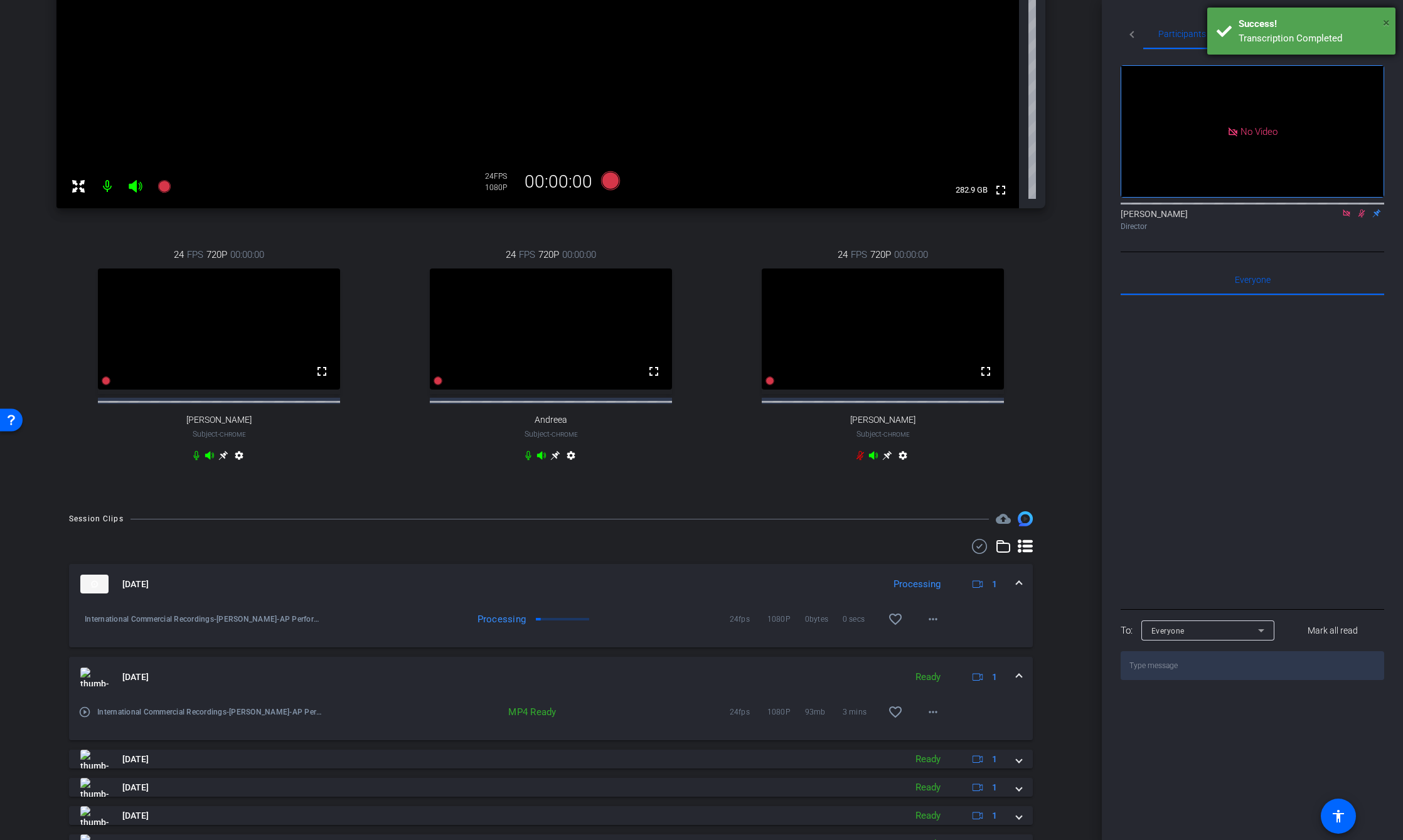
click at [1388, 22] on span "×" at bounding box center [1386, 23] width 7 height 15
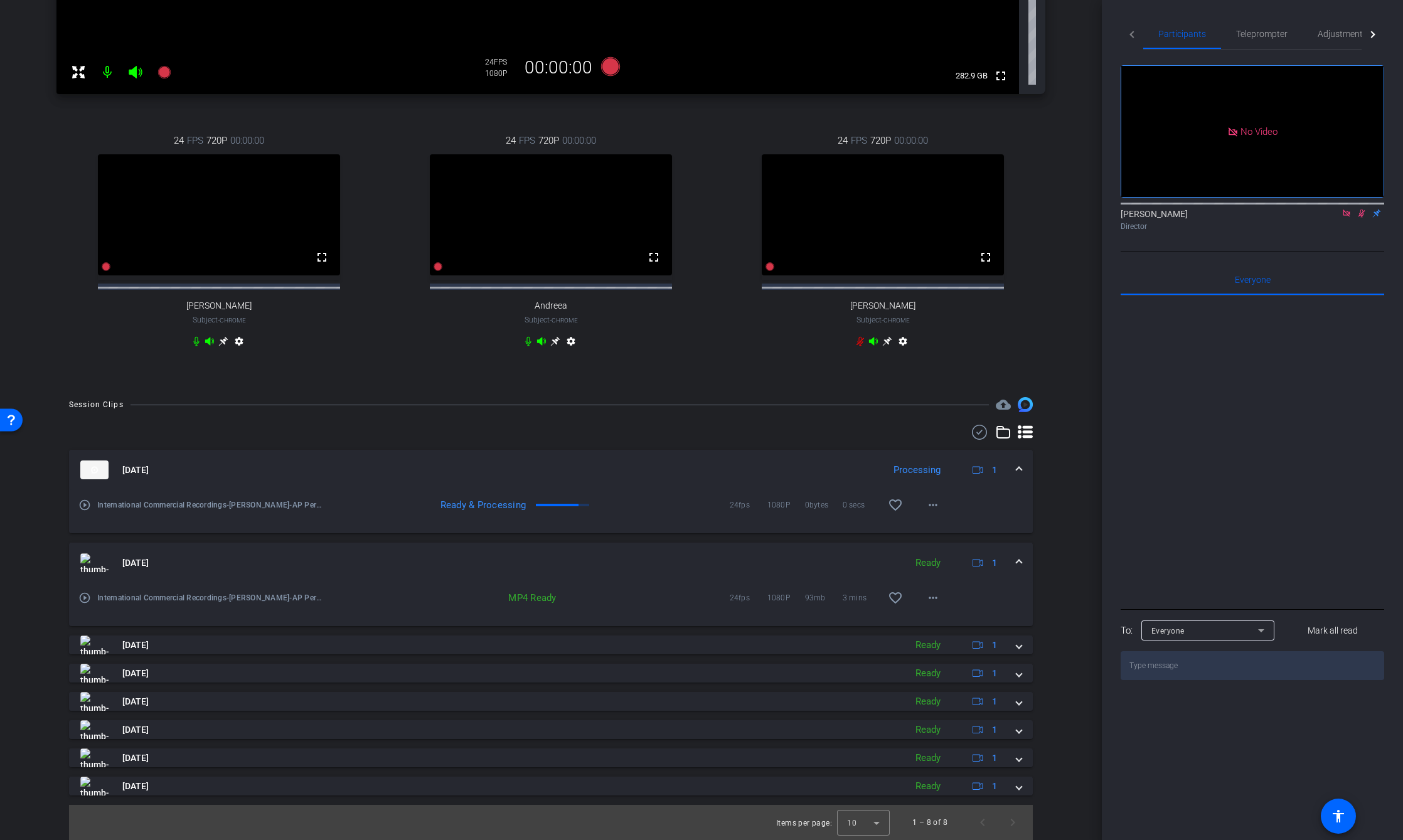
scroll to position [481, 0]
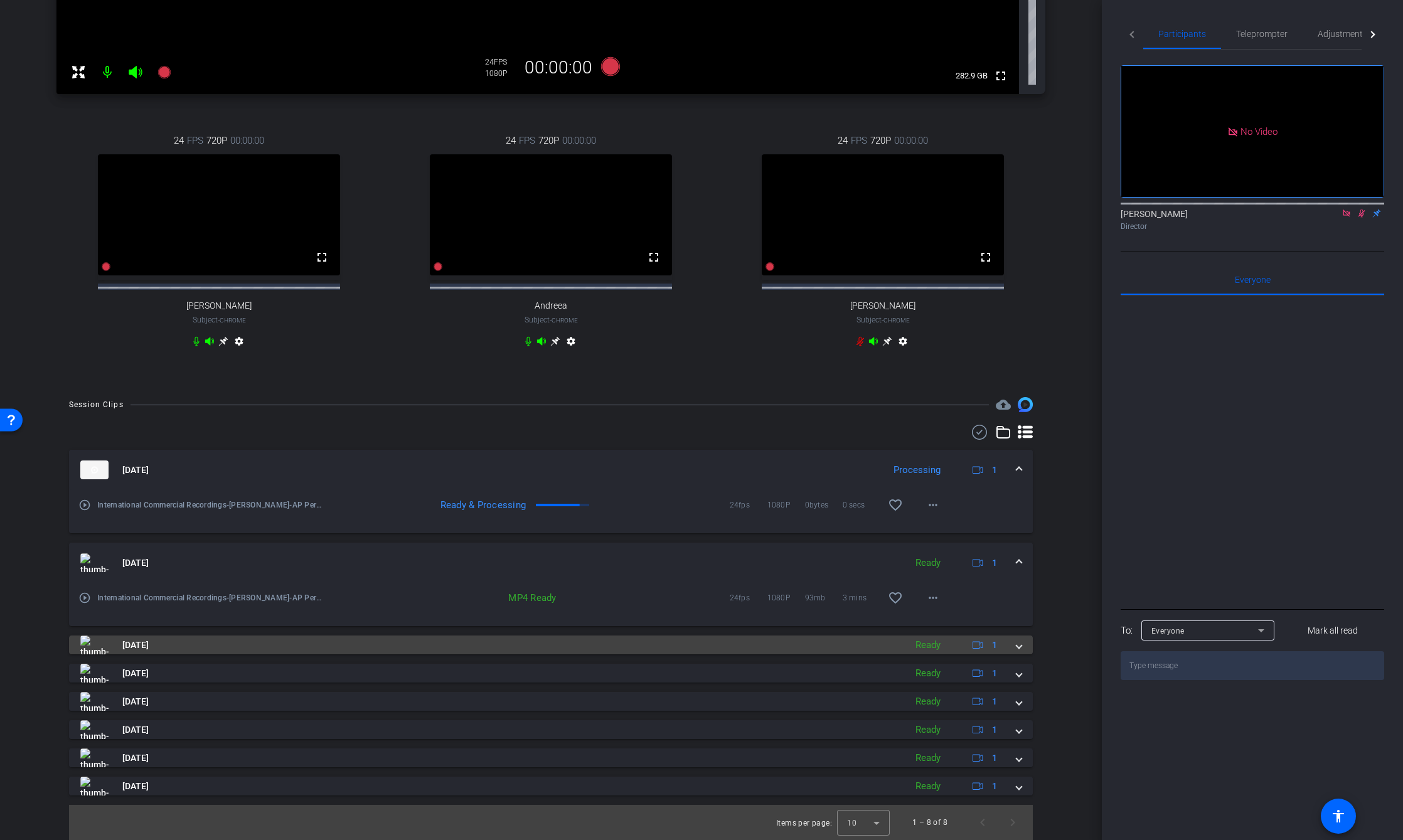
click at [1017, 643] on span at bounding box center [1019, 645] width 5 height 13
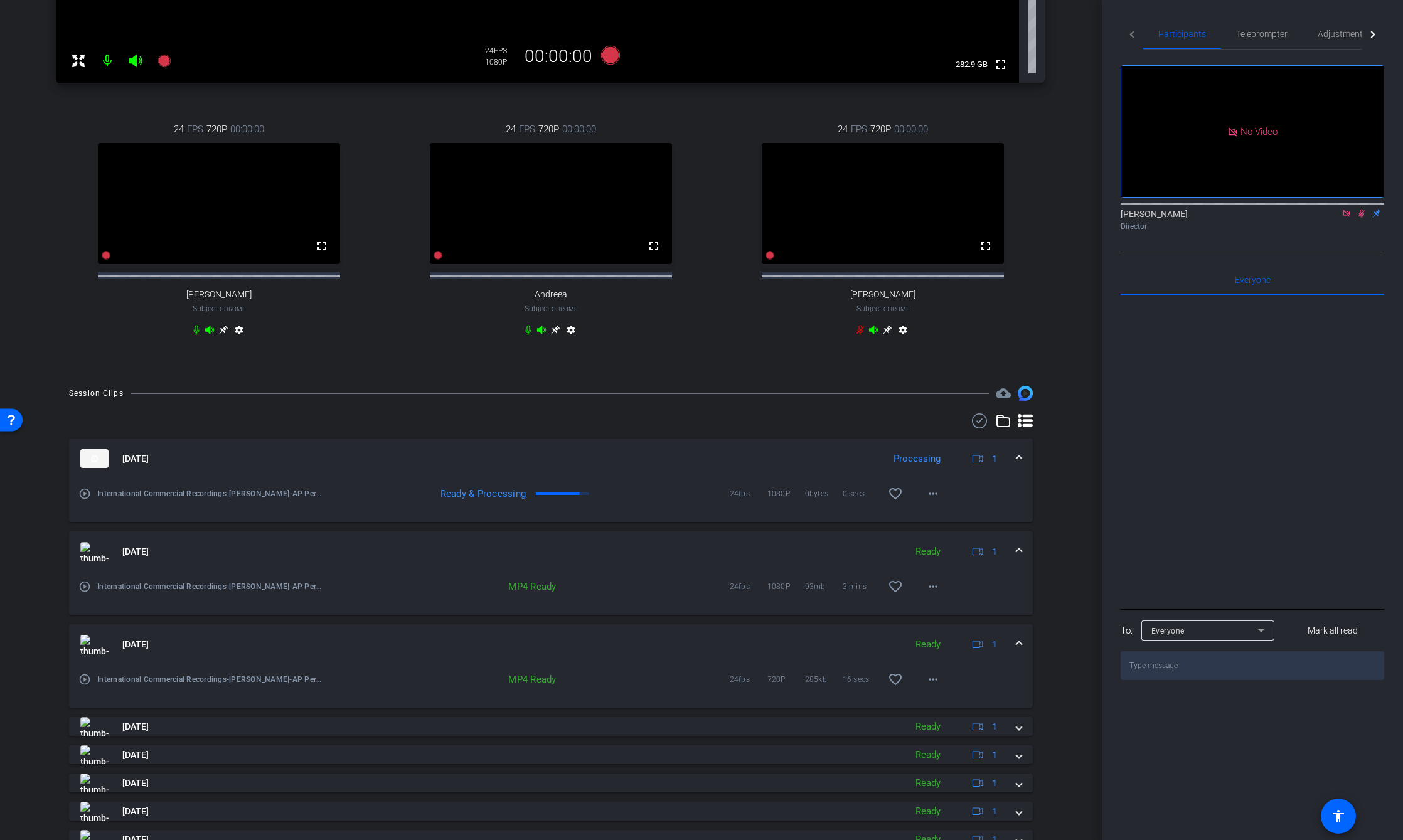
click at [1017, 652] on span at bounding box center [1019, 645] width 5 height 13
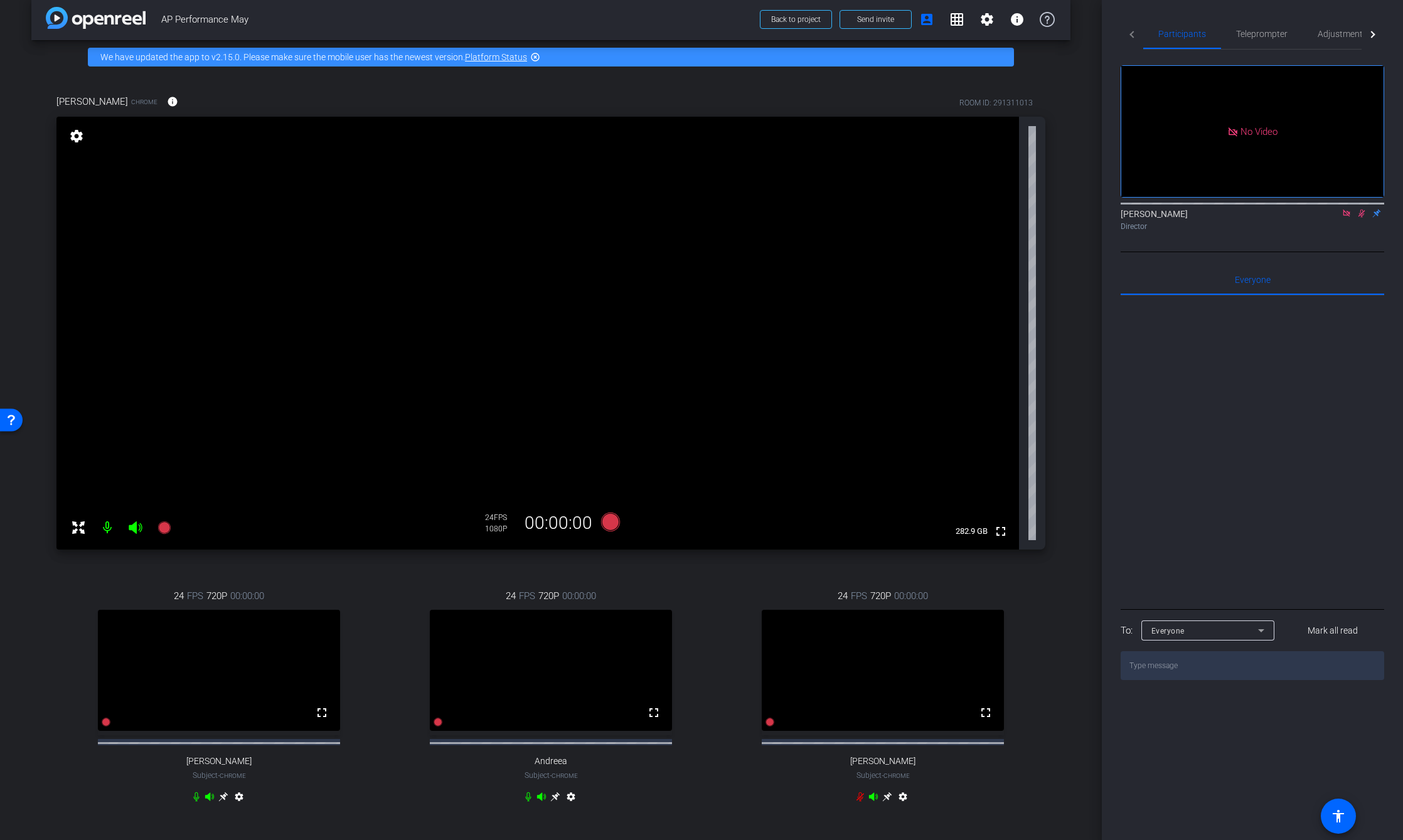
scroll to position [0, 0]
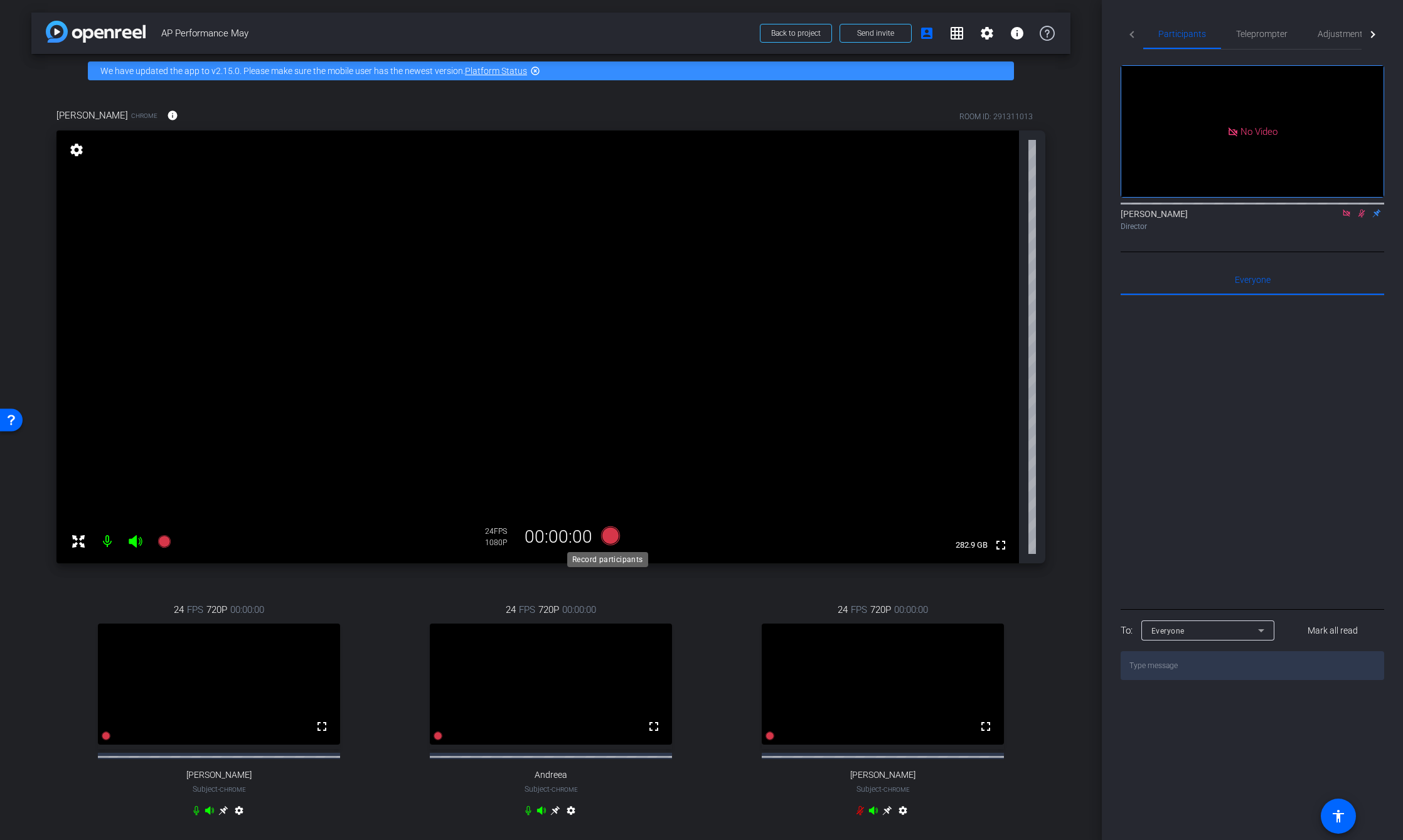
click at [606, 536] on icon at bounding box center [611, 536] width 19 height 19
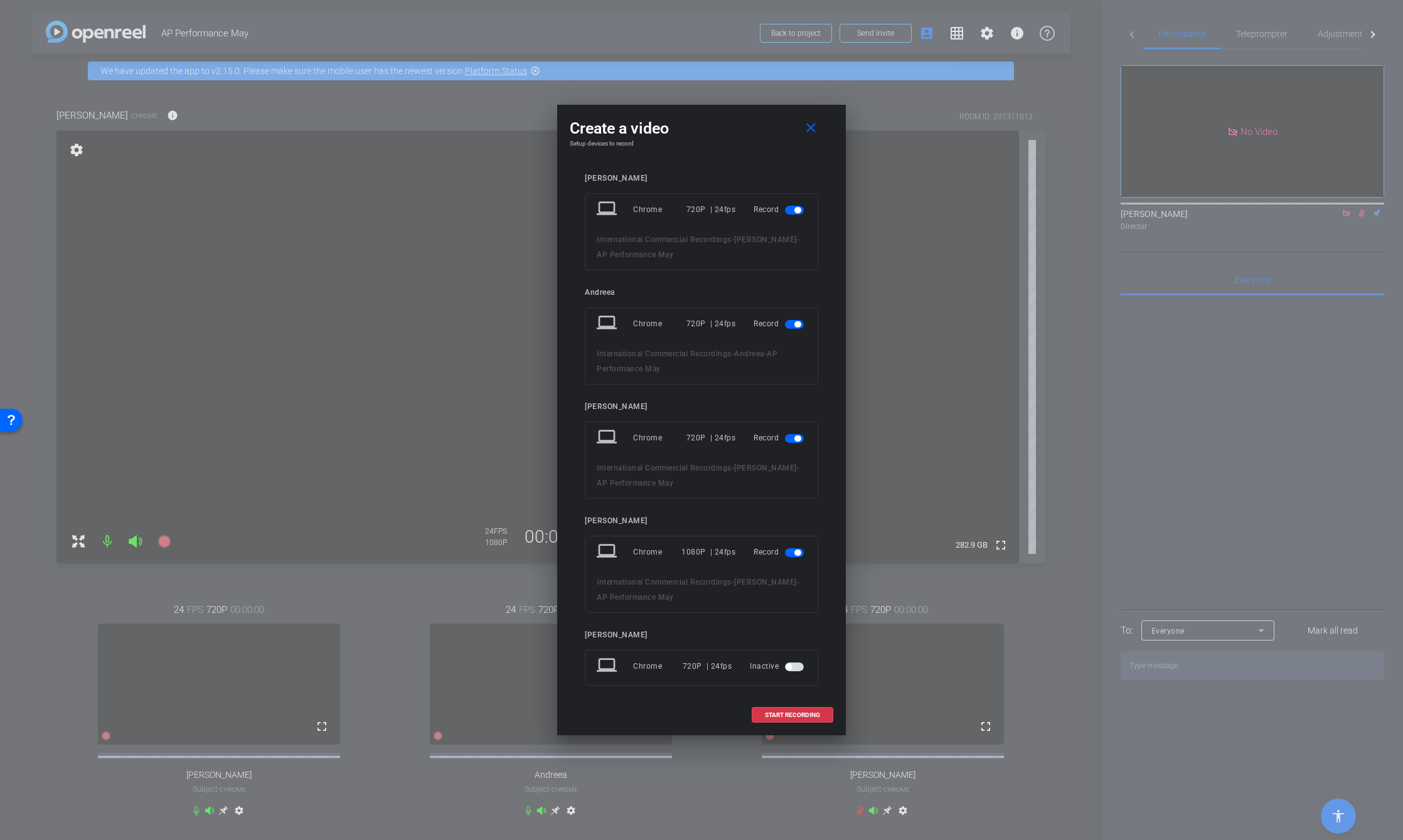
click at [785, 209] on span "button" at bounding box center [794, 209] width 19 height 9
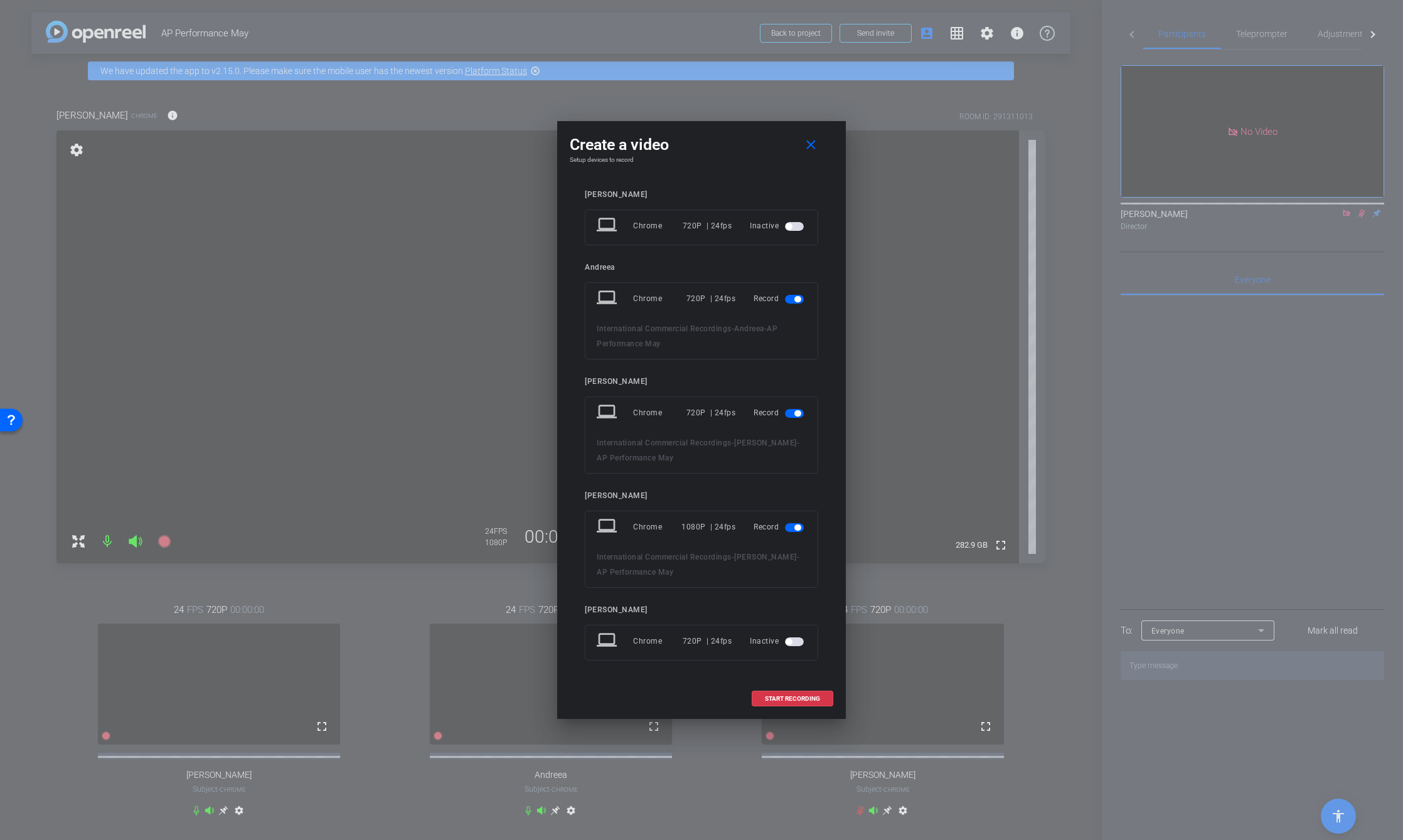
click at [790, 297] on span "button" at bounding box center [794, 299] width 19 height 9
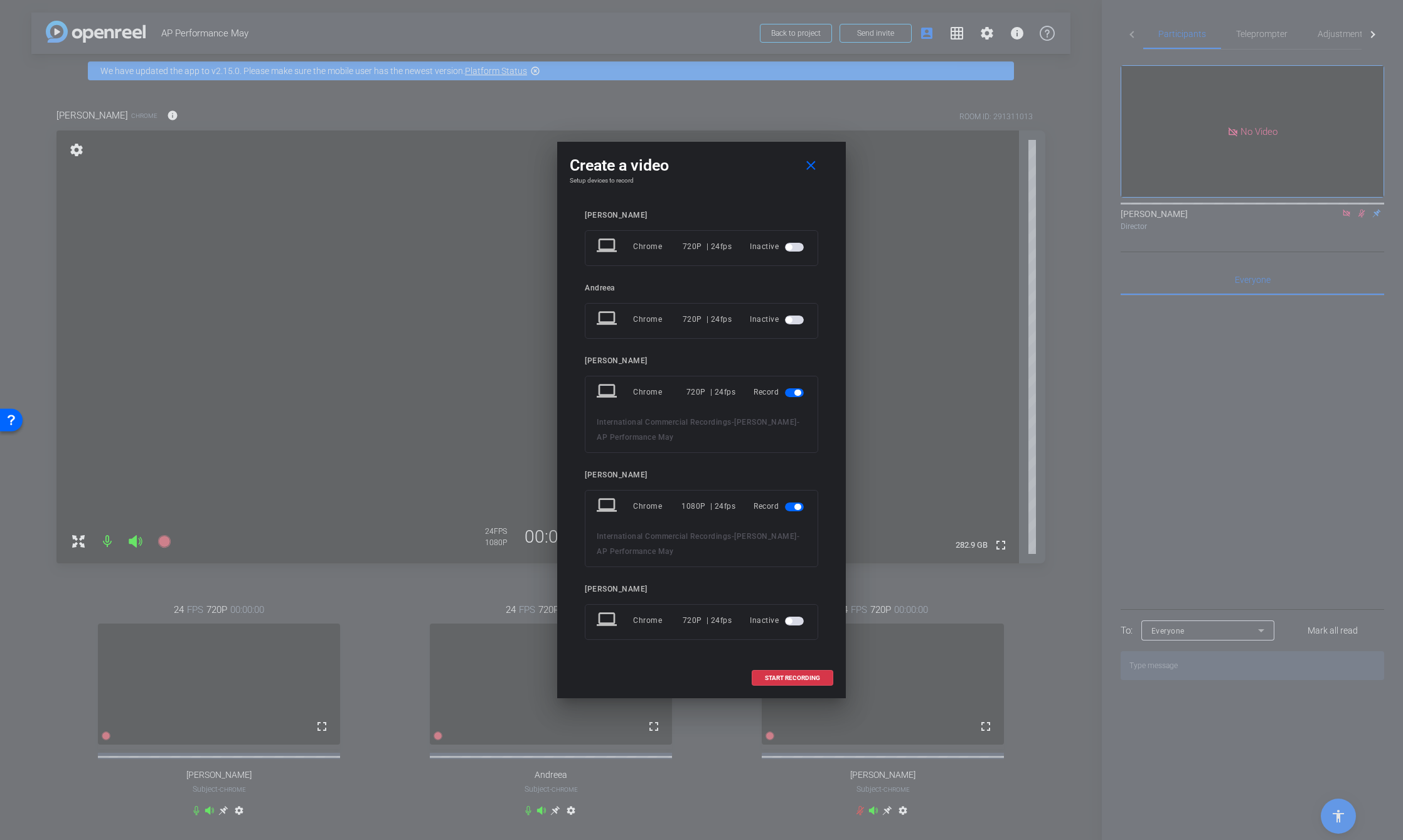
click at [798, 394] on span "button" at bounding box center [797, 393] width 7 height 7
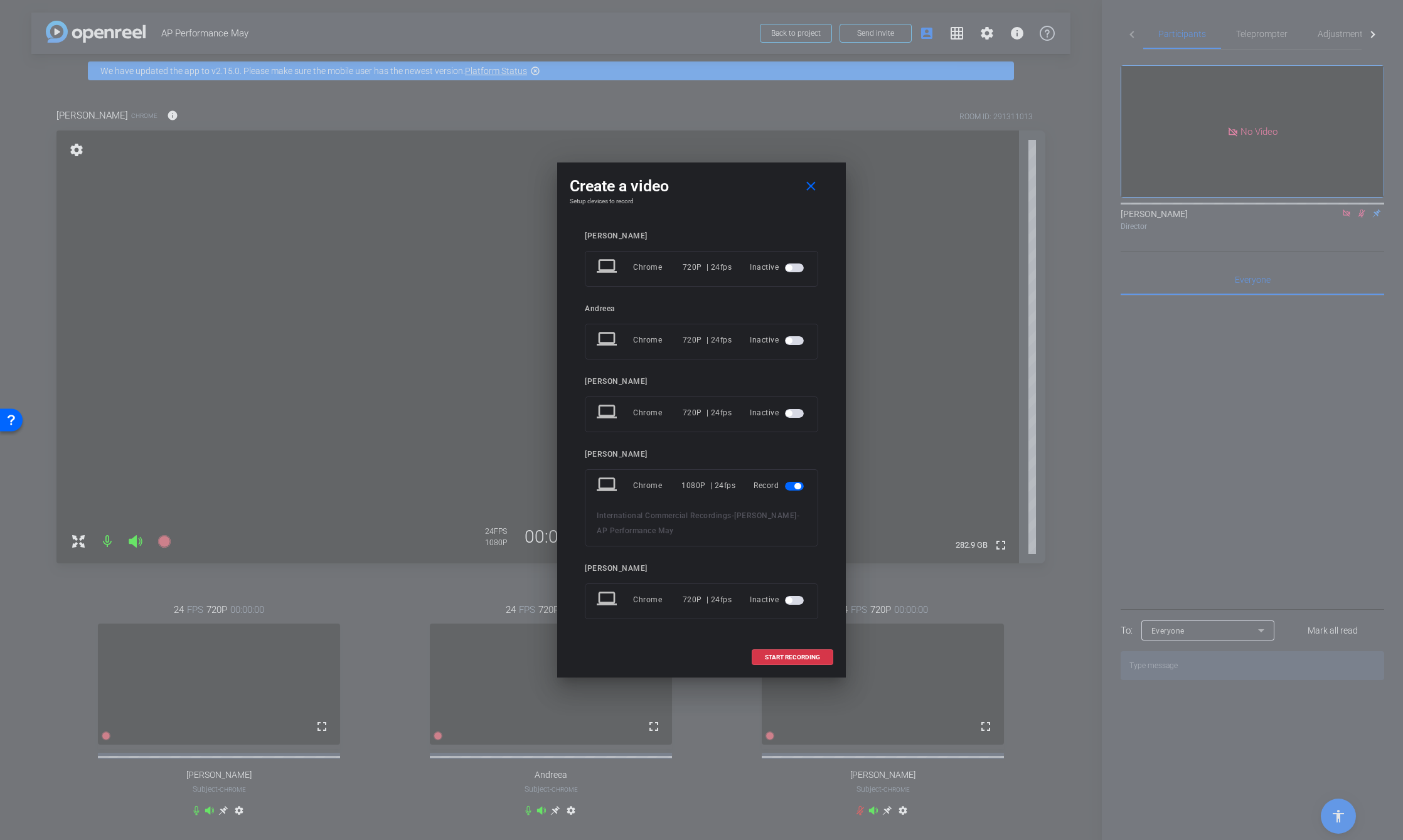
click at [1317, 369] on div at bounding box center [702, 420] width 1403 height 840
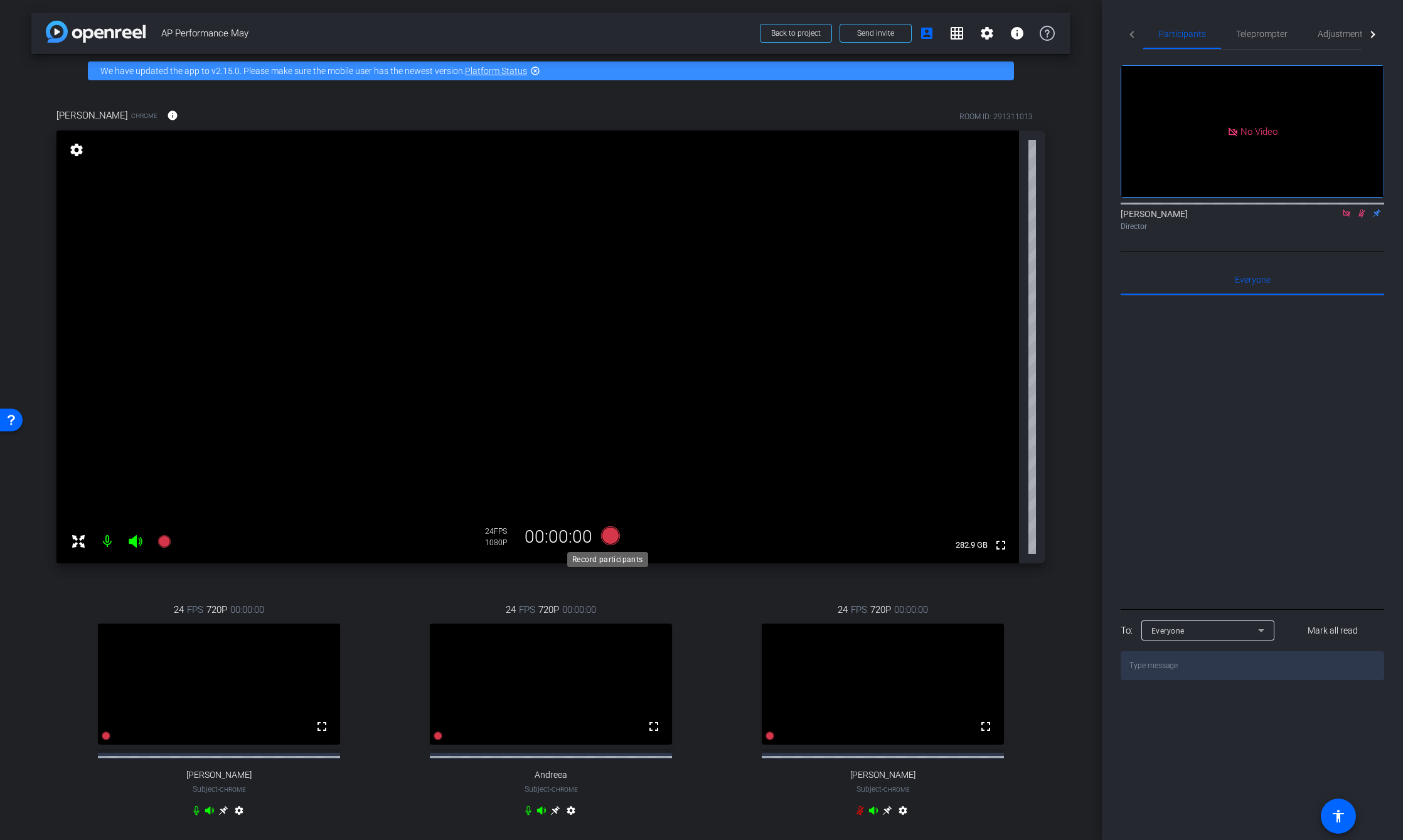
click at [601, 534] on icon at bounding box center [611, 536] width 19 height 19
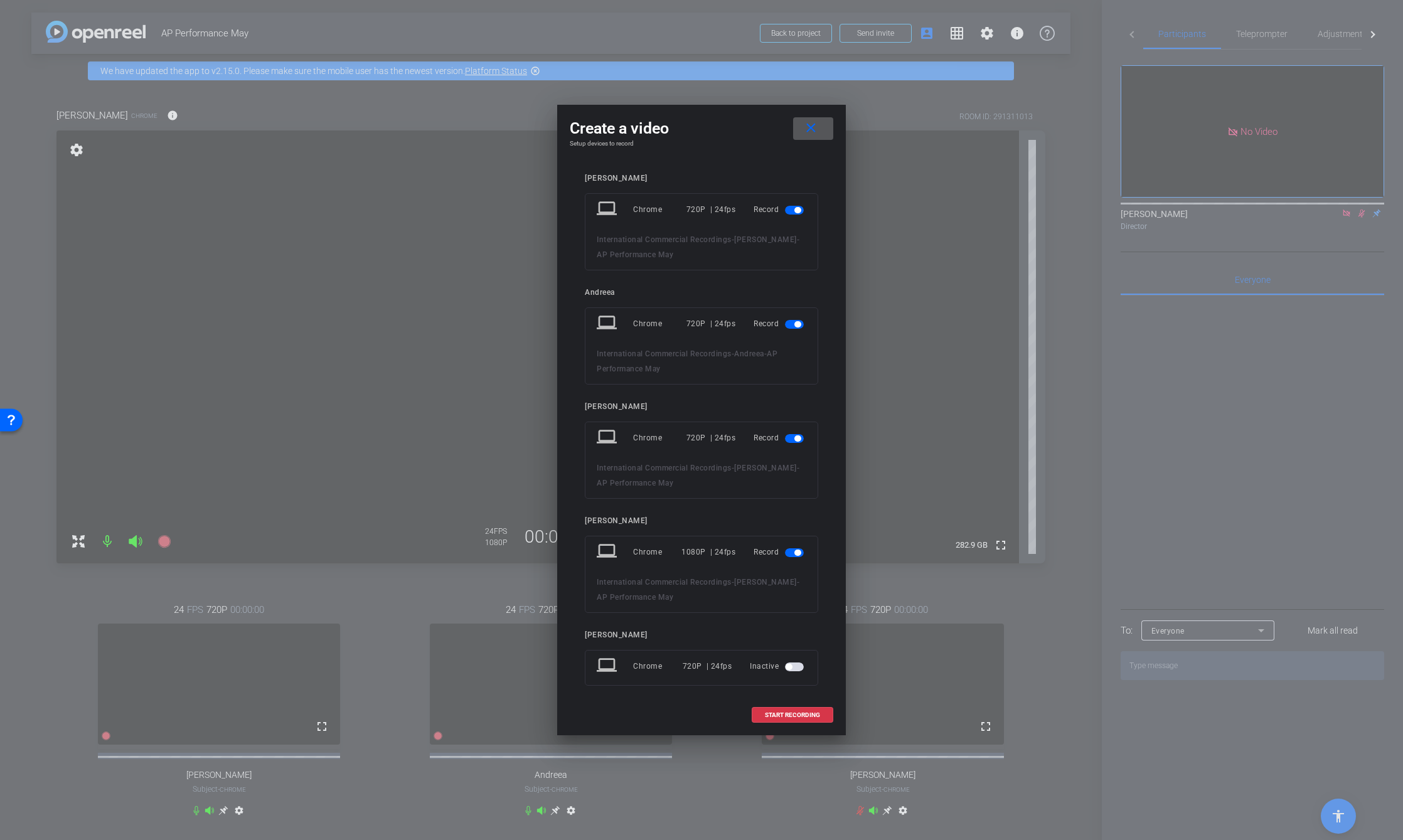
click at [790, 203] on mat-slide-toggle at bounding box center [795, 209] width 21 height 15
click at [791, 205] on span "button" at bounding box center [794, 209] width 19 height 9
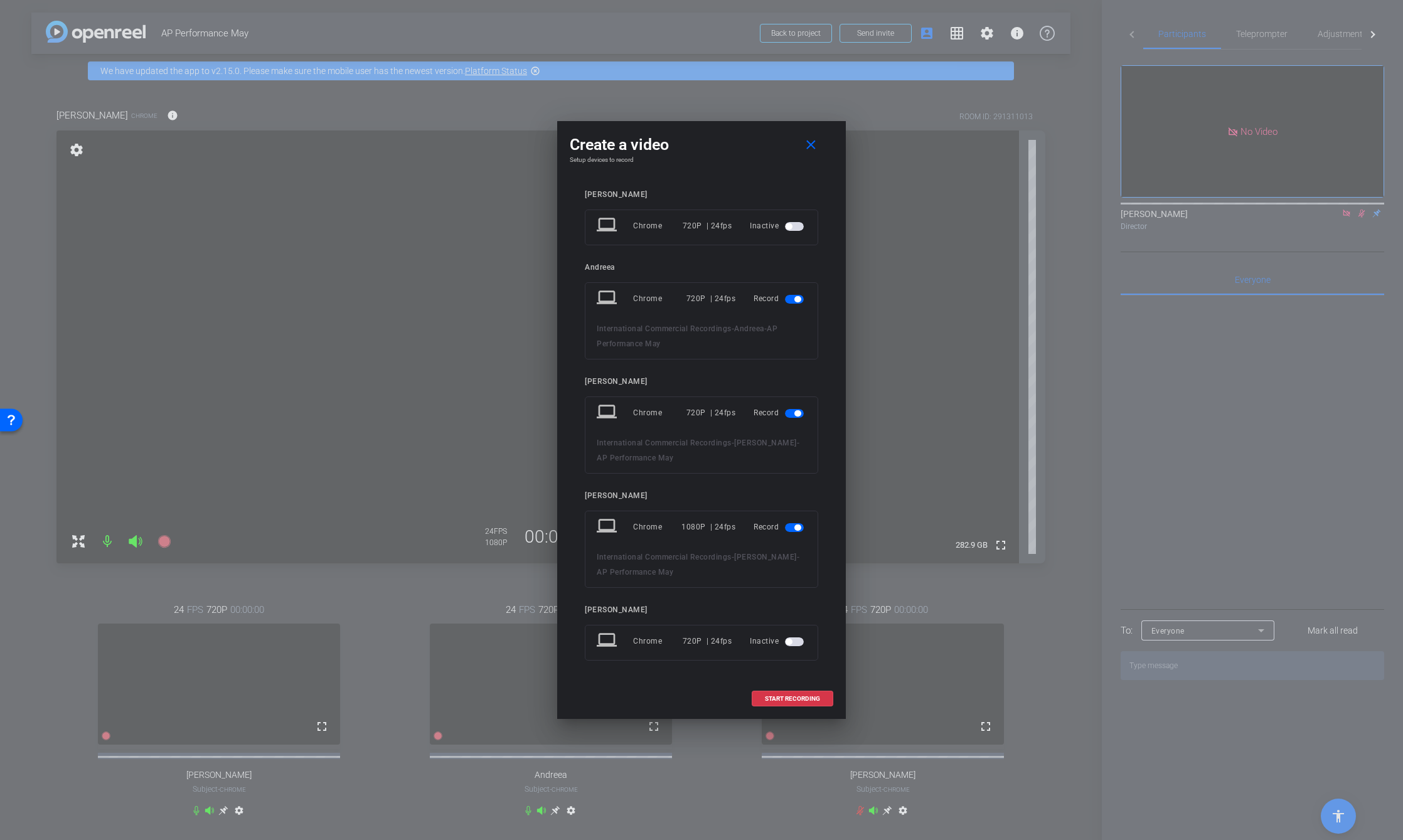
click at [797, 298] on span "button" at bounding box center [797, 299] width 7 height 7
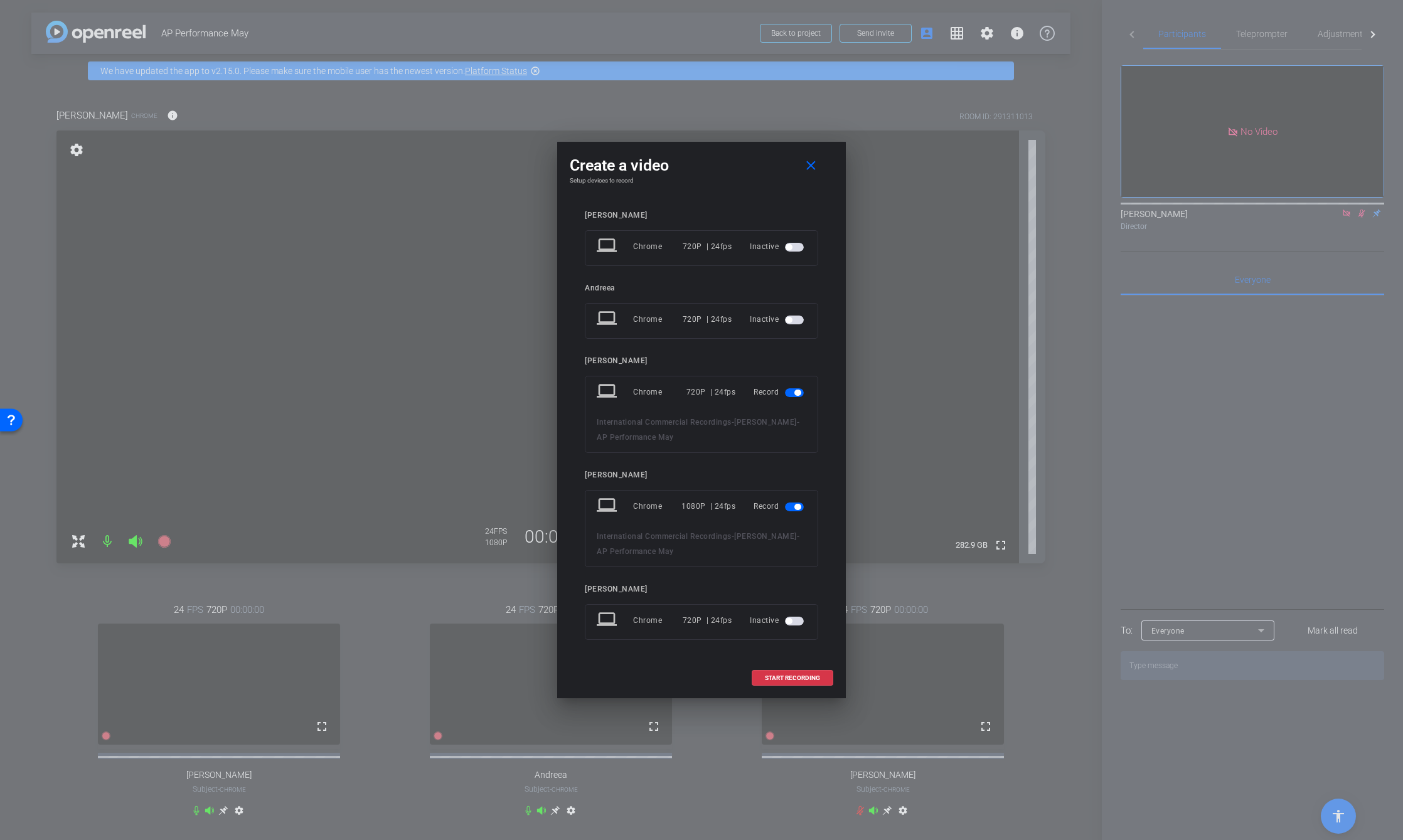
click at [792, 396] on span "button" at bounding box center [794, 392] width 19 height 9
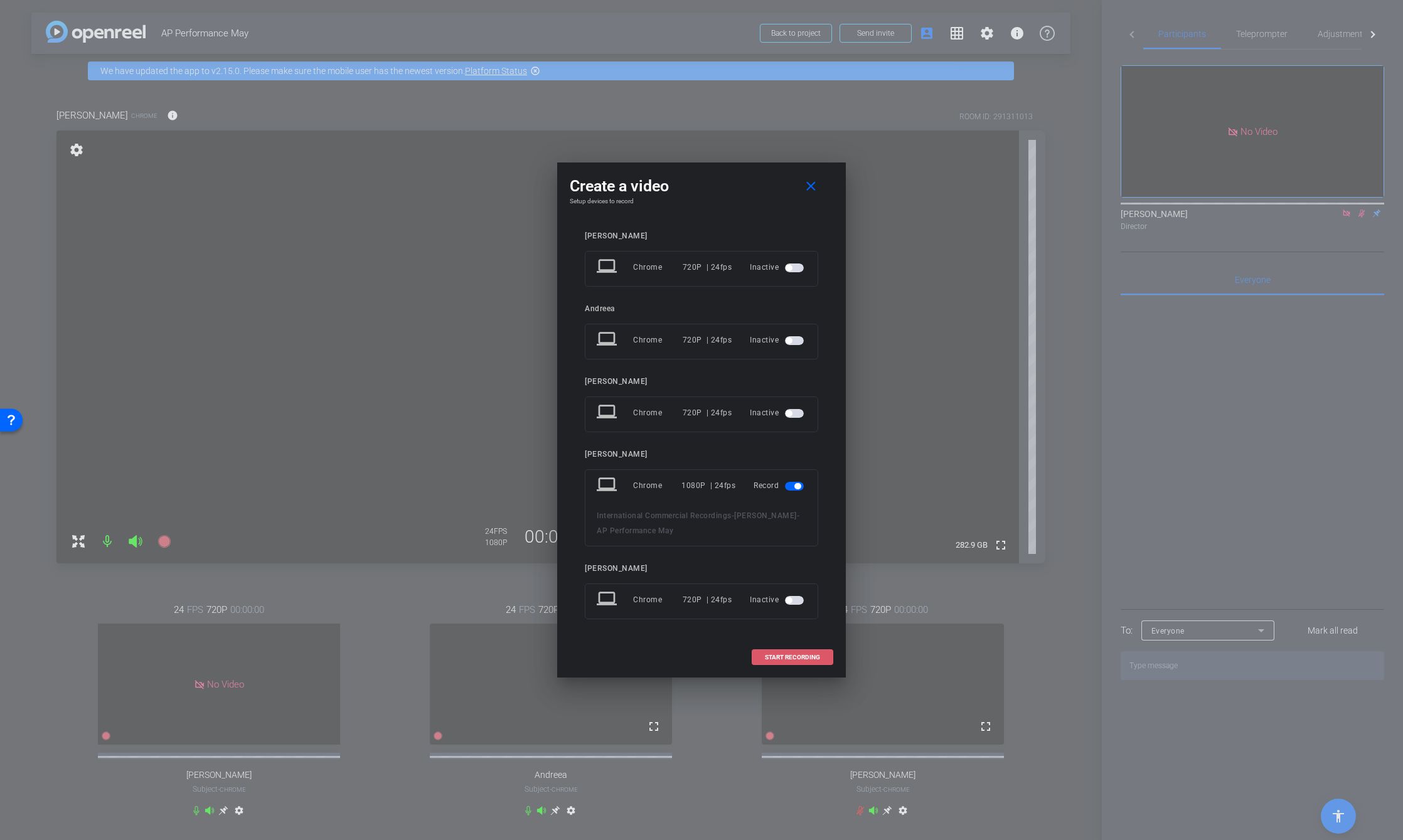
click at [799, 657] on span "START RECORDING" at bounding box center [792, 657] width 55 height 7
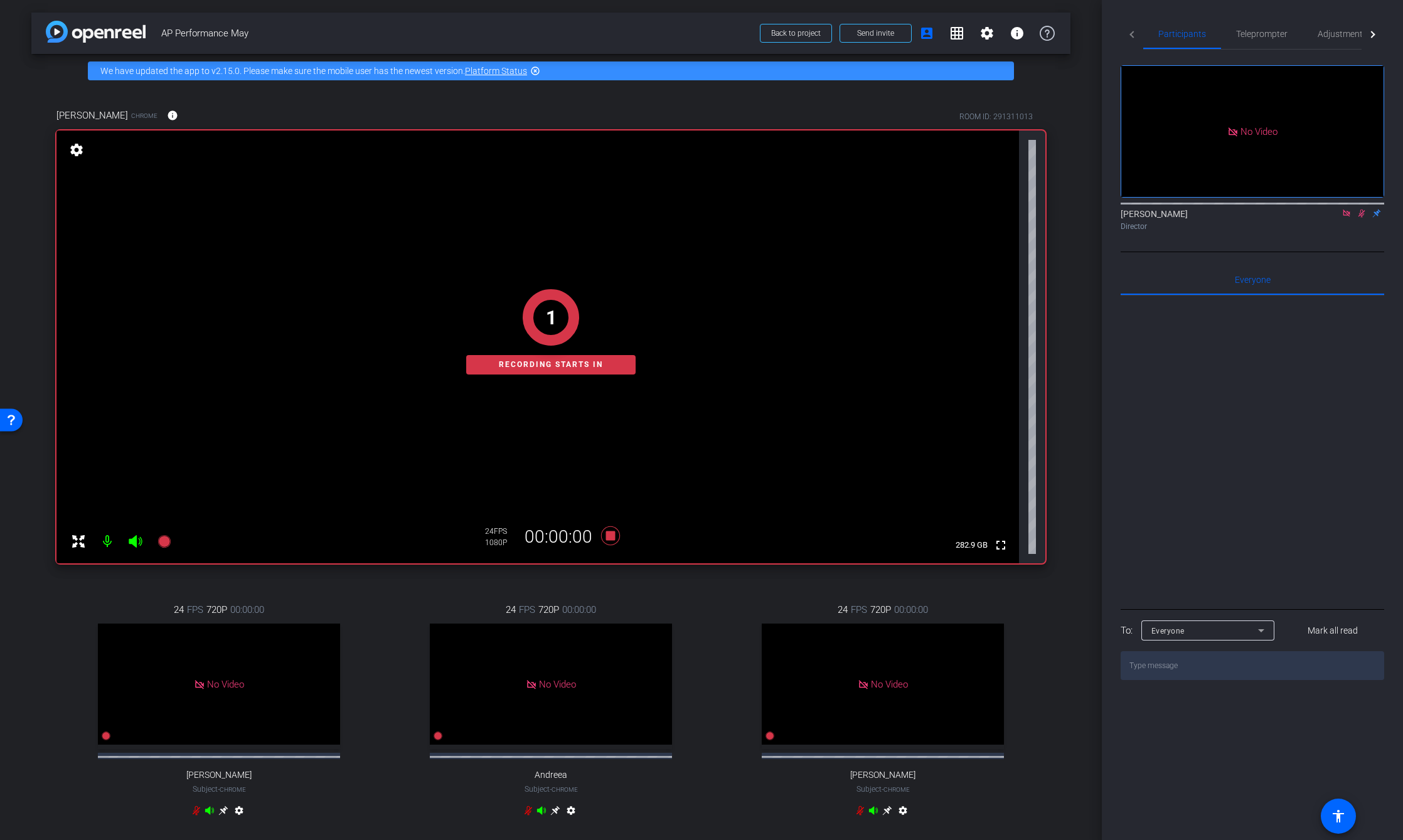
click at [1360, 209] on icon at bounding box center [1362, 213] width 11 height 9
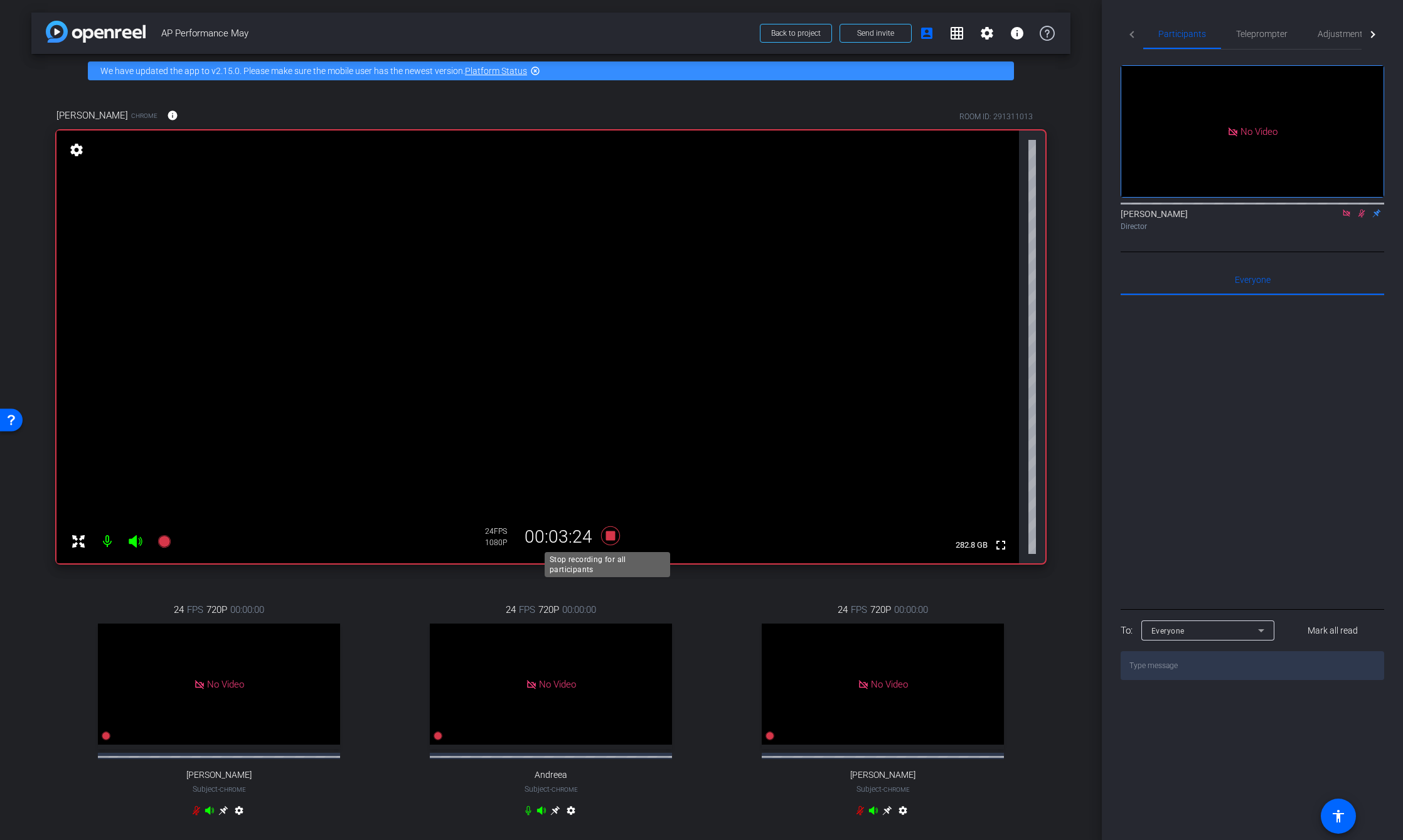
click at [615, 532] on icon at bounding box center [611, 536] width 31 height 23
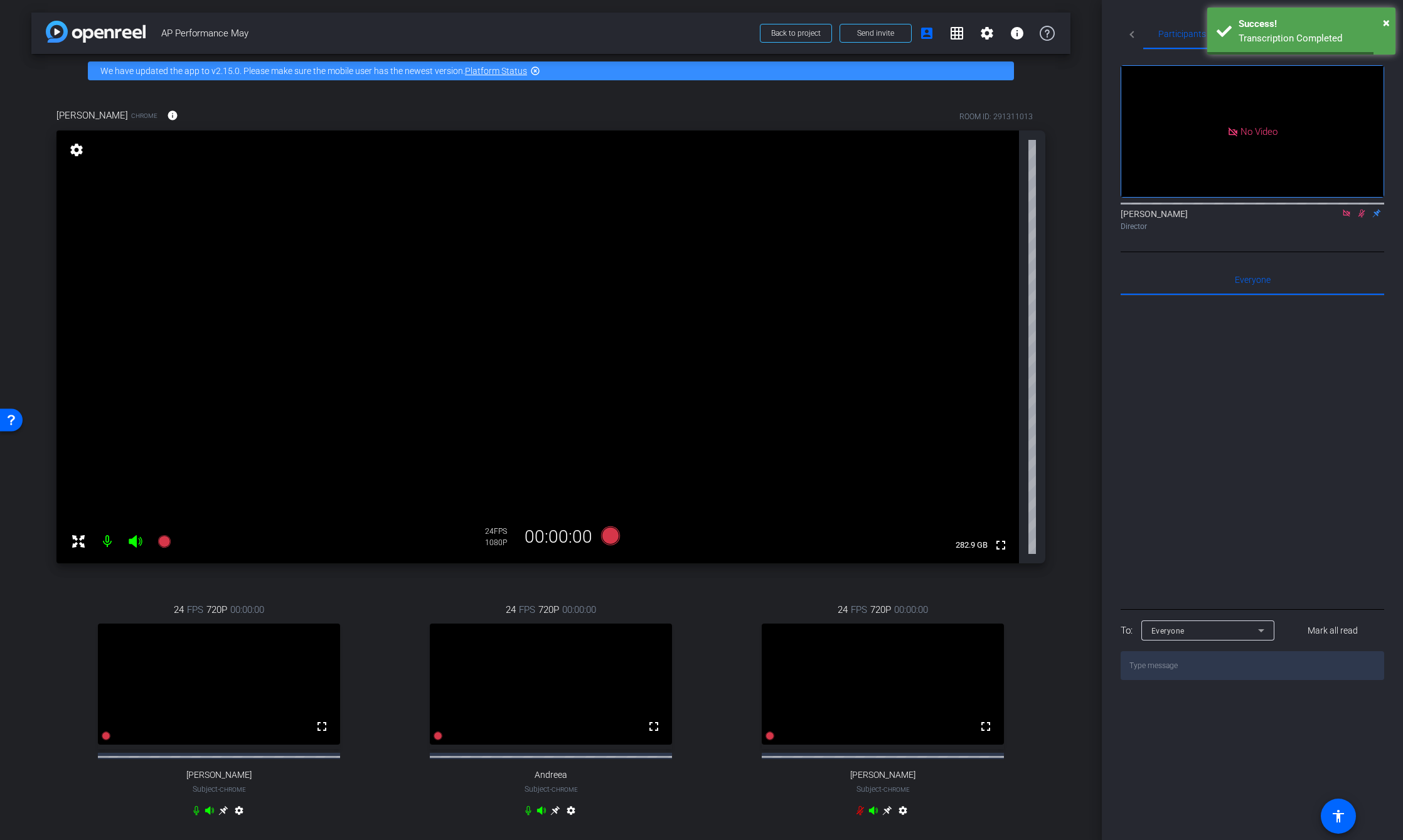
click at [1068, 340] on div "arrow_back AP Performance May Back to project Send invite account_box grid_on s…" at bounding box center [550, 420] width 1102 height 840
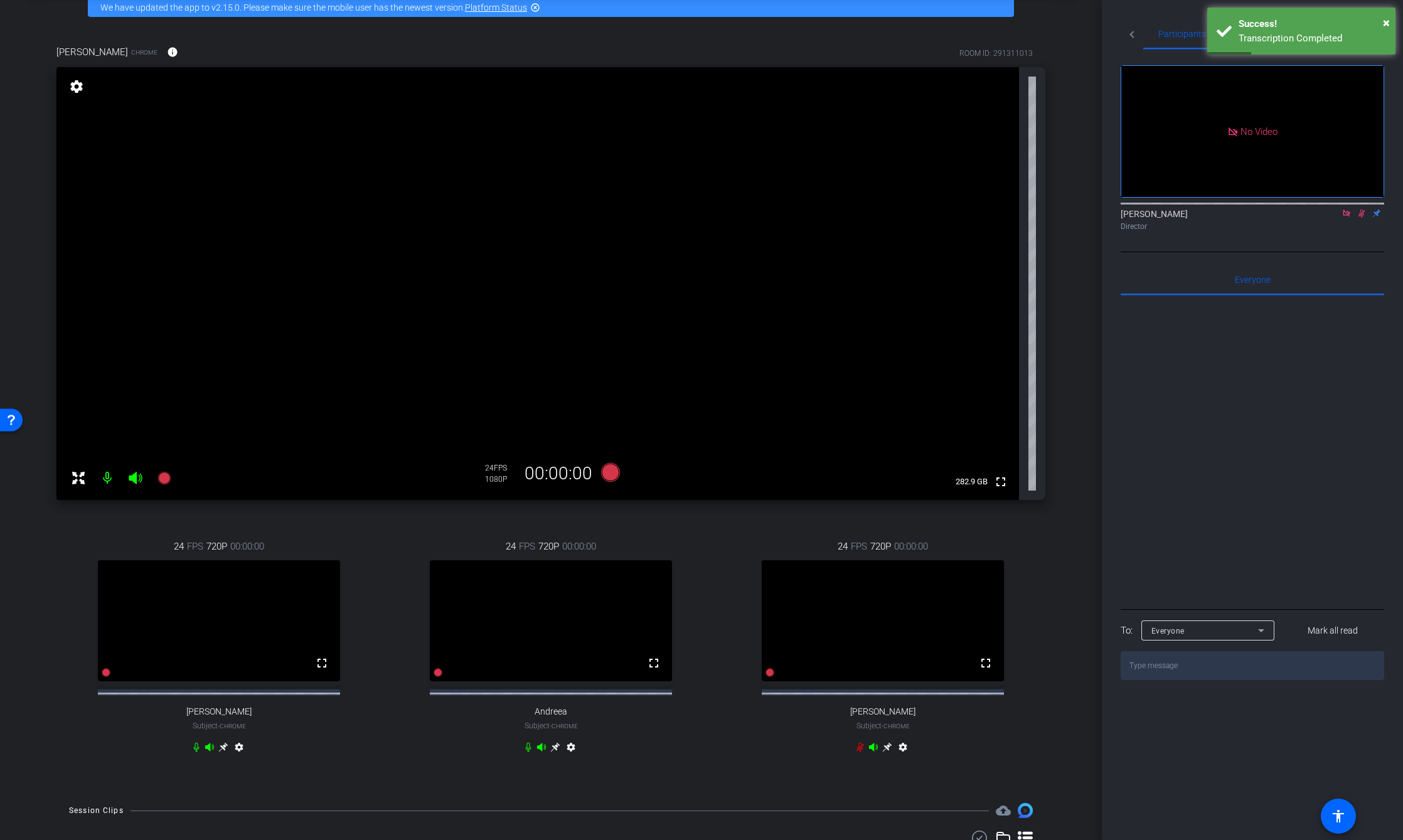
scroll to position [63, 0]
click at [604, 464] on icon at bounding box center [611, 473] width 19 height 19
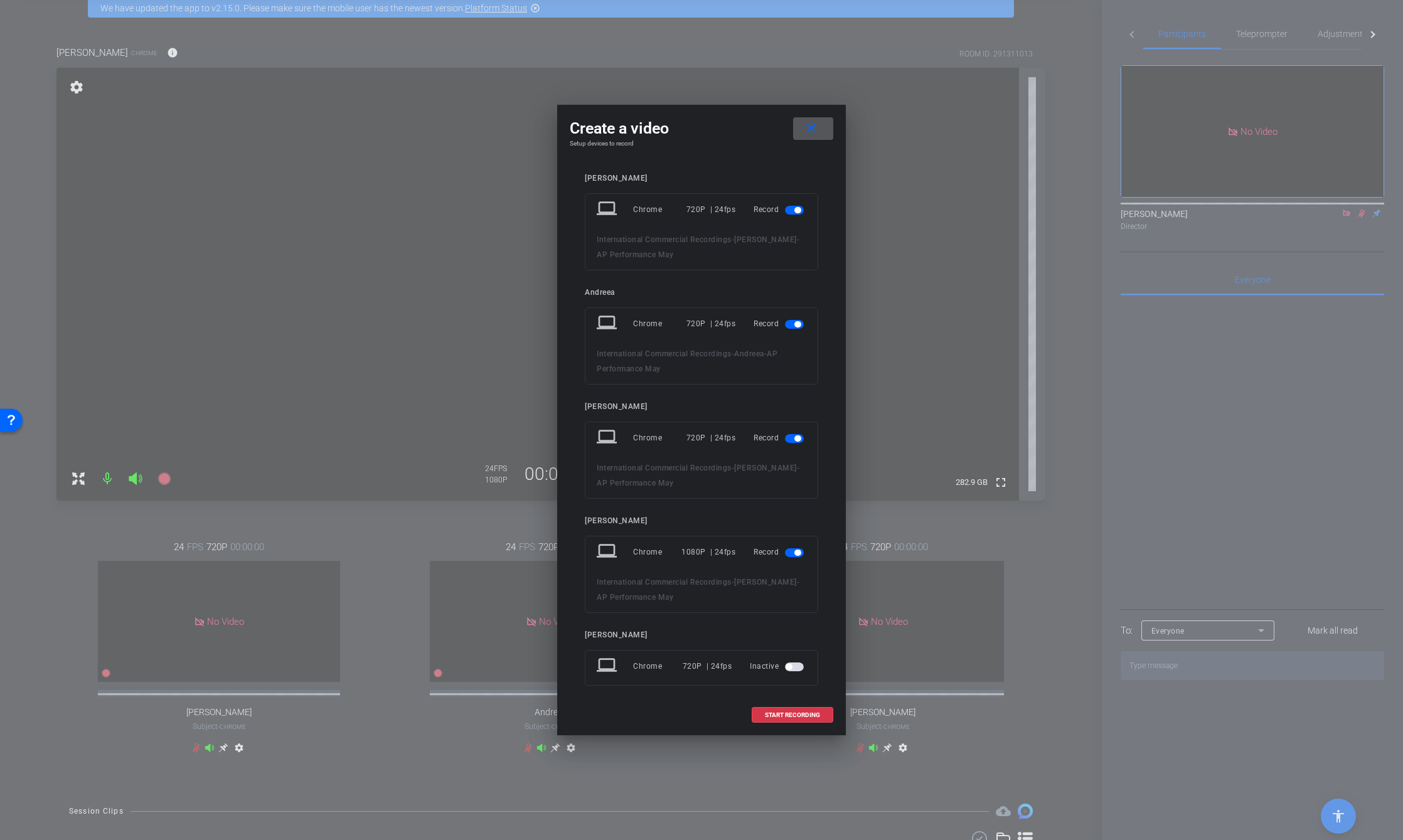
click at [794, 207] on span "button" at bounding box center [797, 210] width 7 height 7
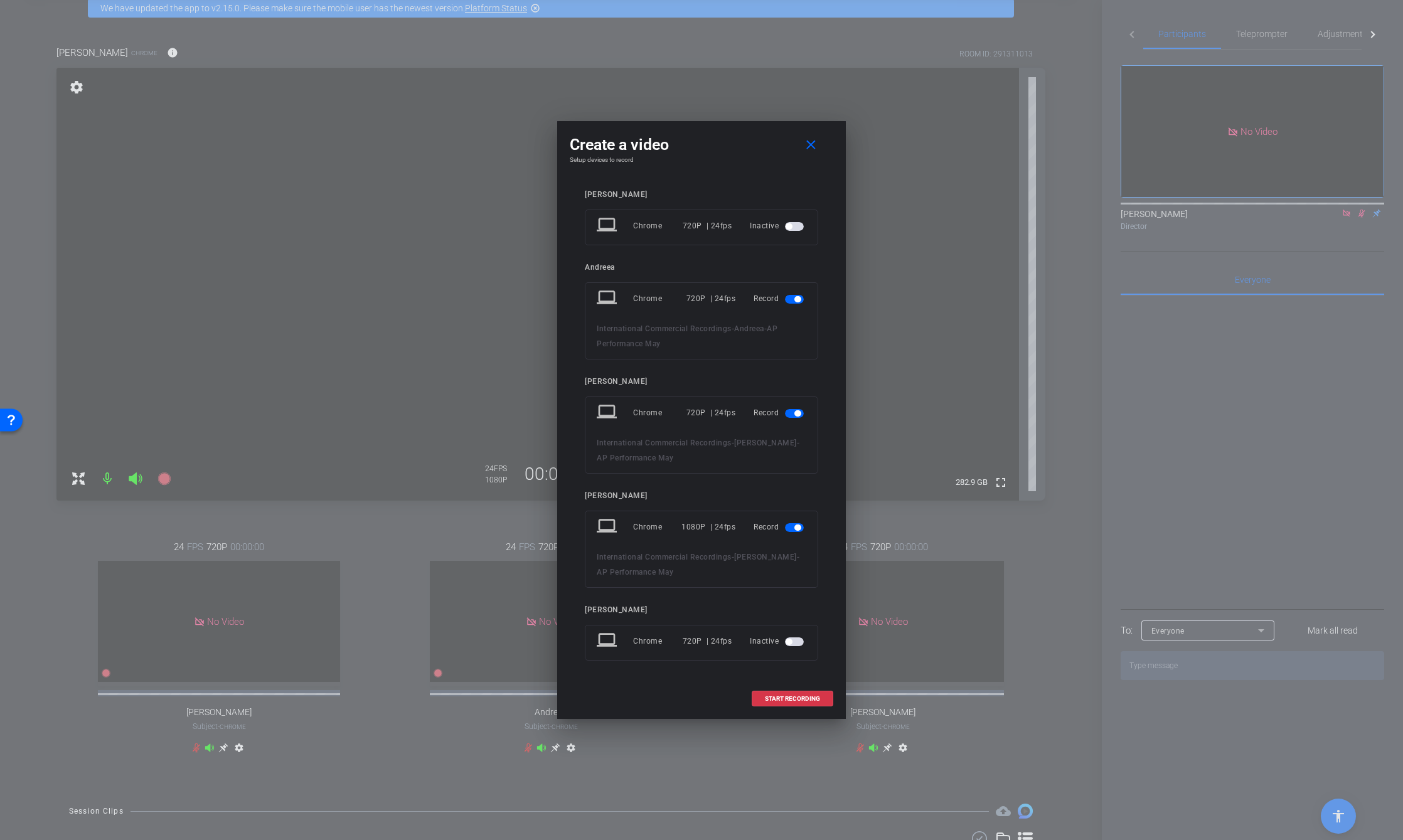
click at [794, 307] on div "Record" at bounding box center [780, 299] width 53 height 23
click at [794, 300] on span "button" at bounding box center [794, 299] width 19 height 9
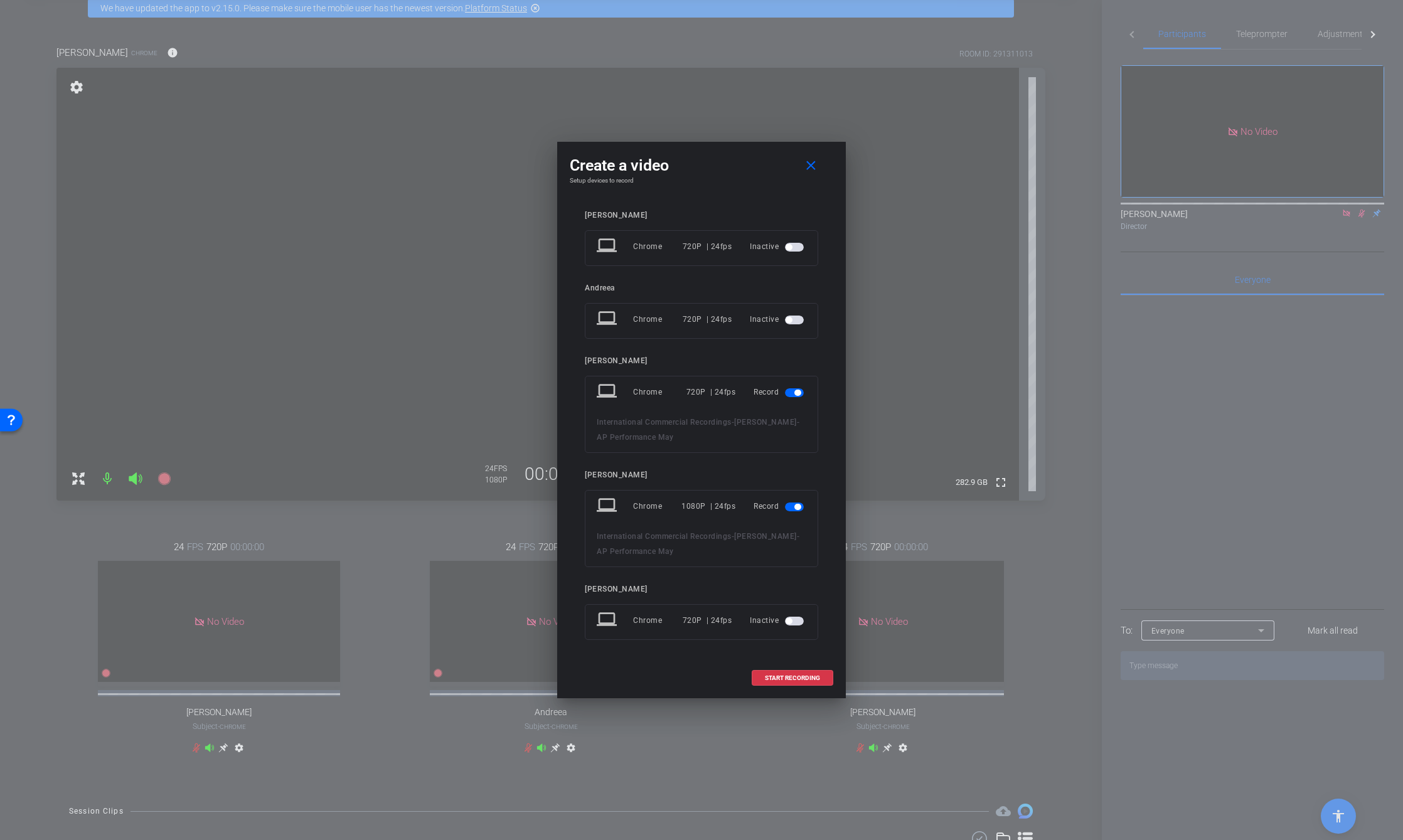
click at [798, 395] on span "button" at bounding box center [797, 393] width 7 height 7
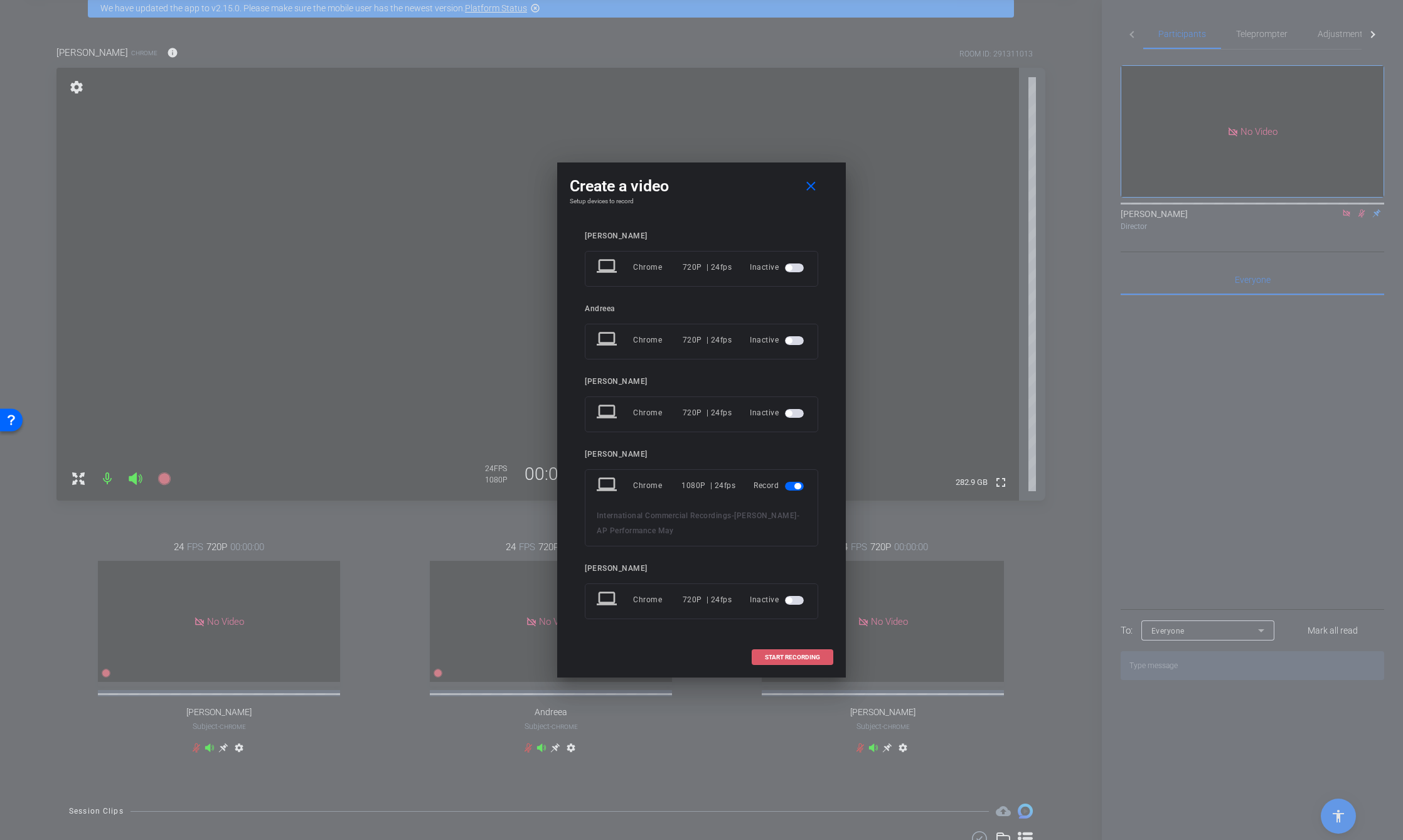
click at [805, 652] on span at bounding box center [792, 657] width 80 height 31
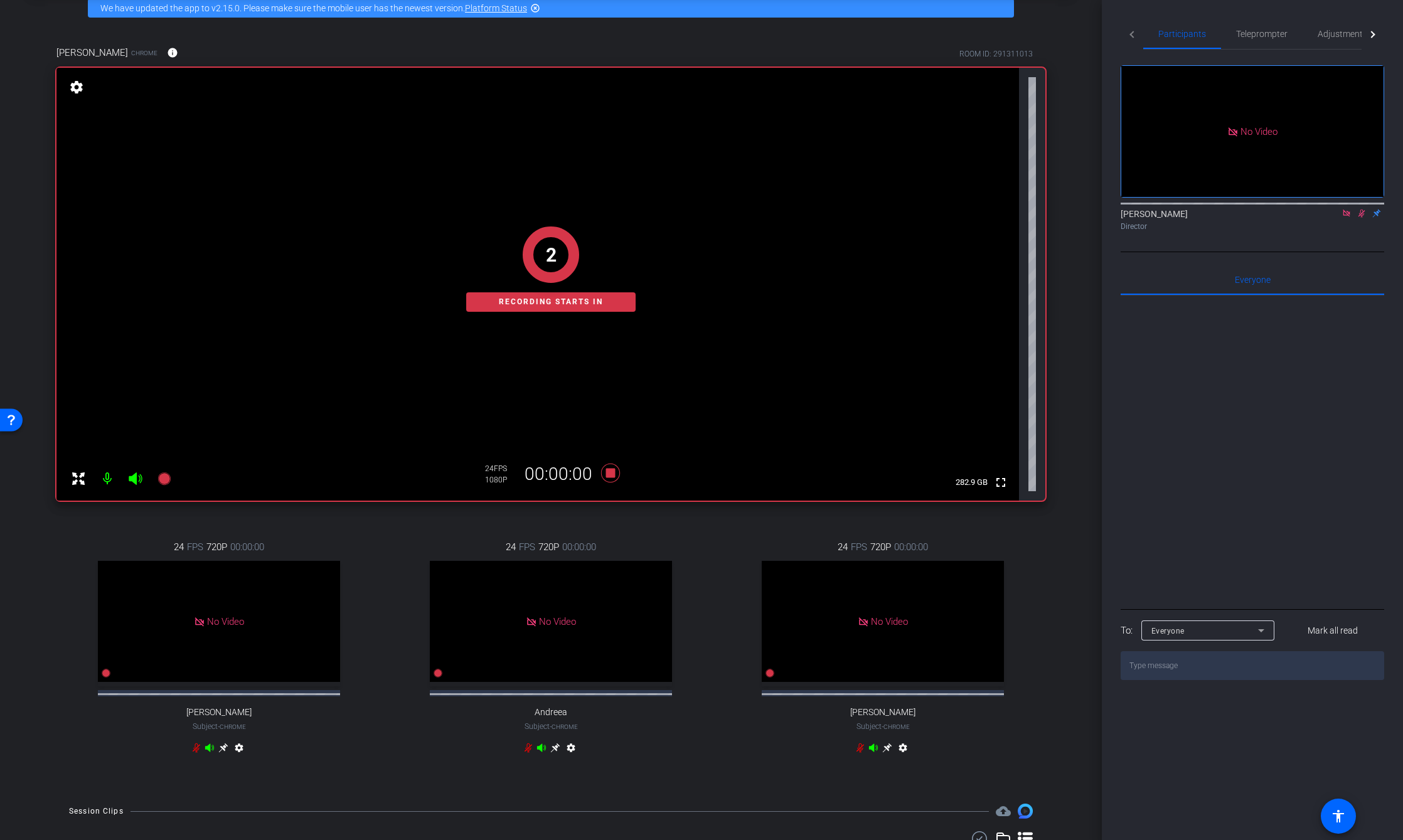
click at [1359, 209] on icon at bounding box center [1362, 213] width 11 height 9
click at [1363, 209] on icon at bounding box center [1361, 213] width 5 height 9
click at [610, 470] on icon at bounding box center [611, 473] width 19 height 19
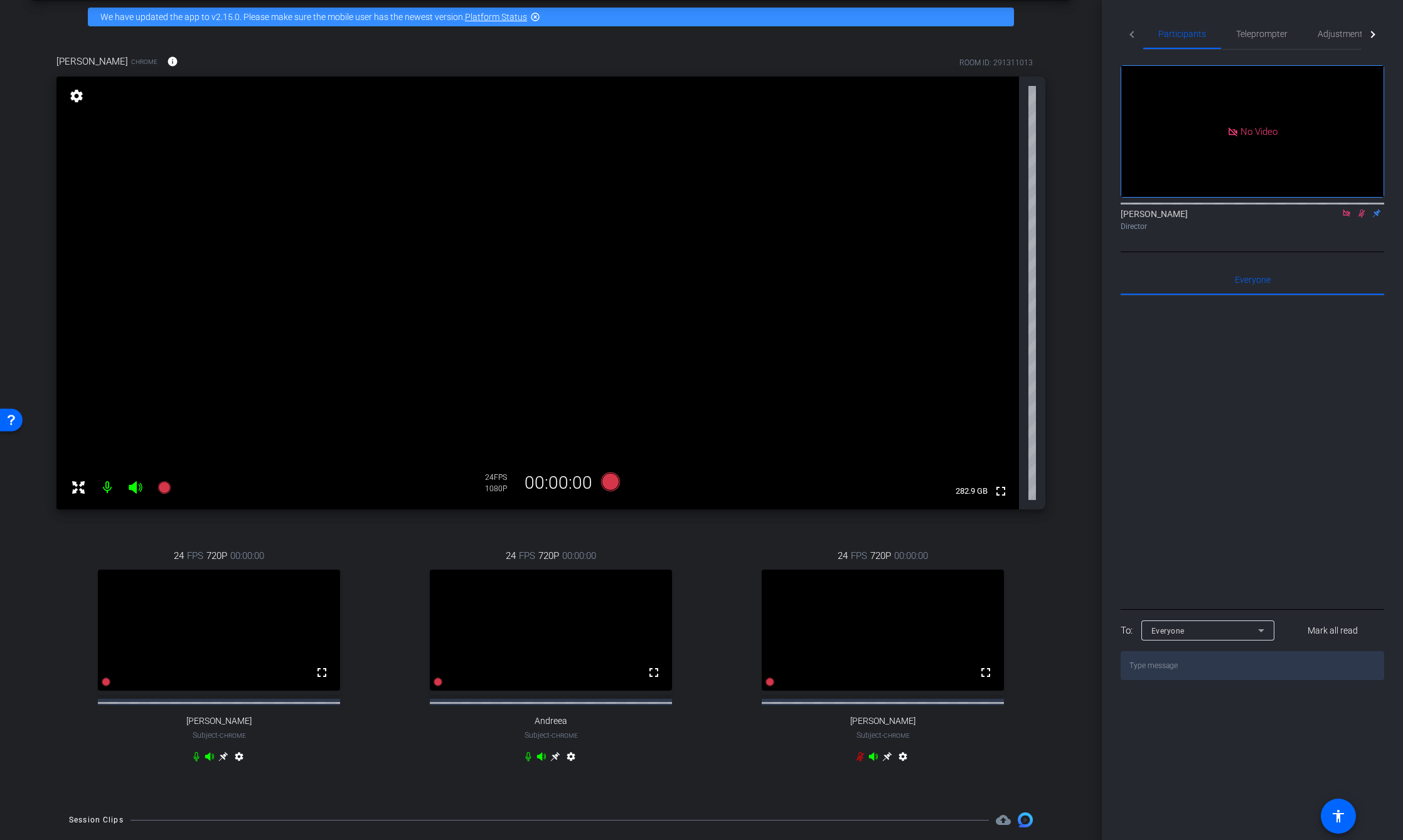
scroll to position [0, 0]
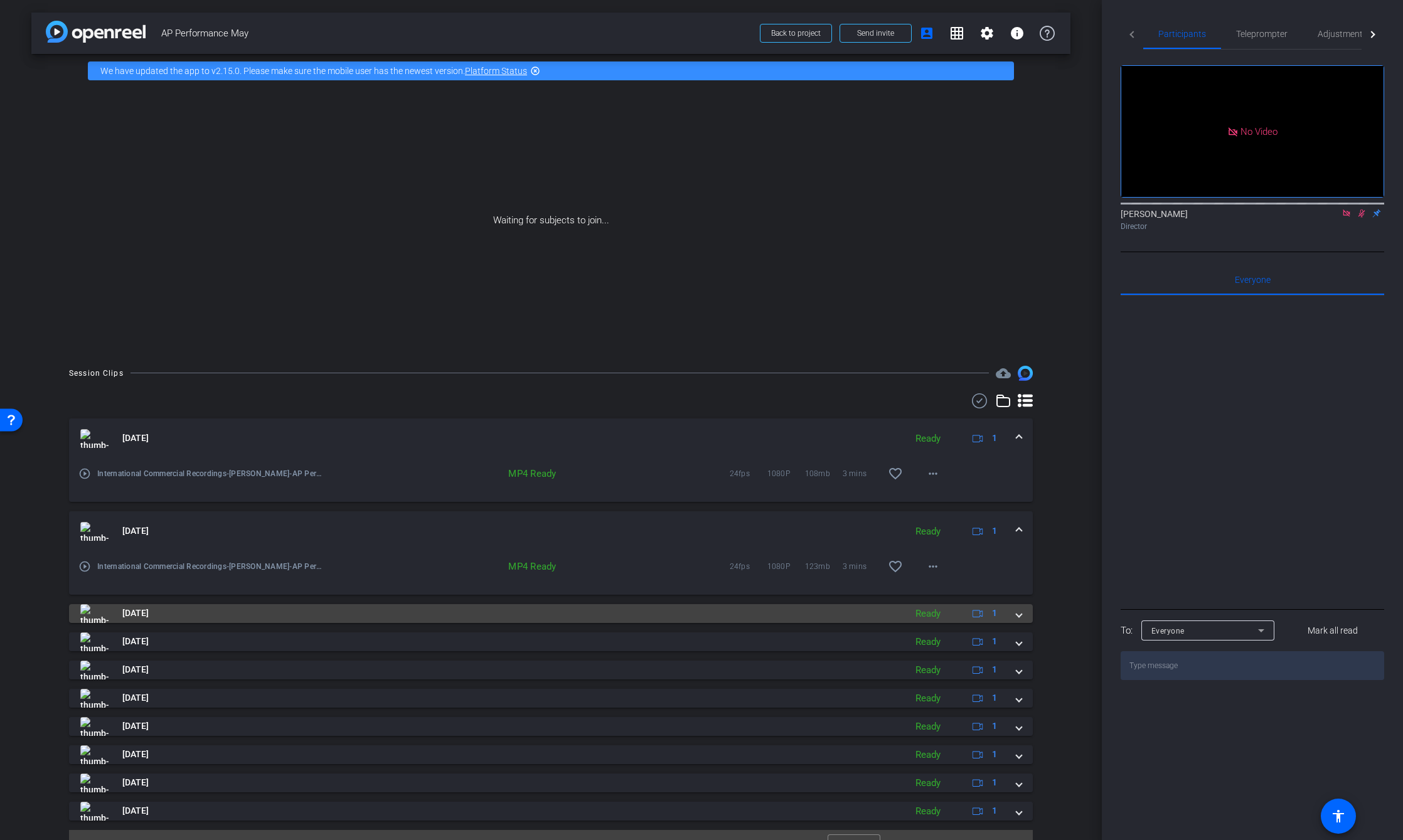
click at [1015, 622] on mat-expansion-panel-header "Sep 22, 2025 Ready 1" at bounding box center [550, 614] width 964 height 19
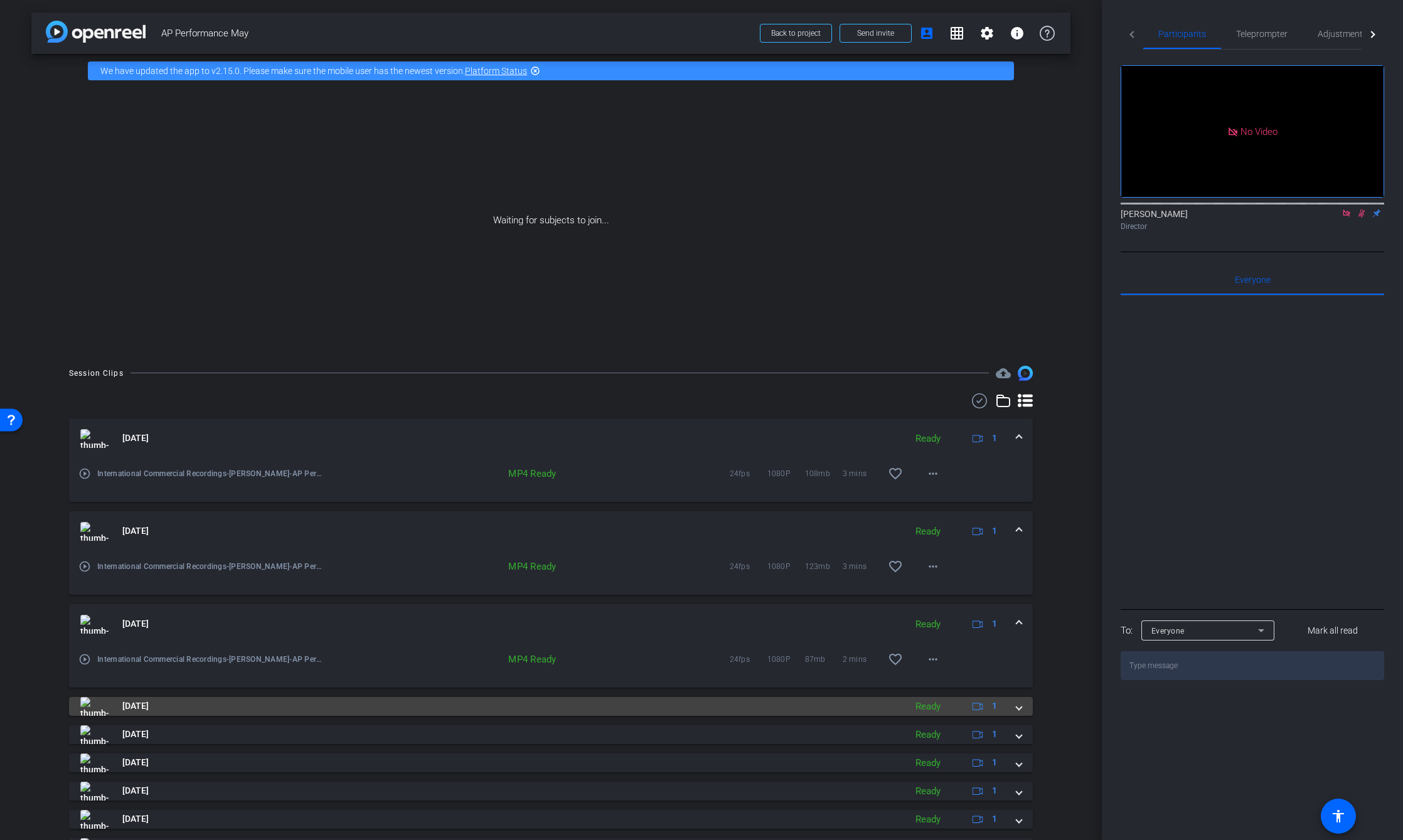
click at [1020, 708] on mat-expansion-panel-header "Sep 22, 2025 Ready 1" at bounding box center [550, 707] width 964 height 19
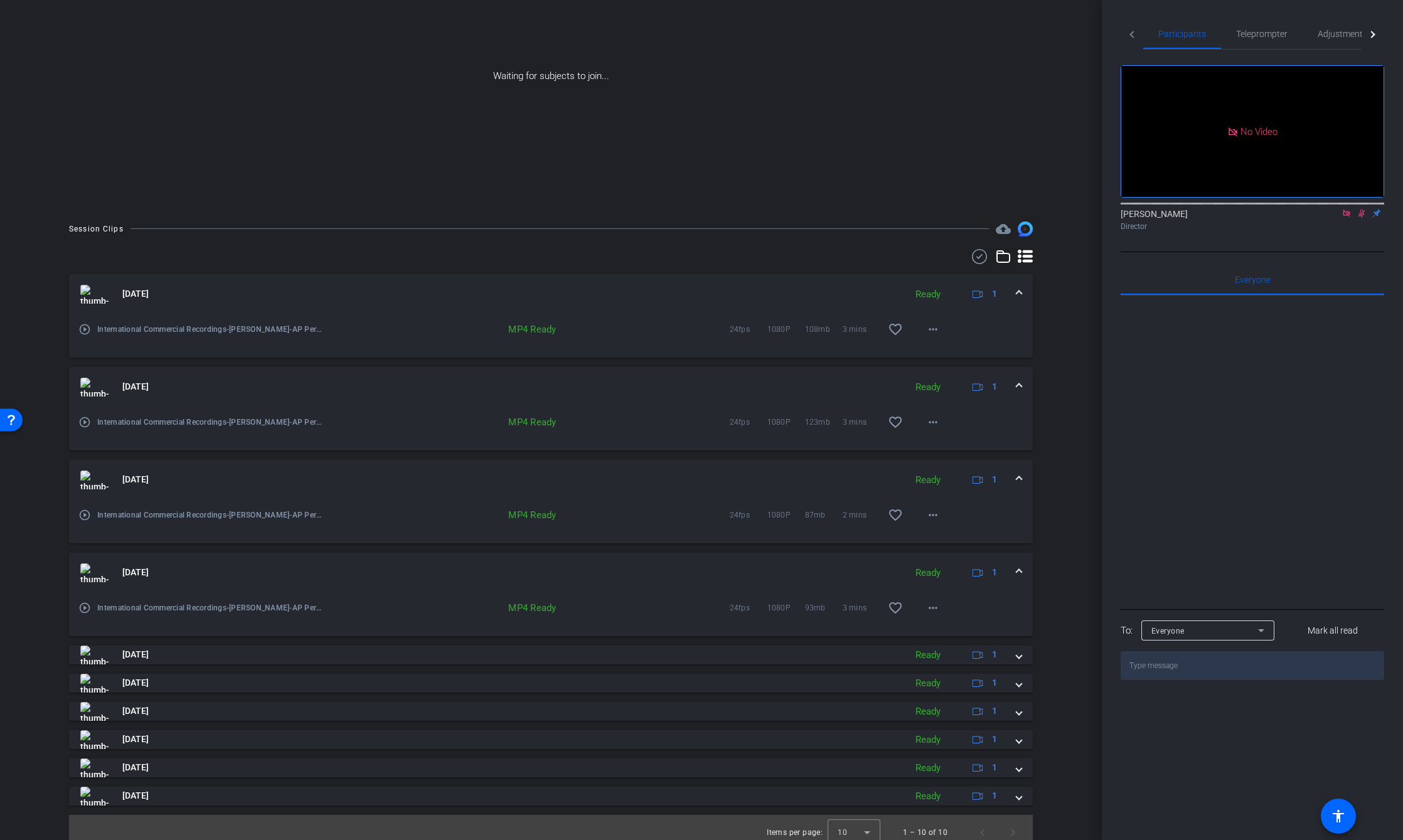
scroll to position [155, 0]
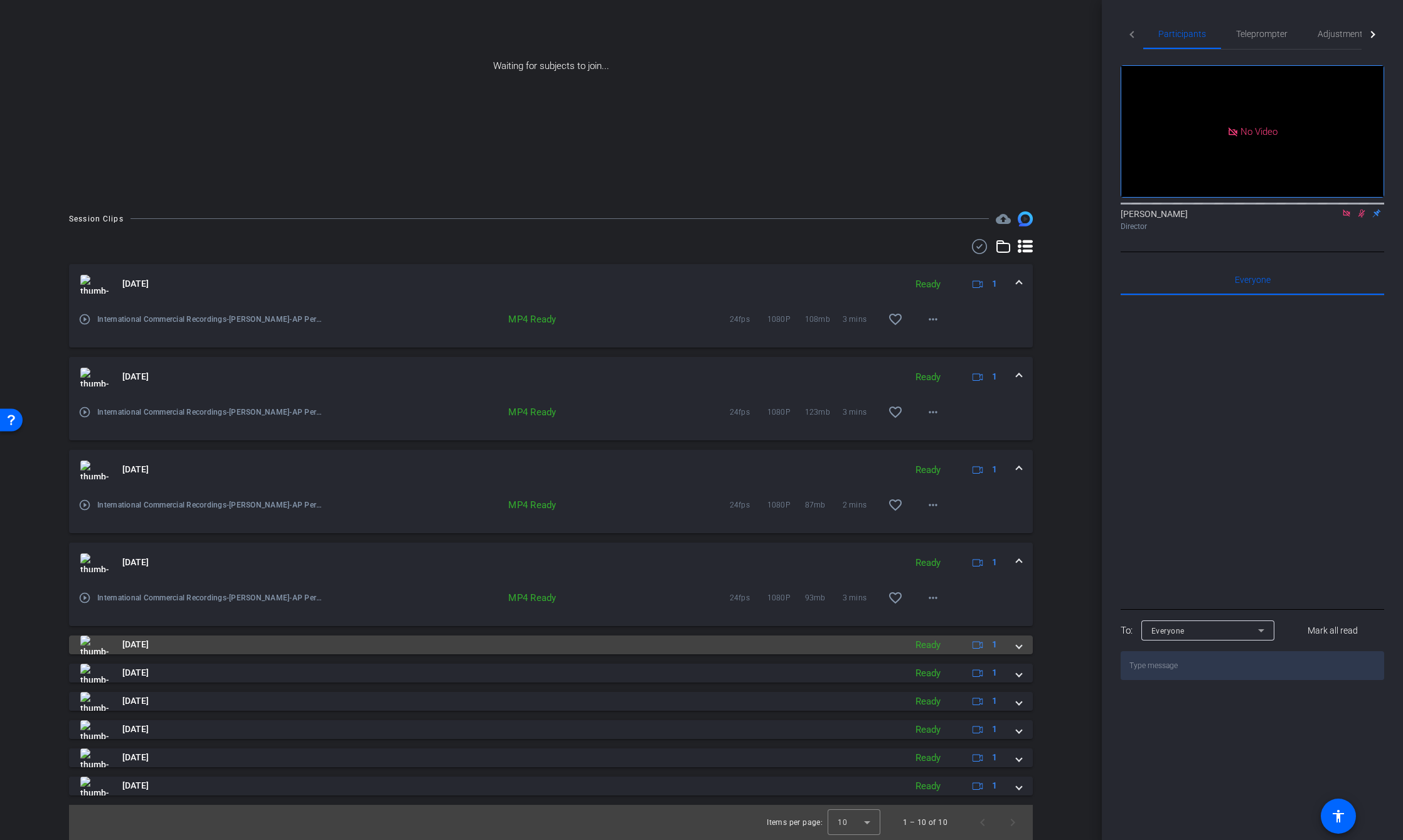
click at [1017, 645] on span at bounding box center [1019, 645] width 5 height 13
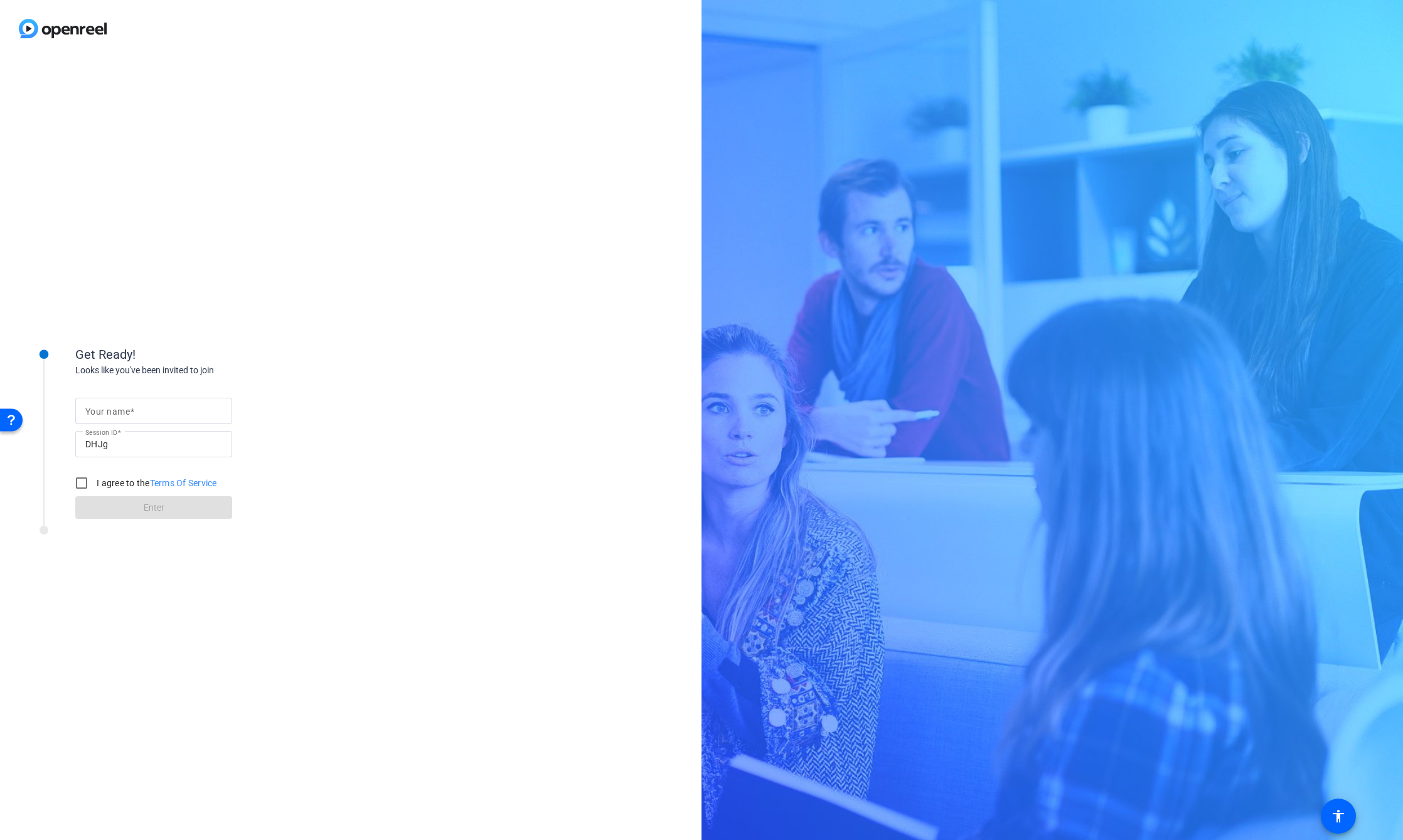
click at [99, 481] on label "I agree to the Terms Of Service" at bounding box center [155, 483] width 123 height 12
click at [94, 481] on input "I agree to the Terms Of Service" at bounding box center [81, 483] width 25 height 25
checkbox input "true"
click at [122, 412] on mat-label "Your name" at bounding box center [107, 411] width 45 height 11
click at [122, 412] on input "Your name" at bounding box center [153, 411] width 137 height 15
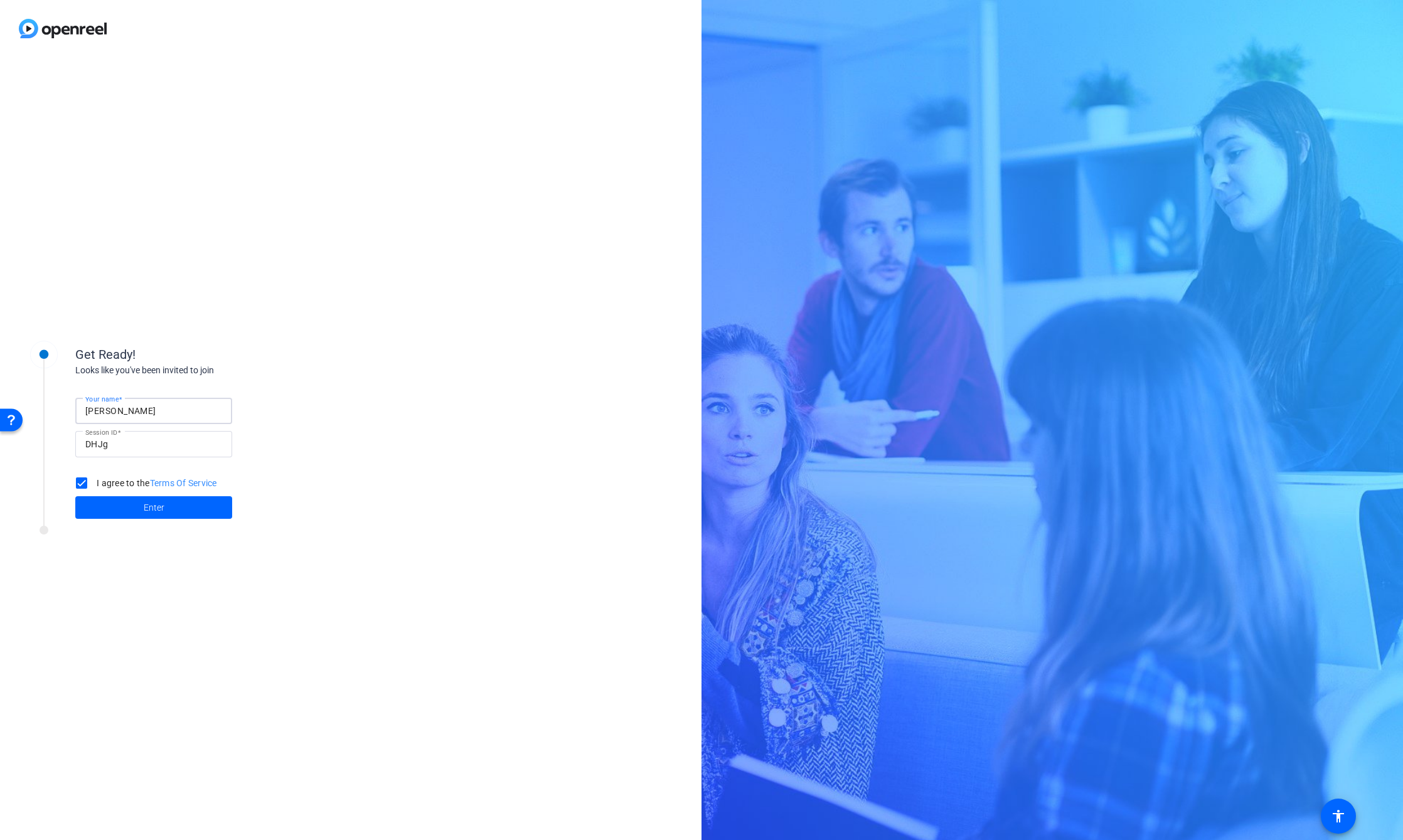
type input "Leonardo Hernandez"
click button "Enter" at bounding box center [154, 507] width 157 height 23
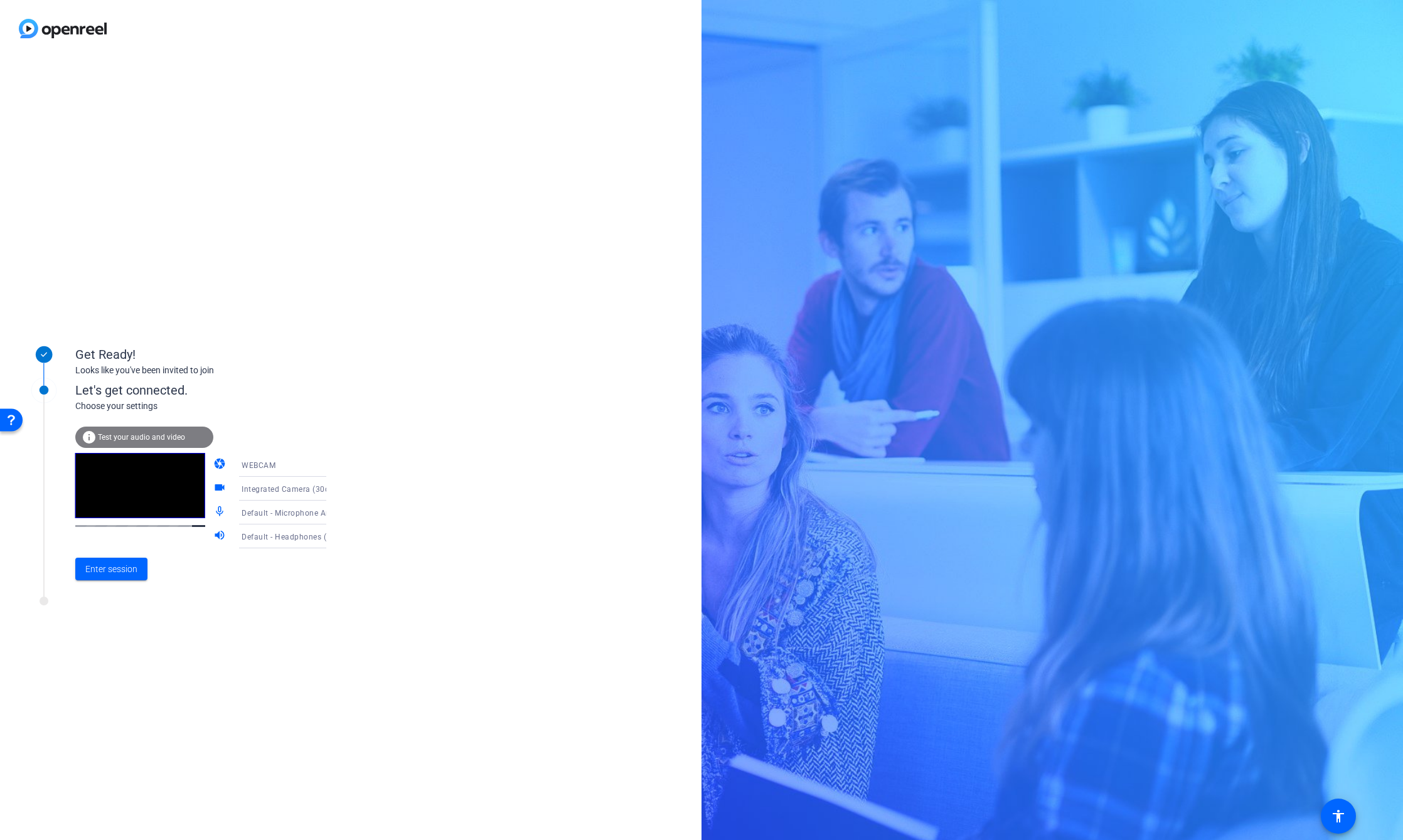
click at [267, 519] on div "Default - Microphone Array (Intel® Smart Sound Technology for Digital Microphon…" at bounding box center [289, 513] width 94 height 15
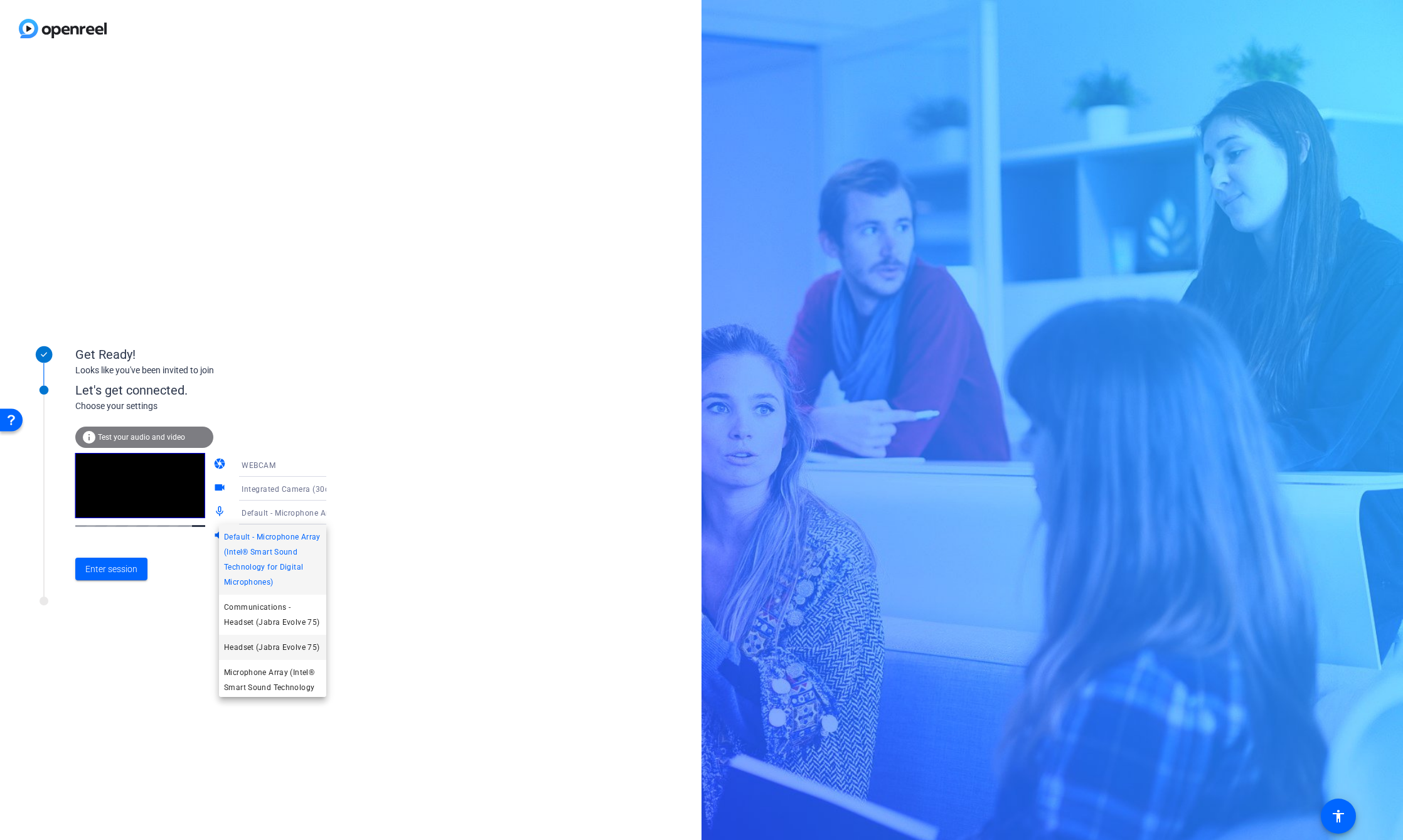
click at [297, 656] on span "Headset (Jabra Evolve 75)" at bounding box center [271, 648] width 96 height 15
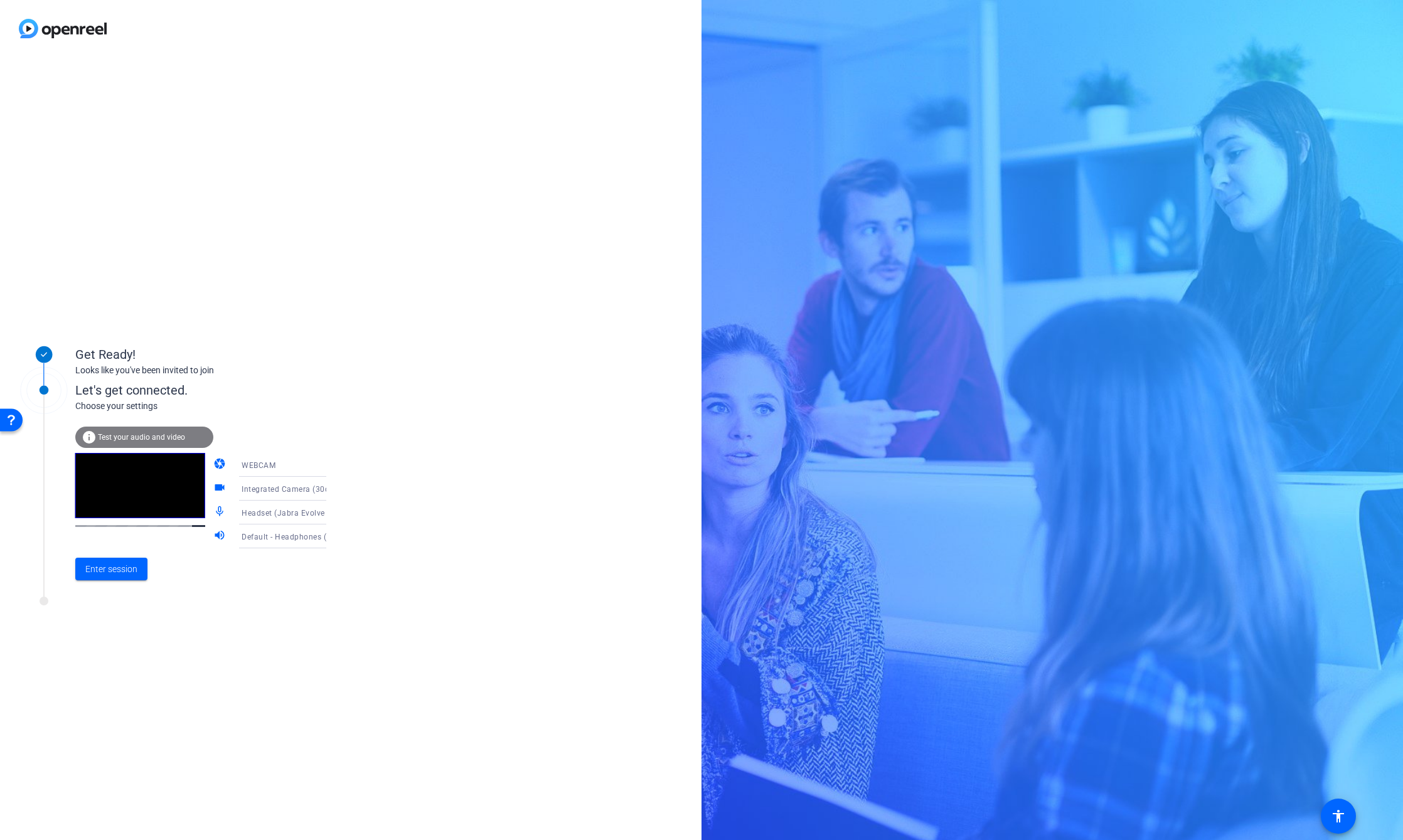
click at [284, 543] on div "Default - Headphones (Jabra Evolve 75)" at bounding box center [289, 537] width 94 height 15
click at [286, 571] on span "Default - Headphones (Jabra Evolve 75)" at bounding box center [272, 569] width 97 height 31
click at [131, 569] on span "Enter session" at bounding box center [111, 570] width 53 height 13
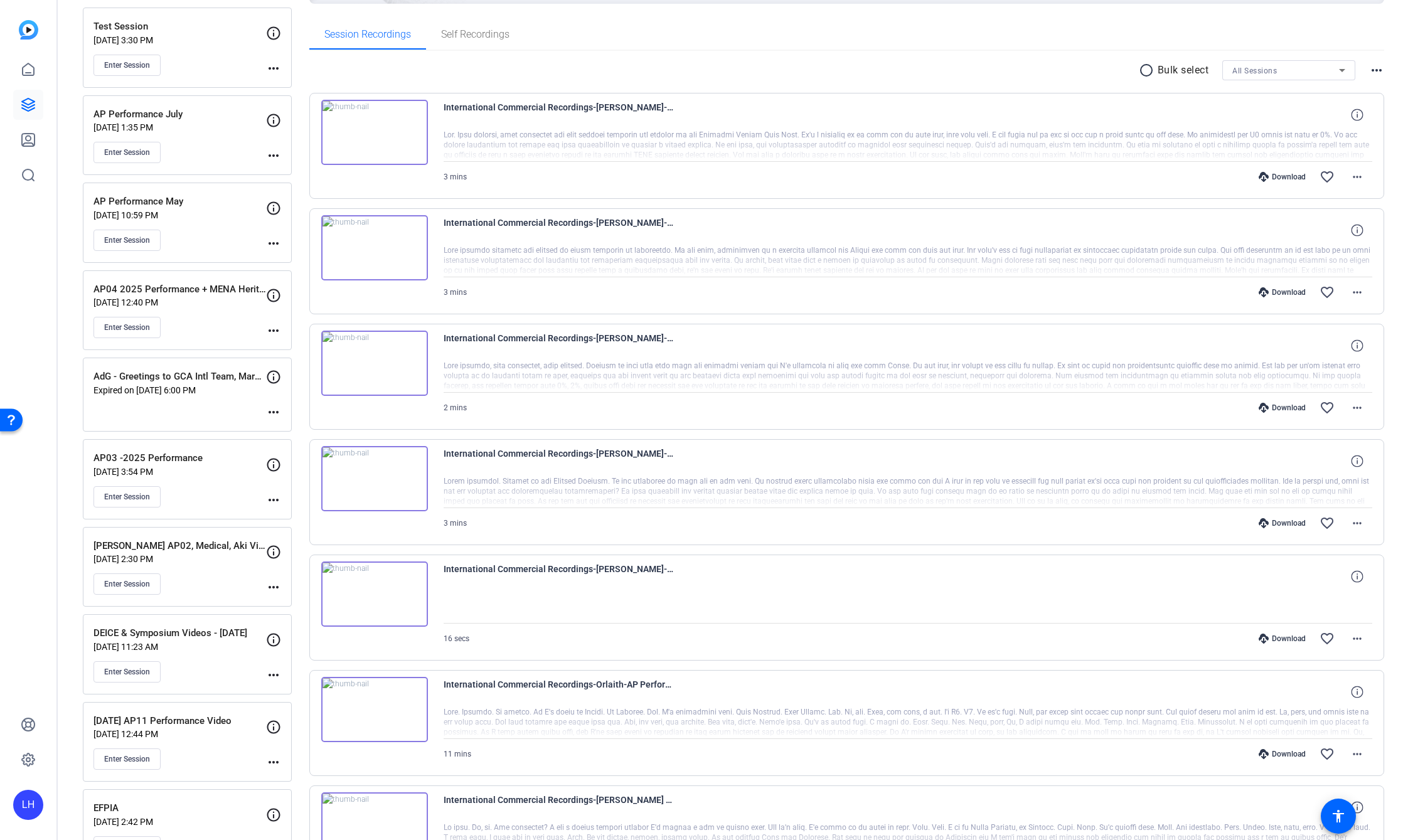
scroll to position [188, 0]
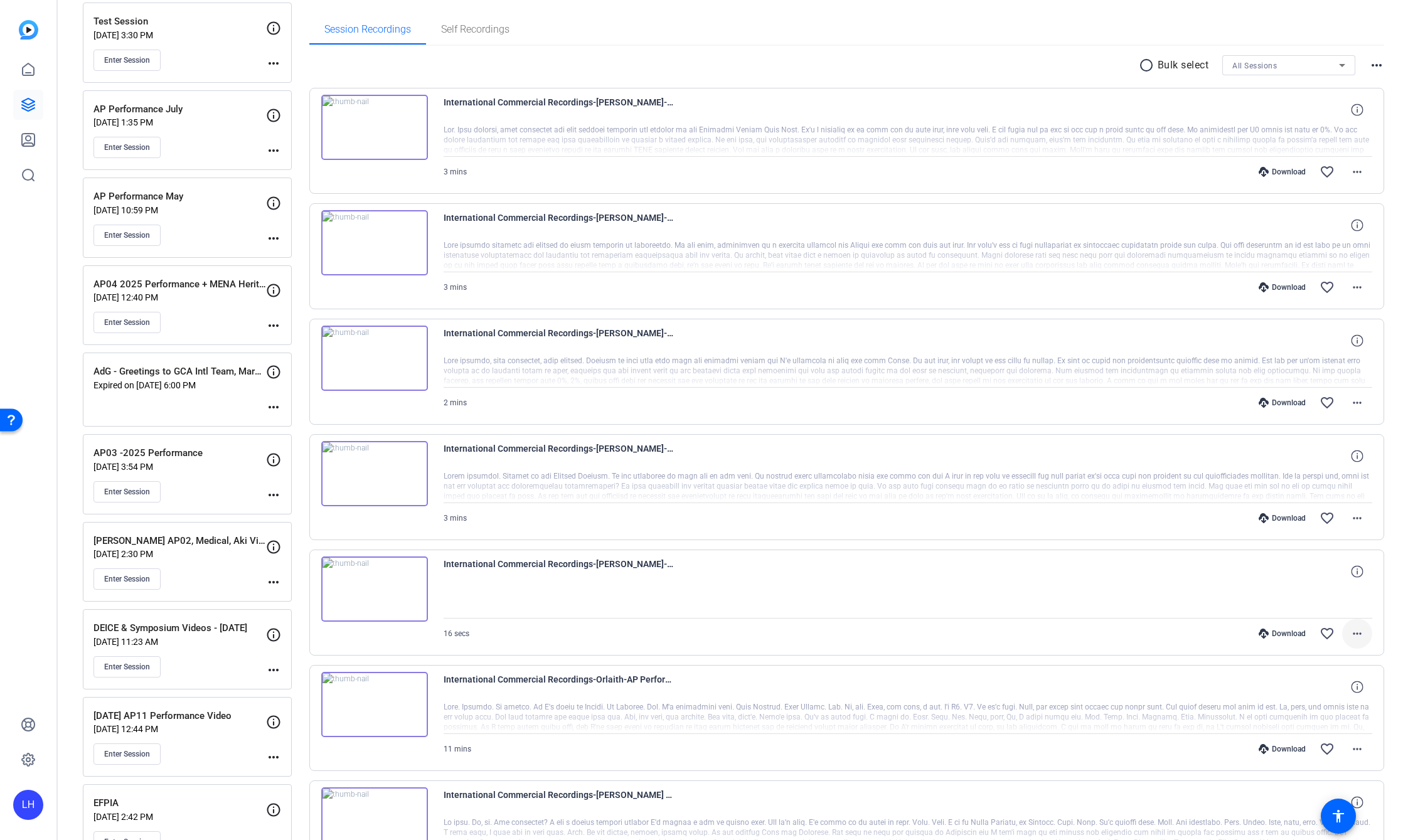
click at [1353, 636] on mat-icon "more_horiz" at bounding box center [1357, 634] width 15 height 15
click at [1306, 783] on span "Delete clip" at bounding box center [1311, 786] width 89 height 15
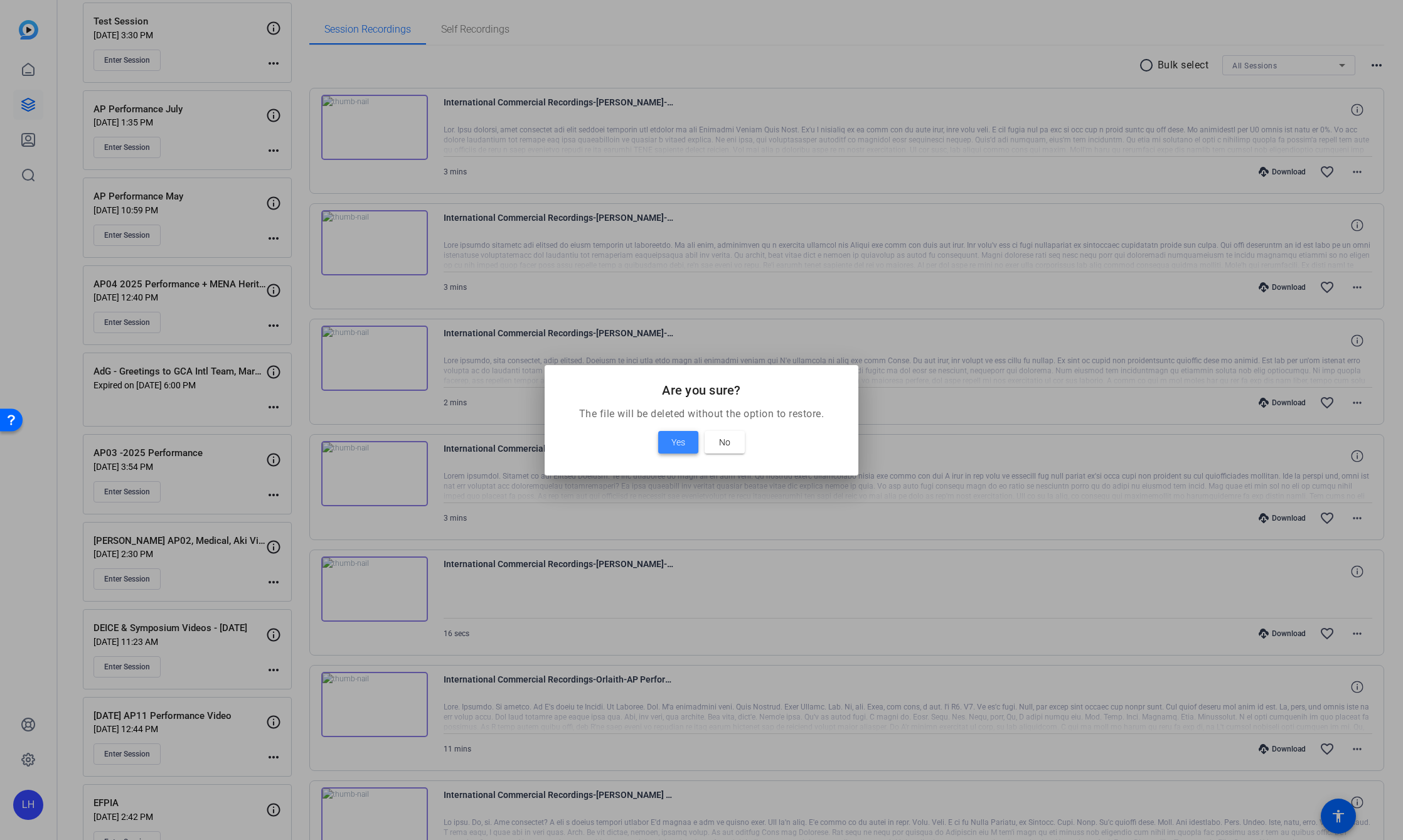
click at [682, 442] on span "Yes" at bounding box center [679, 442] width 13 height 15
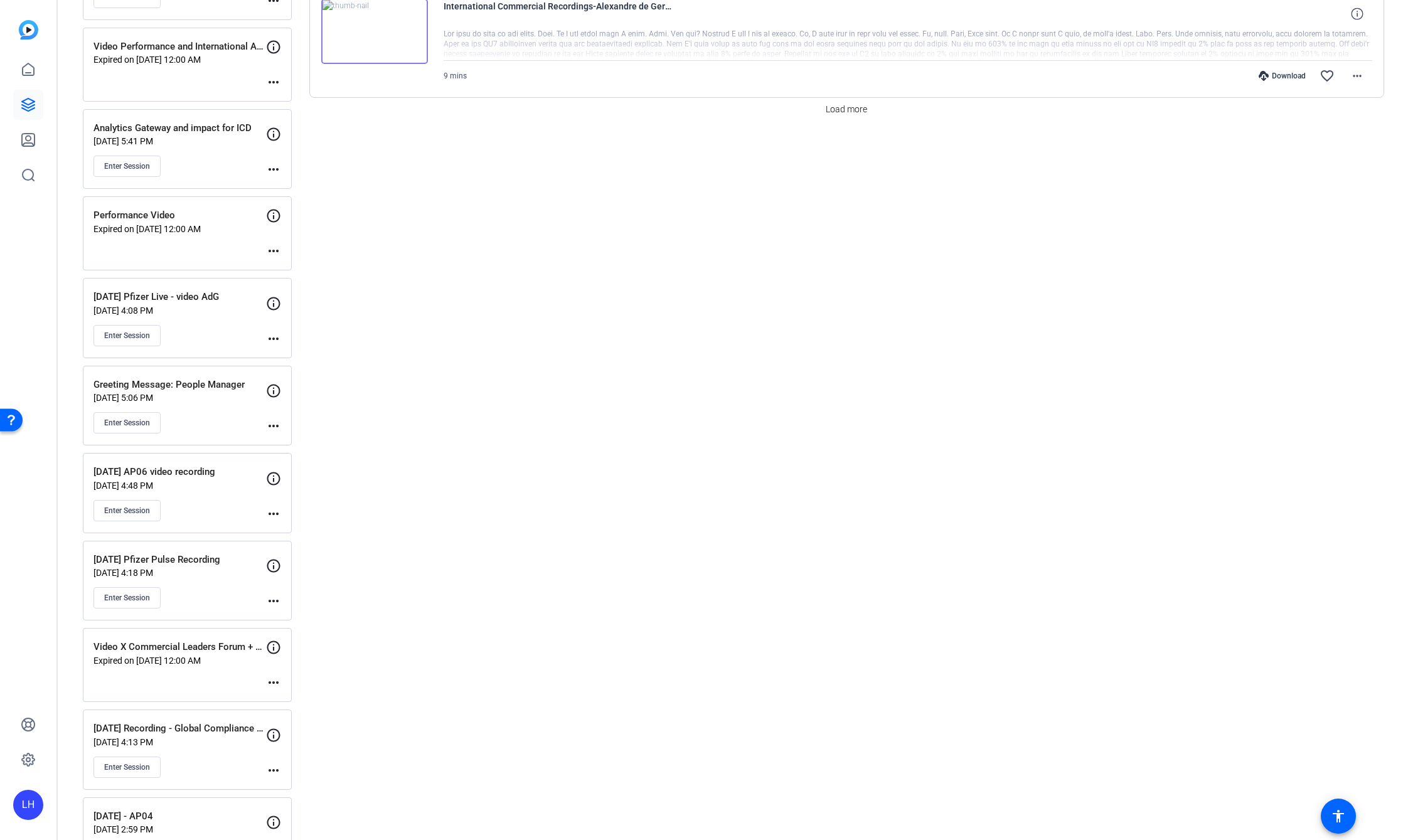
scroll to position [1066, 0]
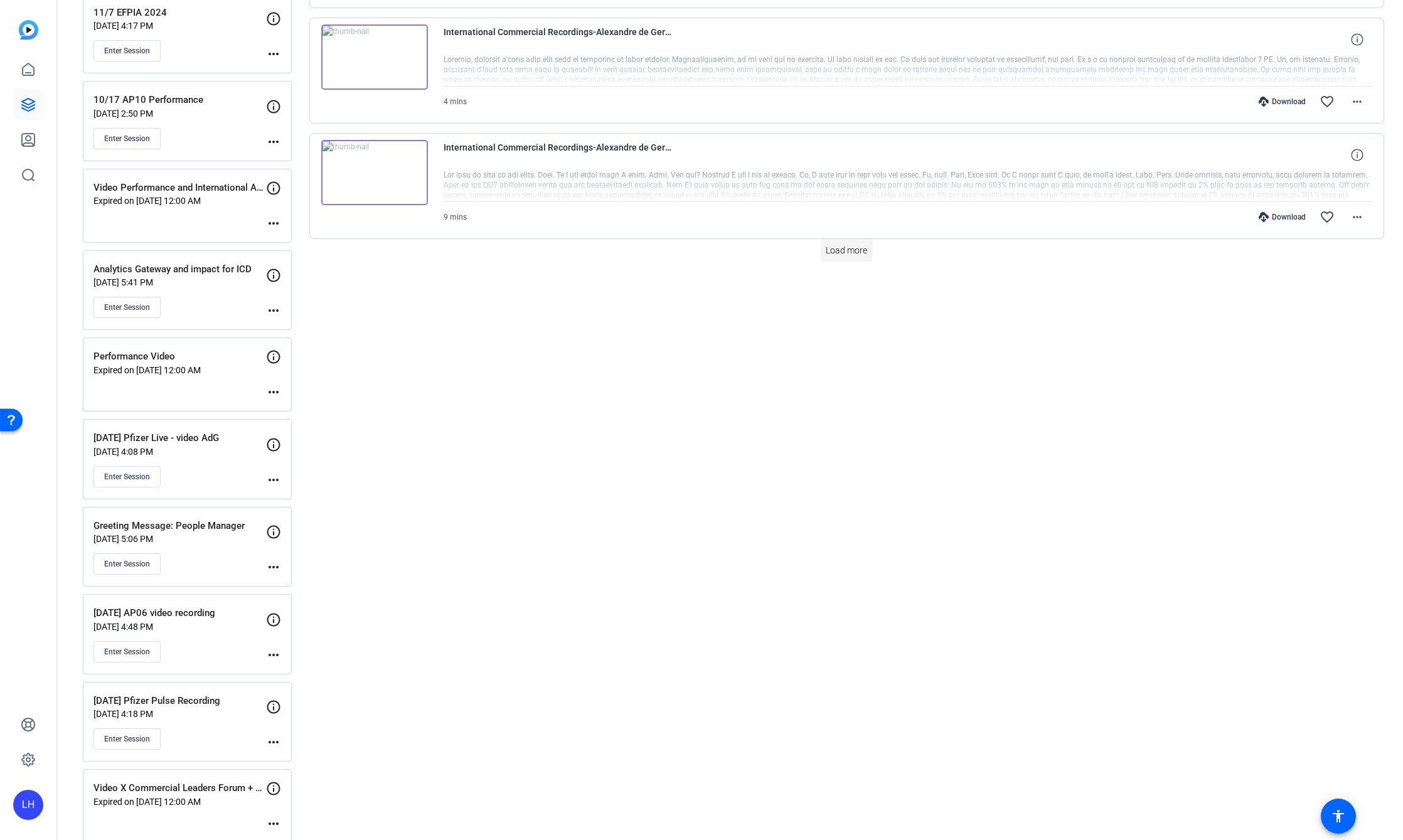
click at [834, 249] on span "Load more" at bounding box center [846, 250] width 41 height 13
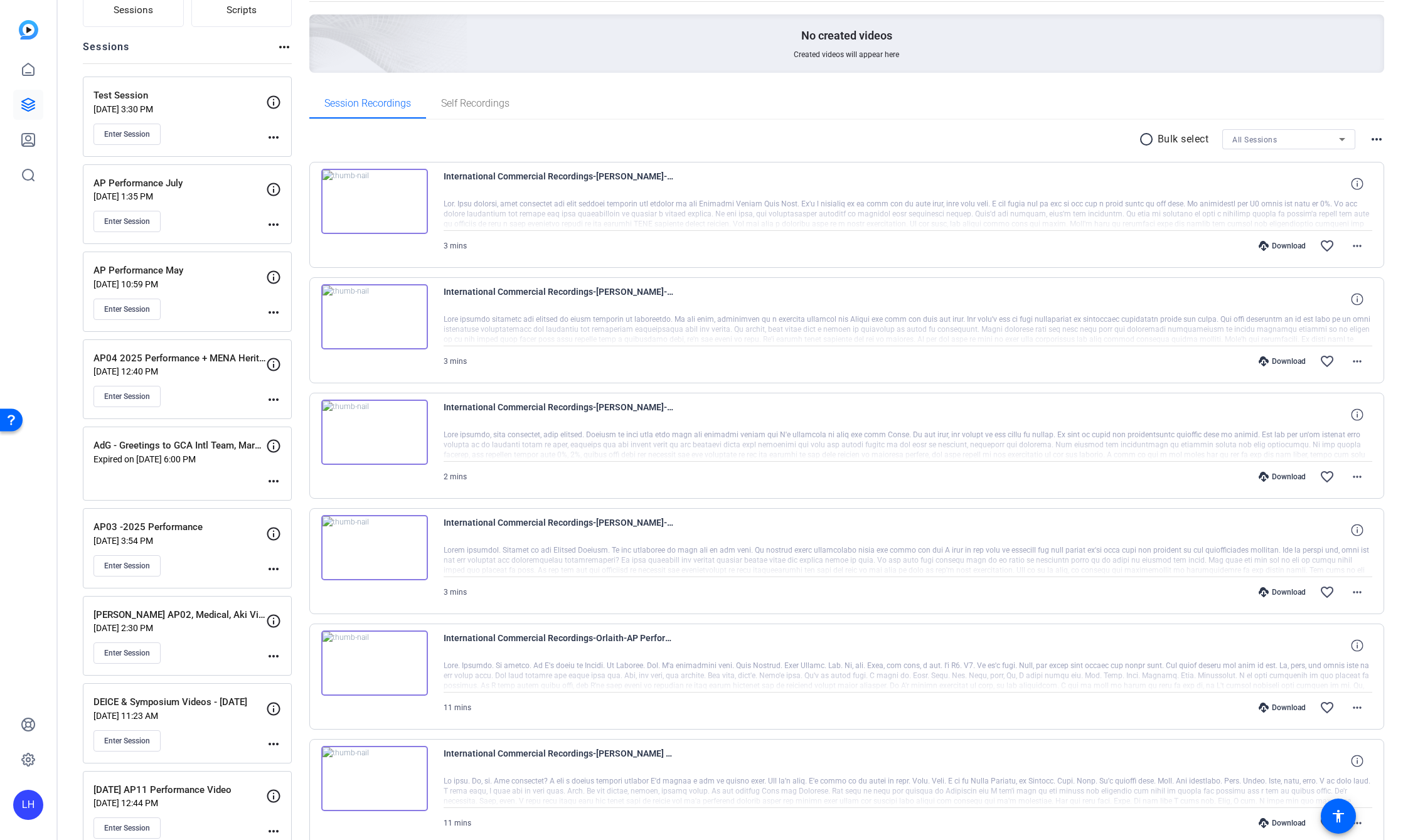
scroll to position [125, 0]
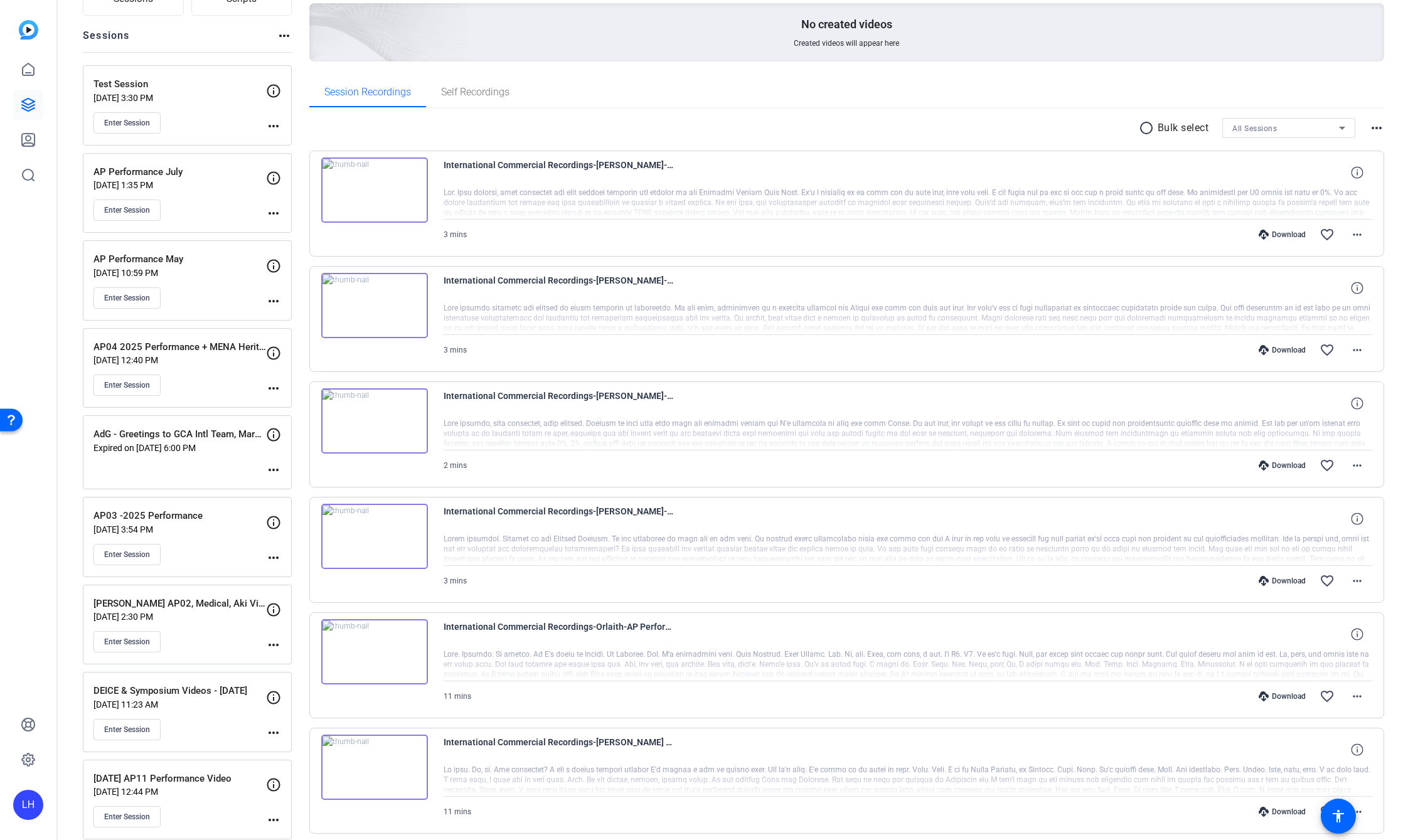
click at [373, 533] on img at bounding box center [375, 536] width 107 height 65
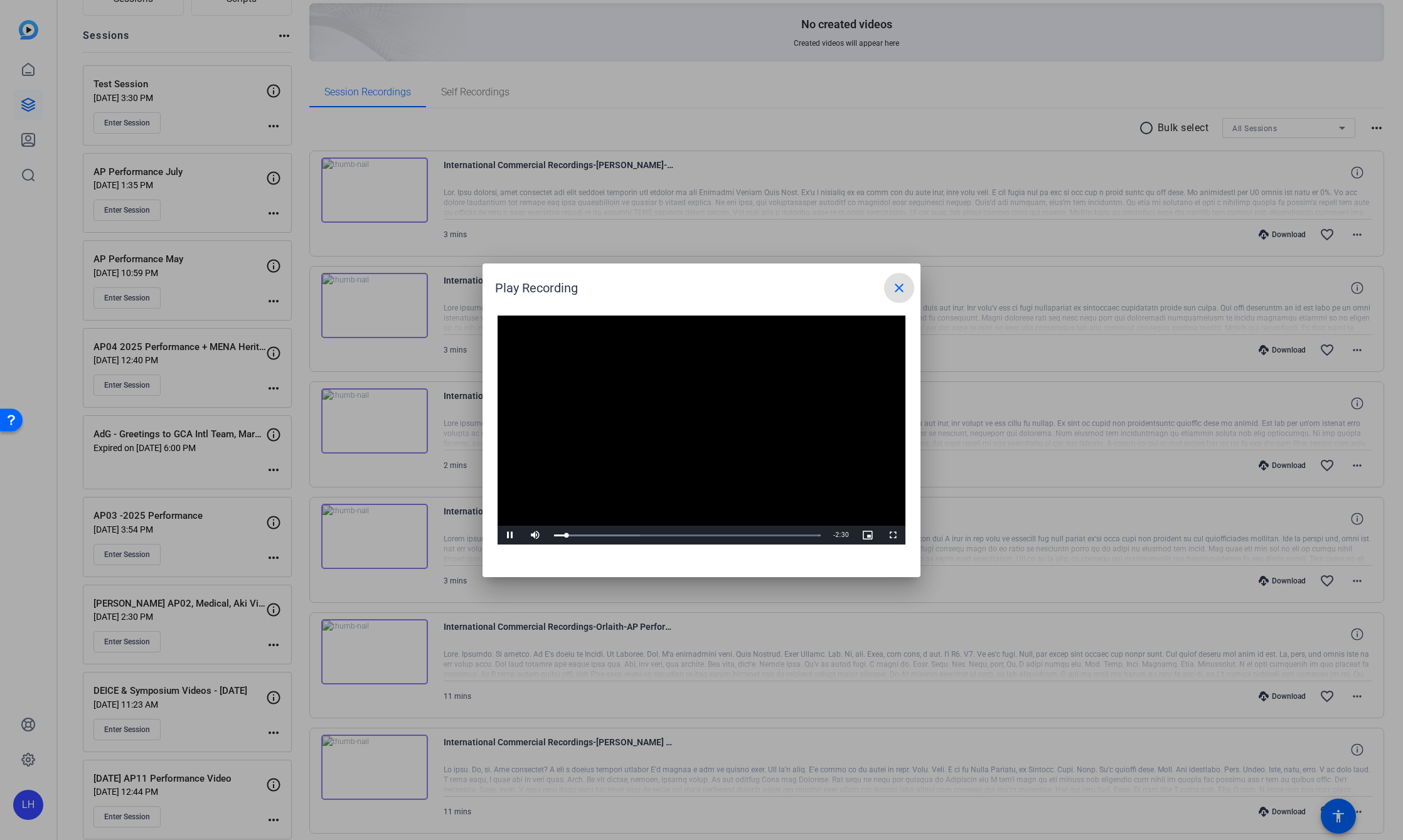
click at [907, 285] on span at bounding box center [899, 289] width 31 height 31
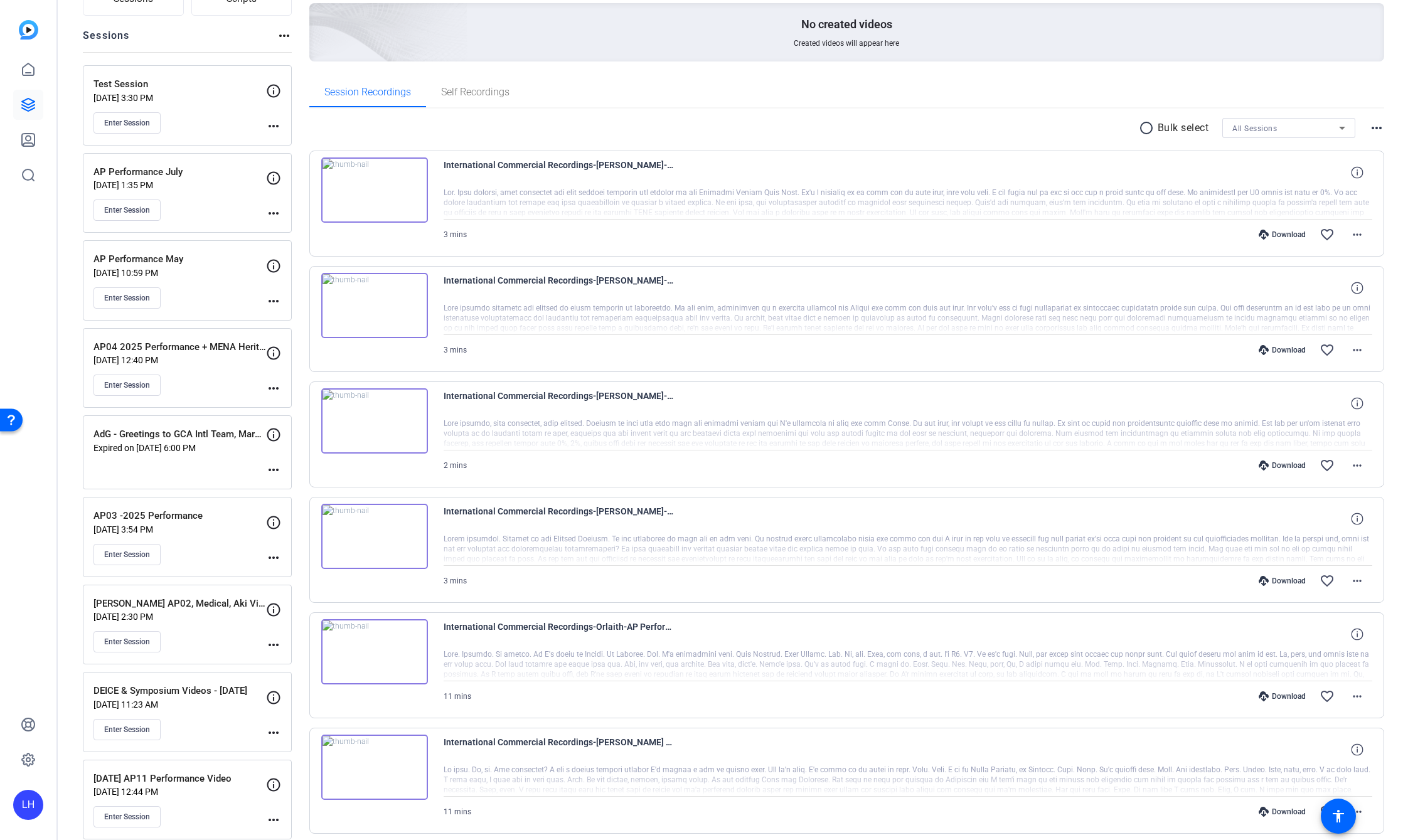
click at [372, 418] on img at bounding box center [375, 420] width 107 height 65
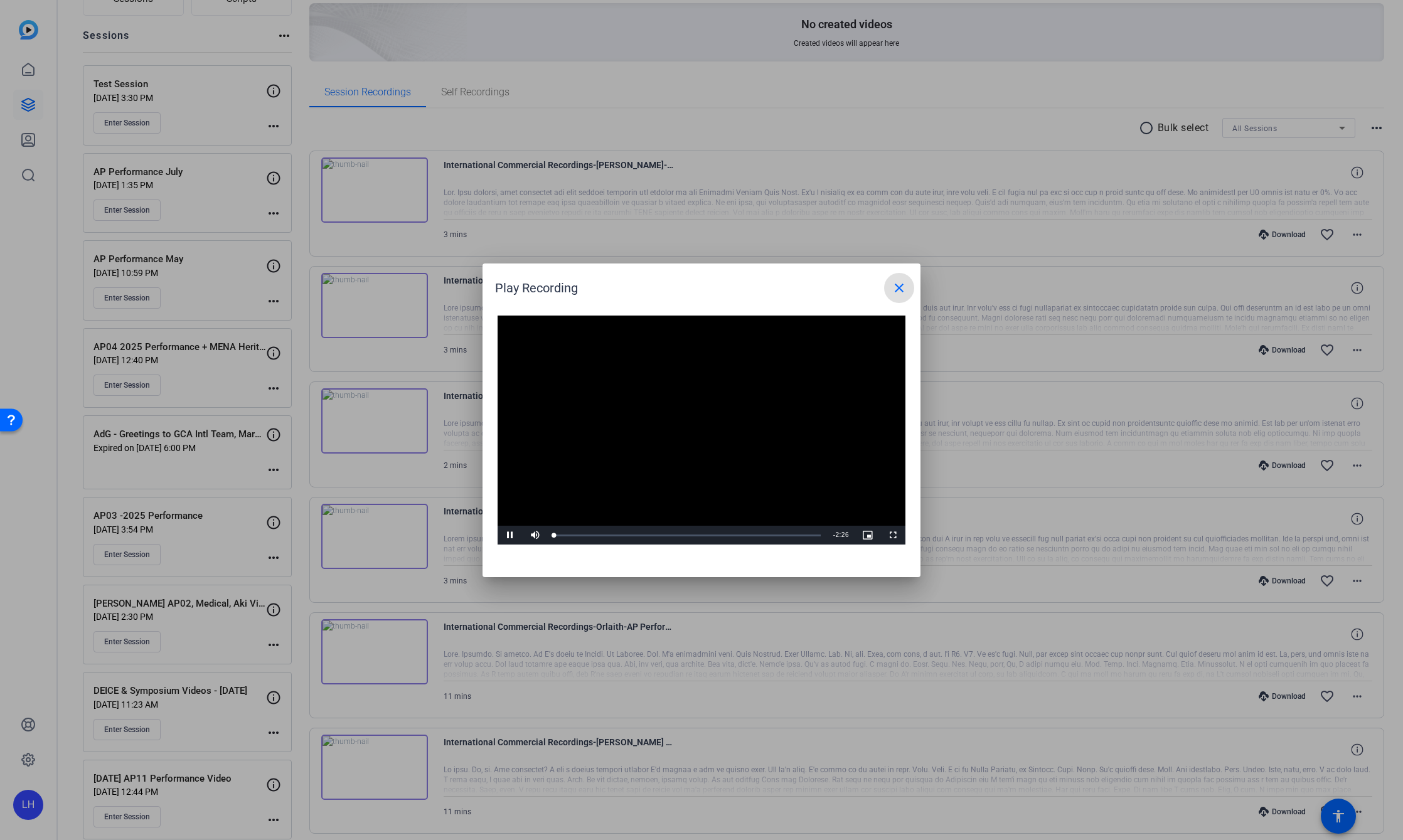
click at [697, 427] on video "Video Player" at bounding box center [702, 430] width 408 height 229
click at [895, 288] on mat-icon "close" at bounding box center [899, 289] width 15 height 15
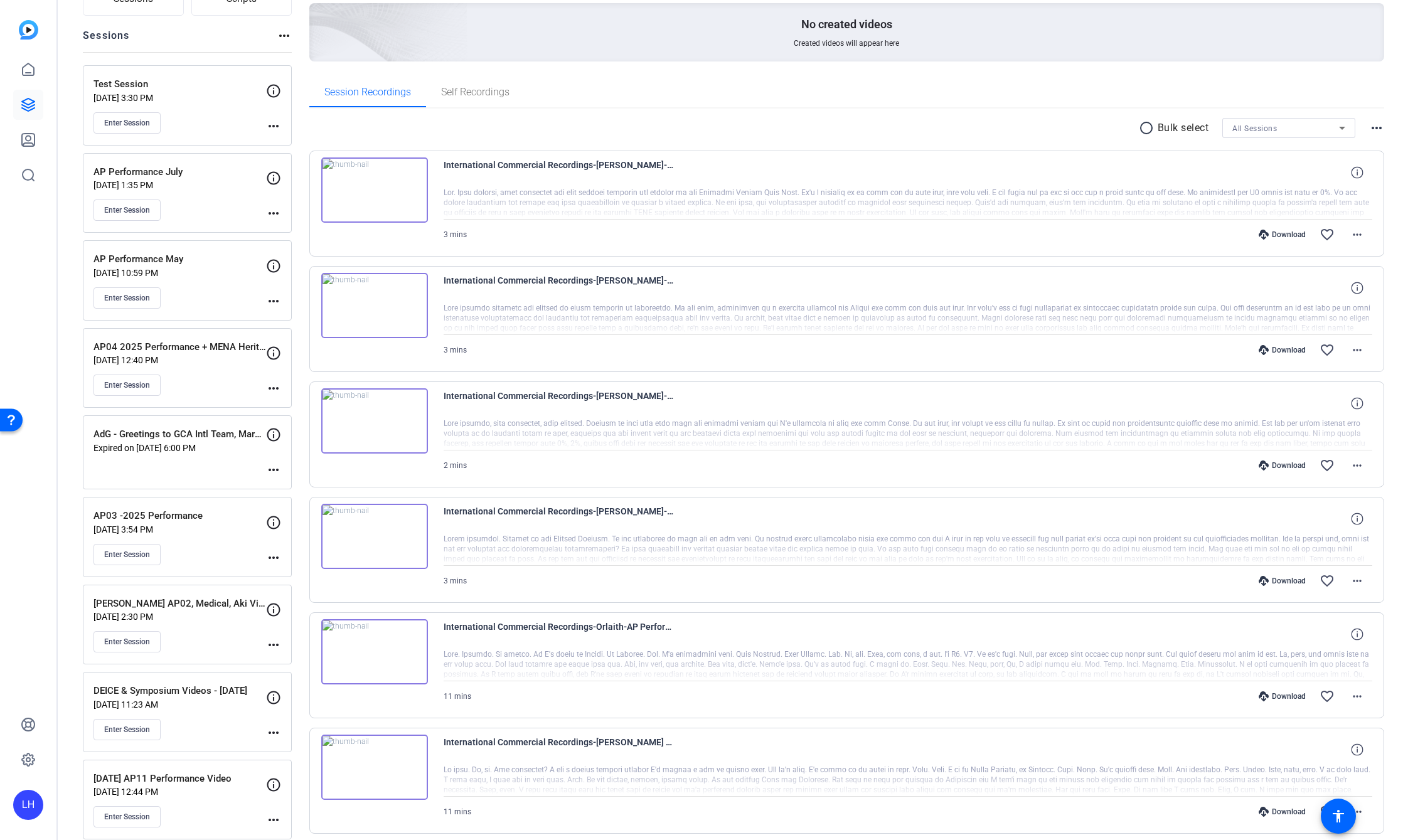
click at [356, 300] on img at bounding box center [375, 306] width 107 height 65
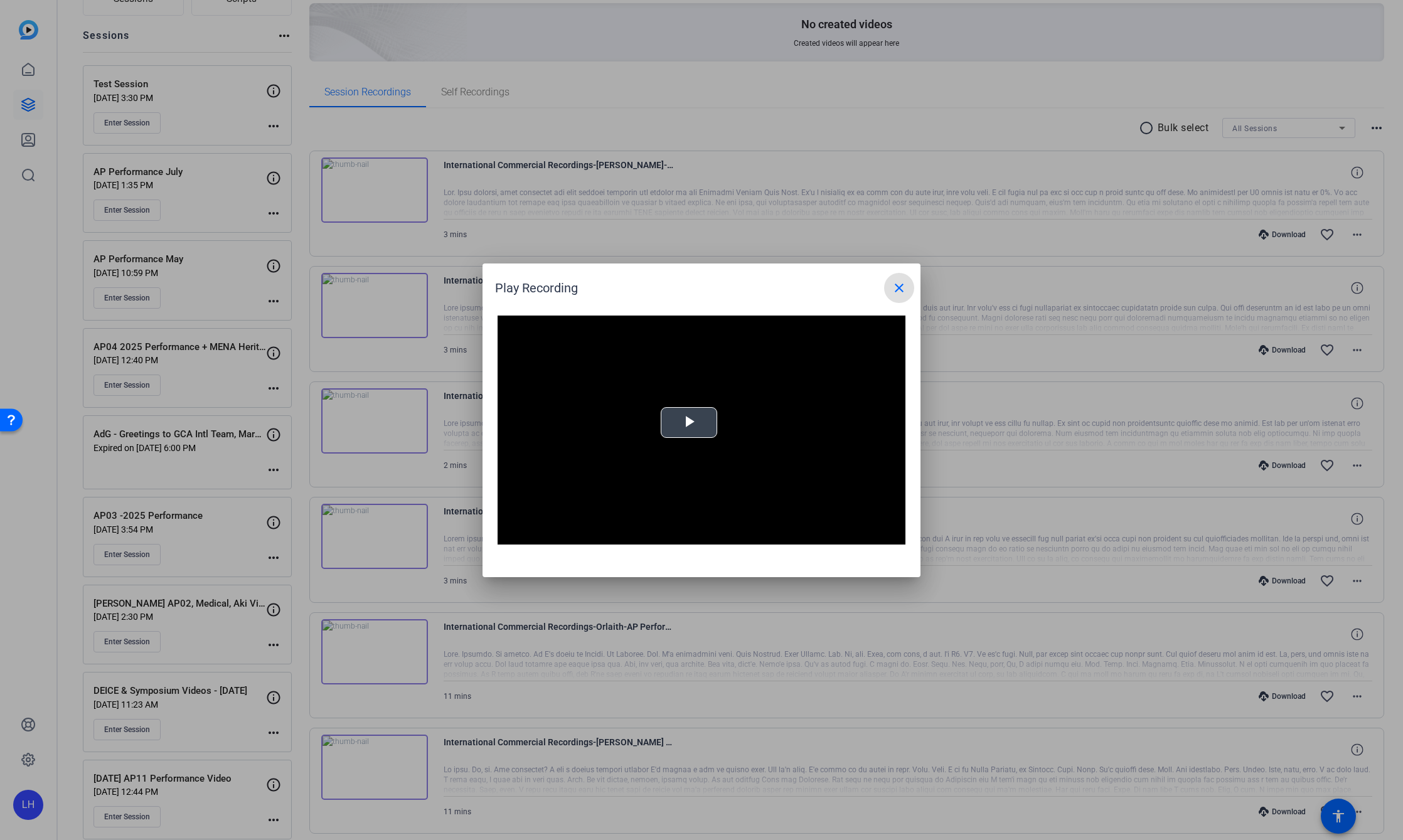
click at [689, 422] on span "Video Player" at bounding box center [689, 422] width 0 height 0
click at [897, 293] on mat-icon "close" at bounding box center [899, 289] width 15 height 15
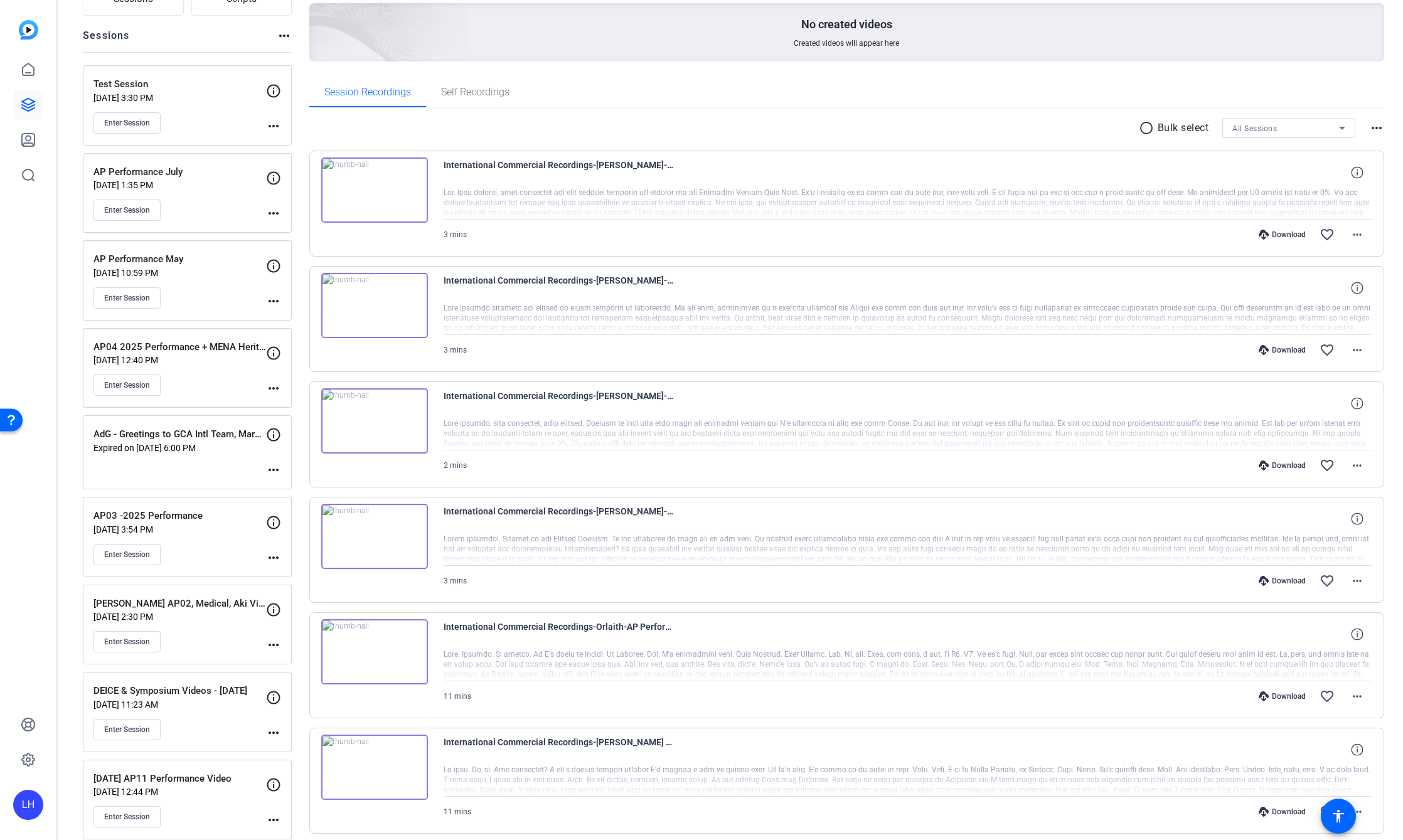
click at [367, 193] on img at bounding box center [375, 190] width 107 height 65
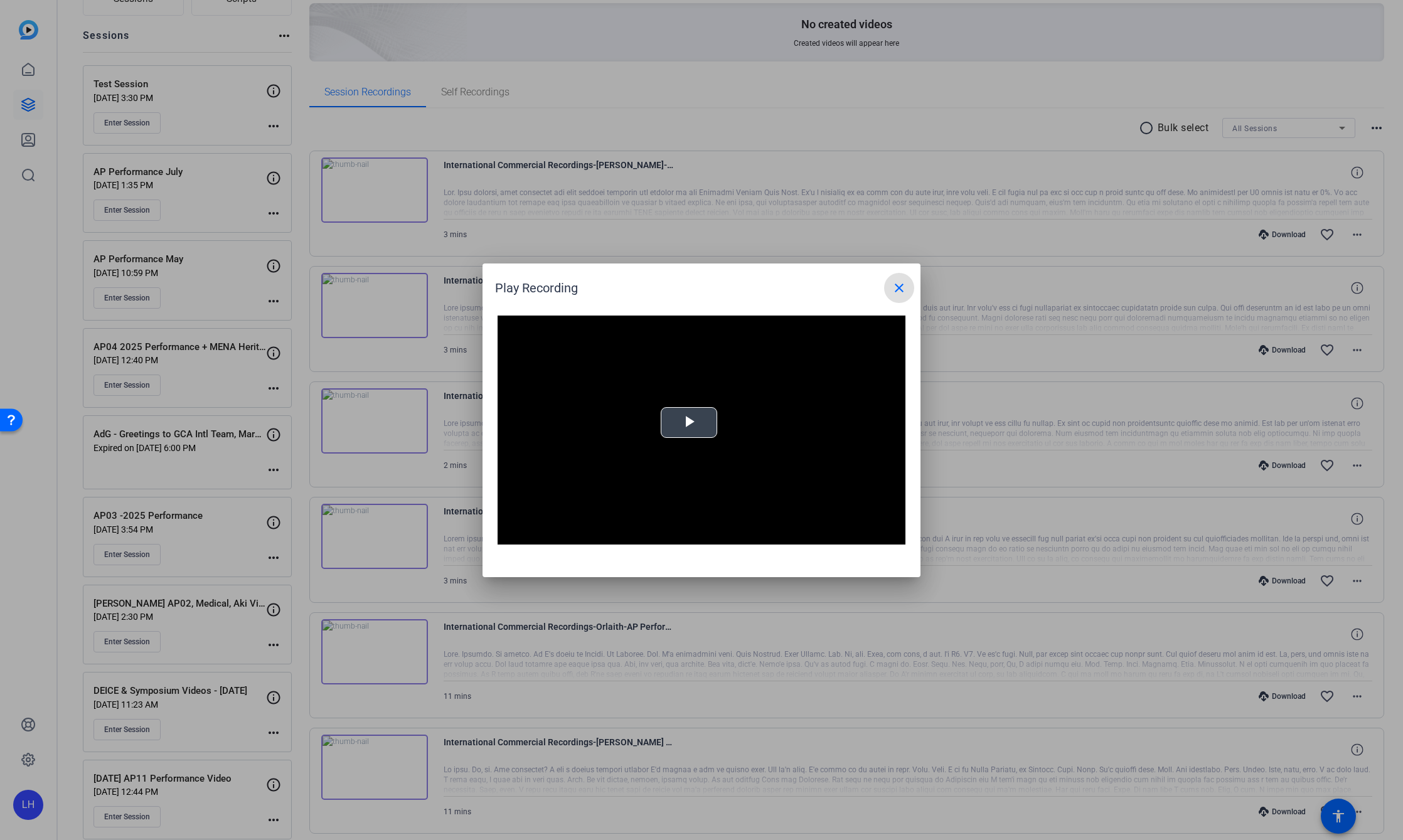
click at [689, 422] on span "Video Player" at bounding box center [689, 422] width 0 height 0
click at [896, 284] on mat-icon "close" at bounding box center [899, 289] width 15 height 15
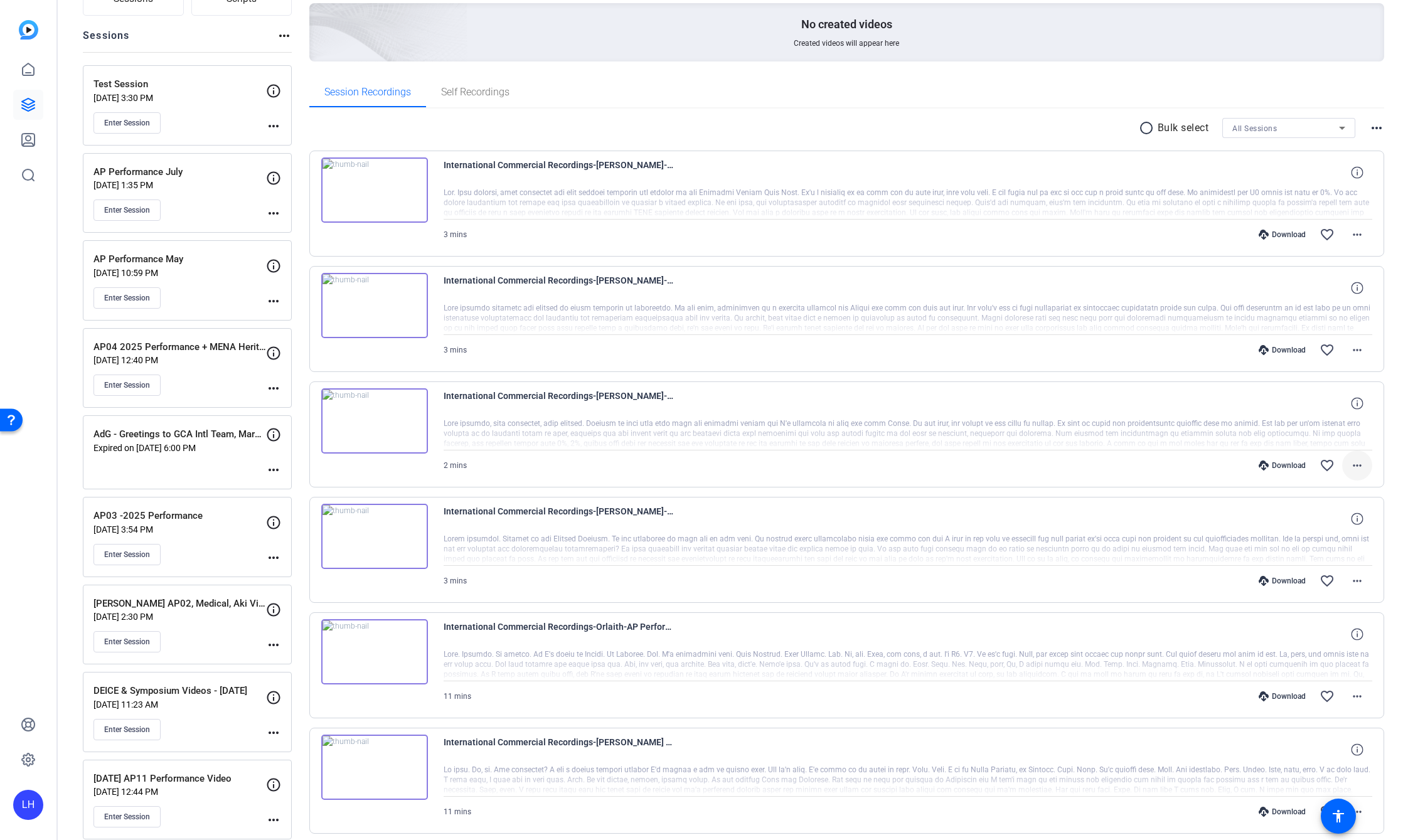
click at [1349, 463] on mat-icon "more_horiz" at bounding box center [1357, 465] width 15 height 15
click at [1338, 604] on span "Archive clip" at bounding box center [1318, 602] width 76 height 15
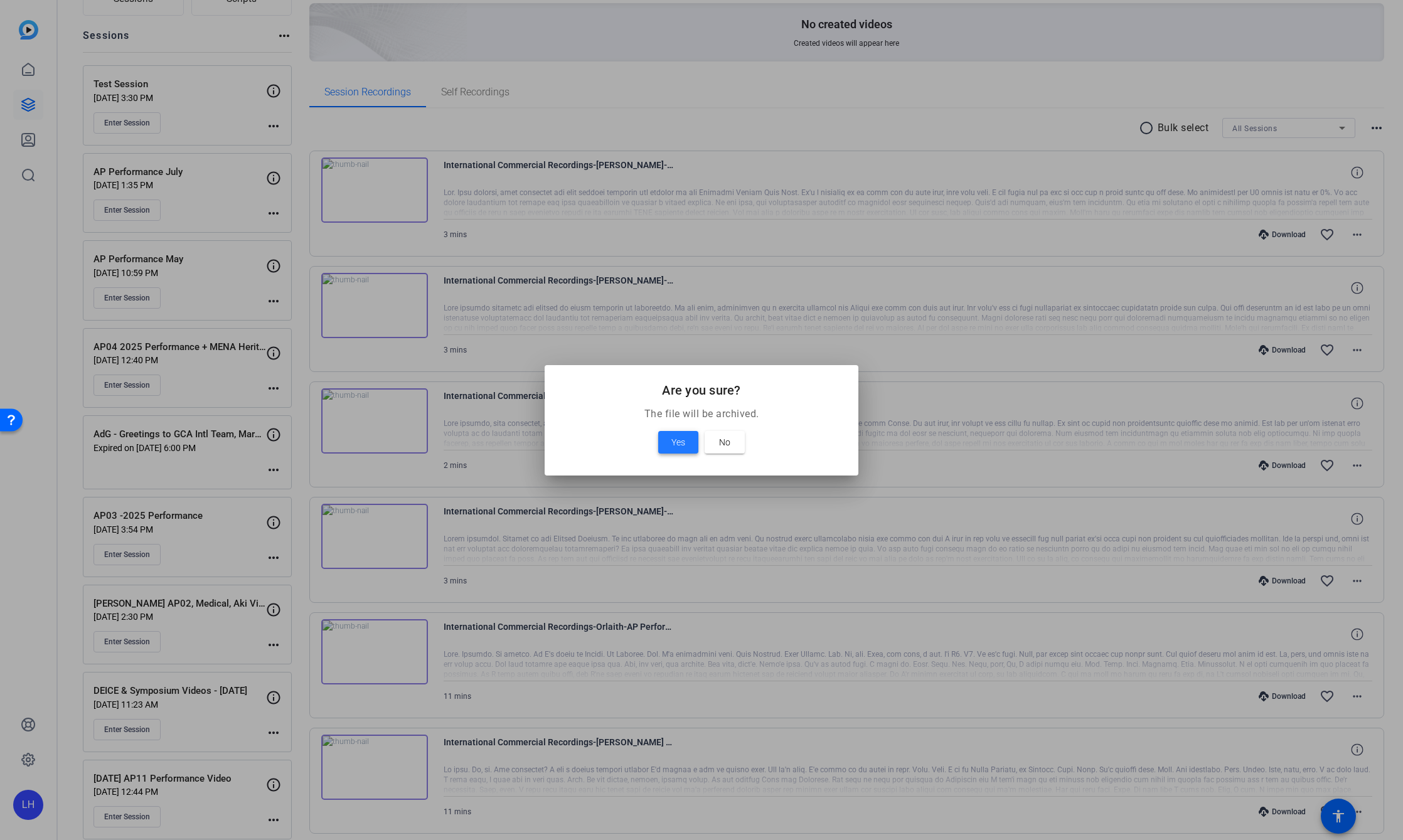
click at [676, 442] on span "Yes" at bounding box center [679, 442] width 13 height 15
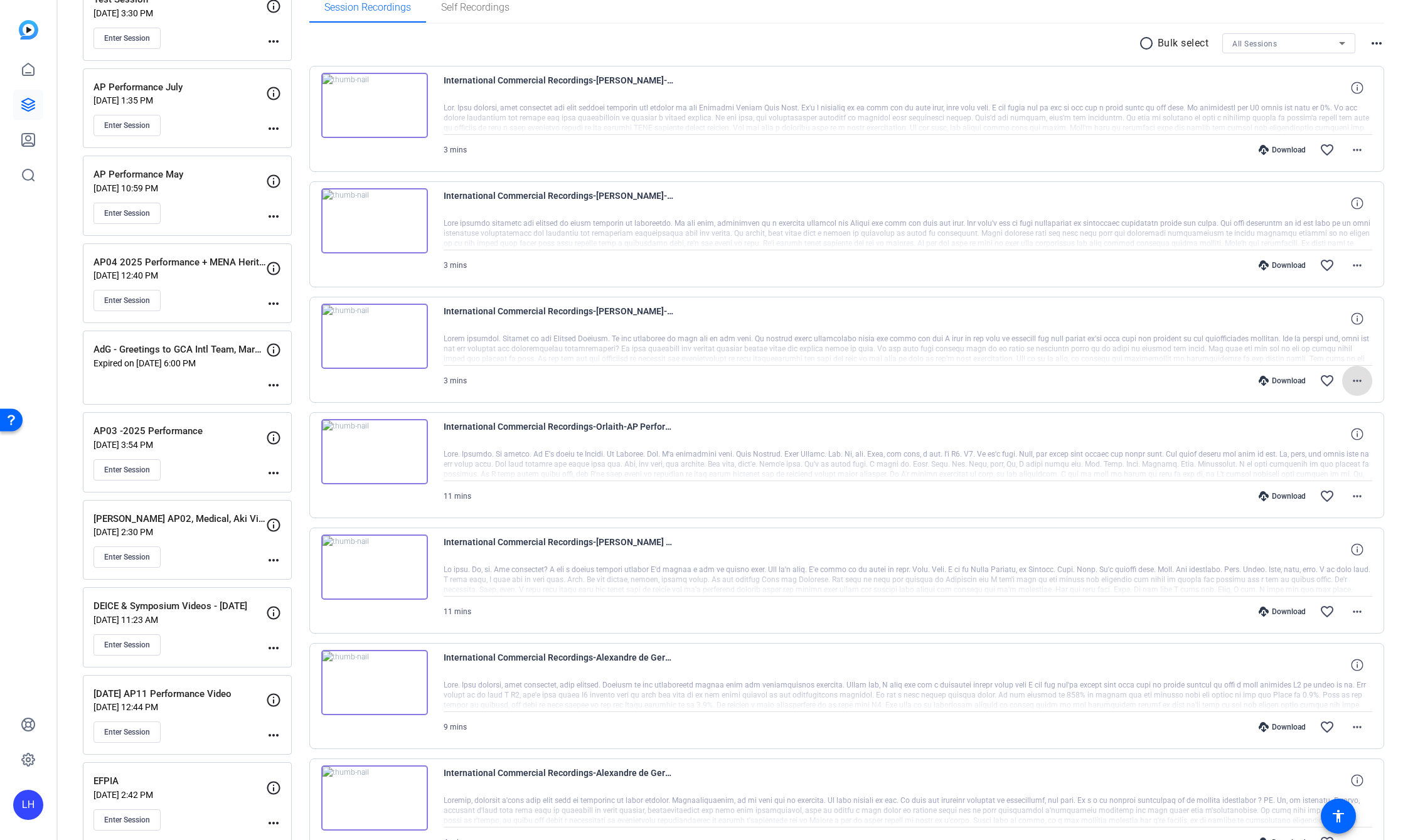
scroll to position [0, 0]
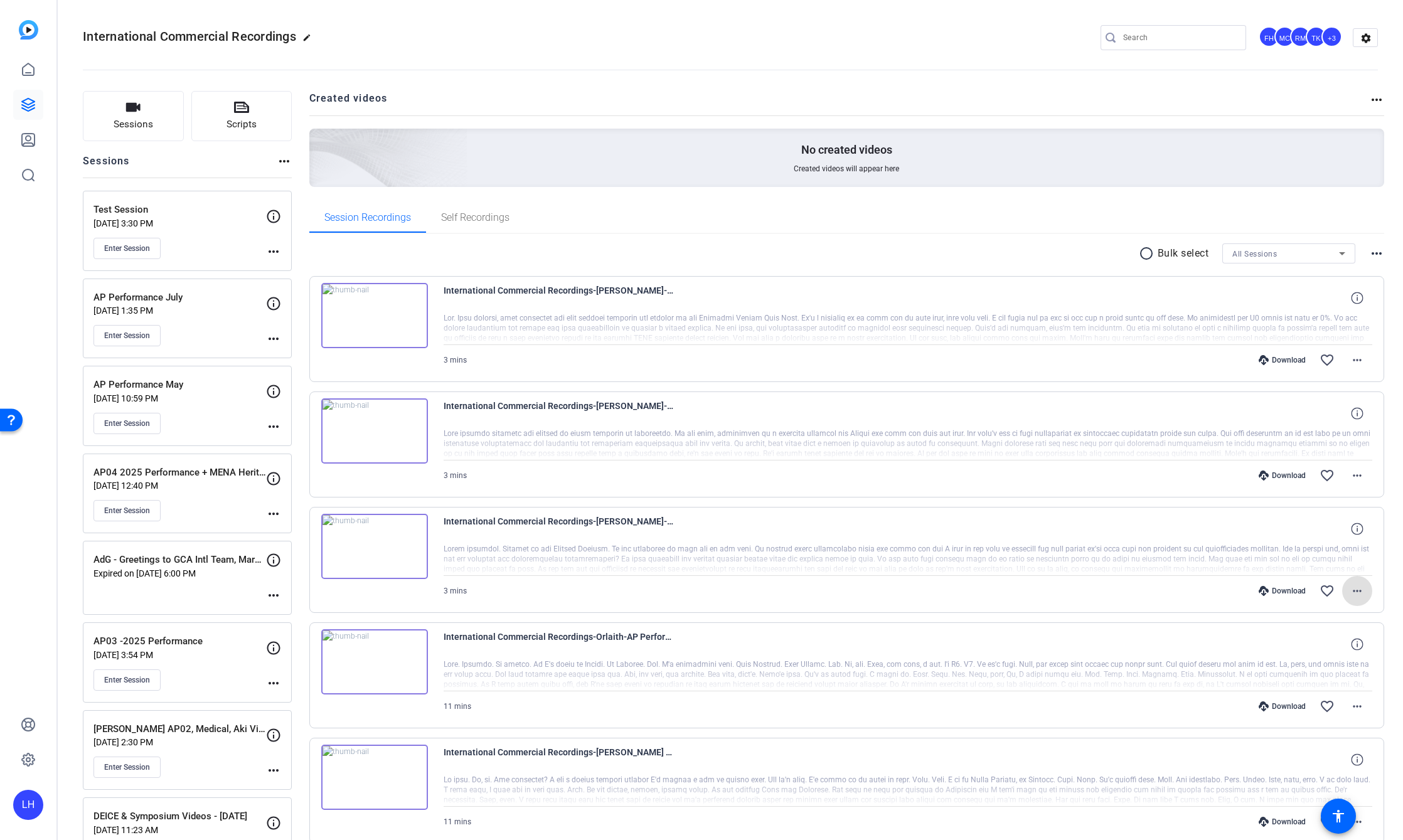
click at [838, 202] on openreel-project-creator-list "Created videos more_horiz No created videos Created videos will appear here" at bounding box center [847, 146] width 1075 height 112
click at [588, 251] on div "radio_button_unchecked Bulk select All Sessions more_horiz" at bounding box center [847, 253] width 1075 height 20
click at [636, 244] on div "radio_button_unchecked Bulk select All Sessions more_horiz" at bounding box center [847, 253] width 1075 height 20
click at [29, 81] on link at bounding box center [29, 70] width 31 height 31
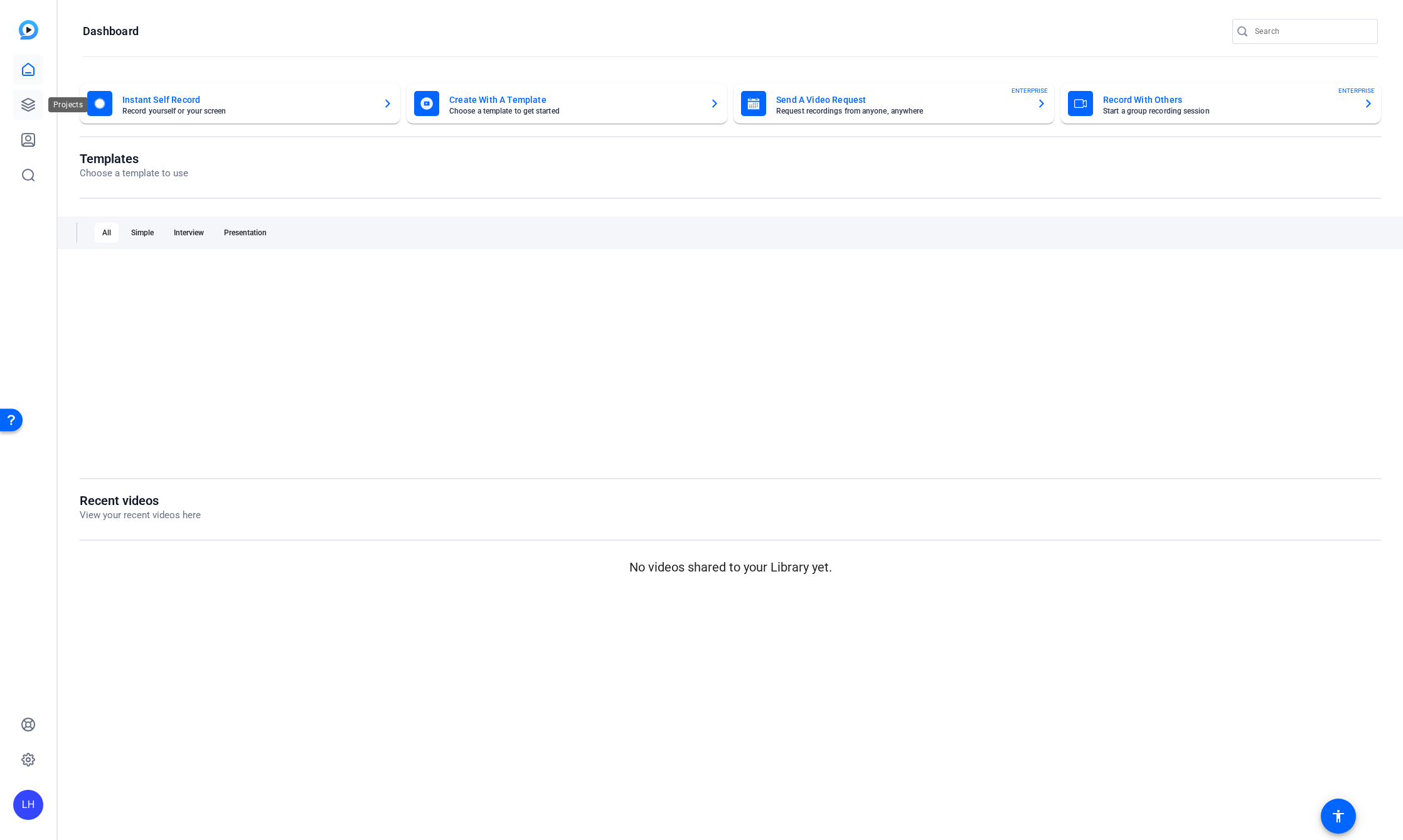
click at [29, 103] on icon at bounding box center [29, 105] width 15 height 15
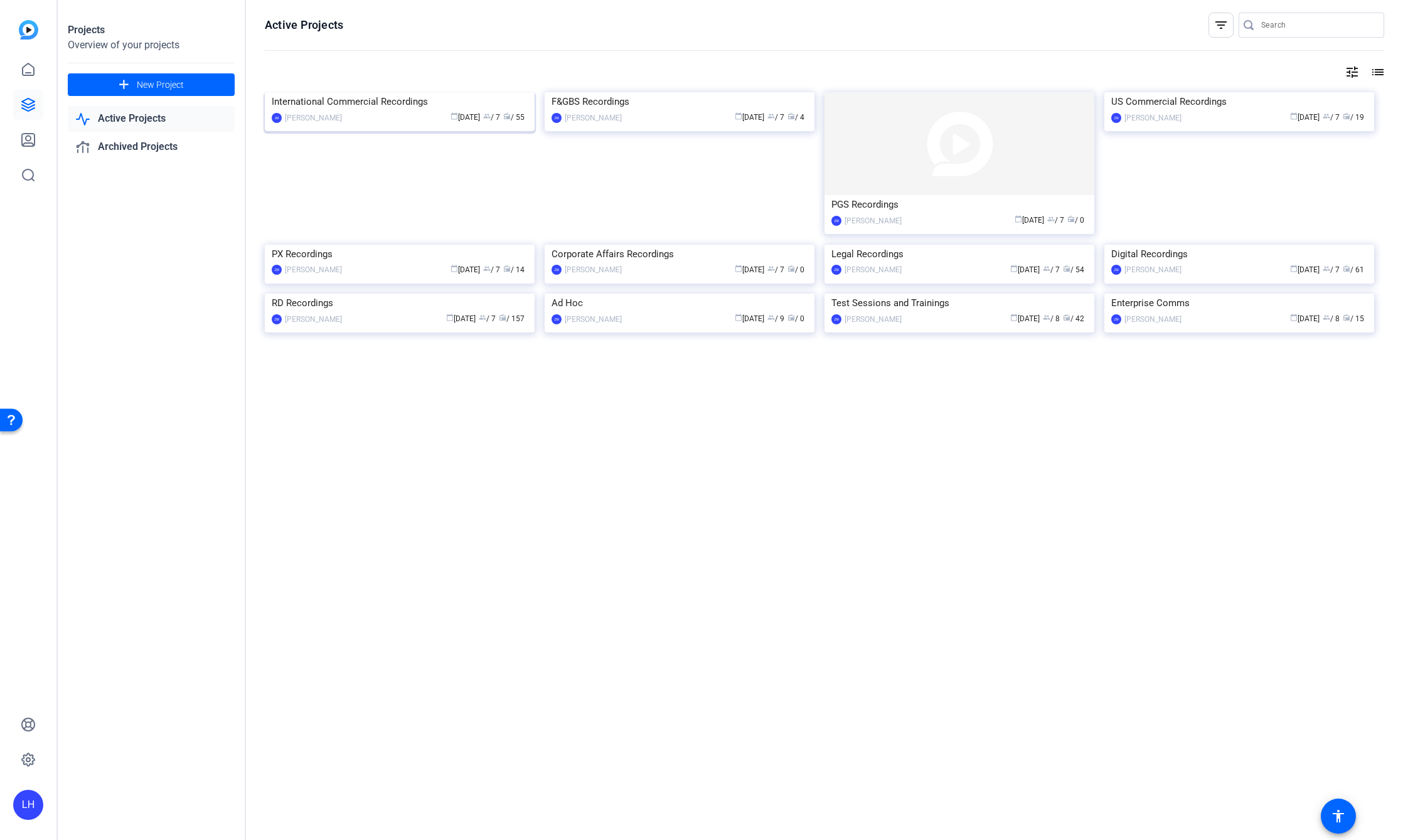
click at [341, 93] on img at bounding box center [399, 93] width 270 height 0
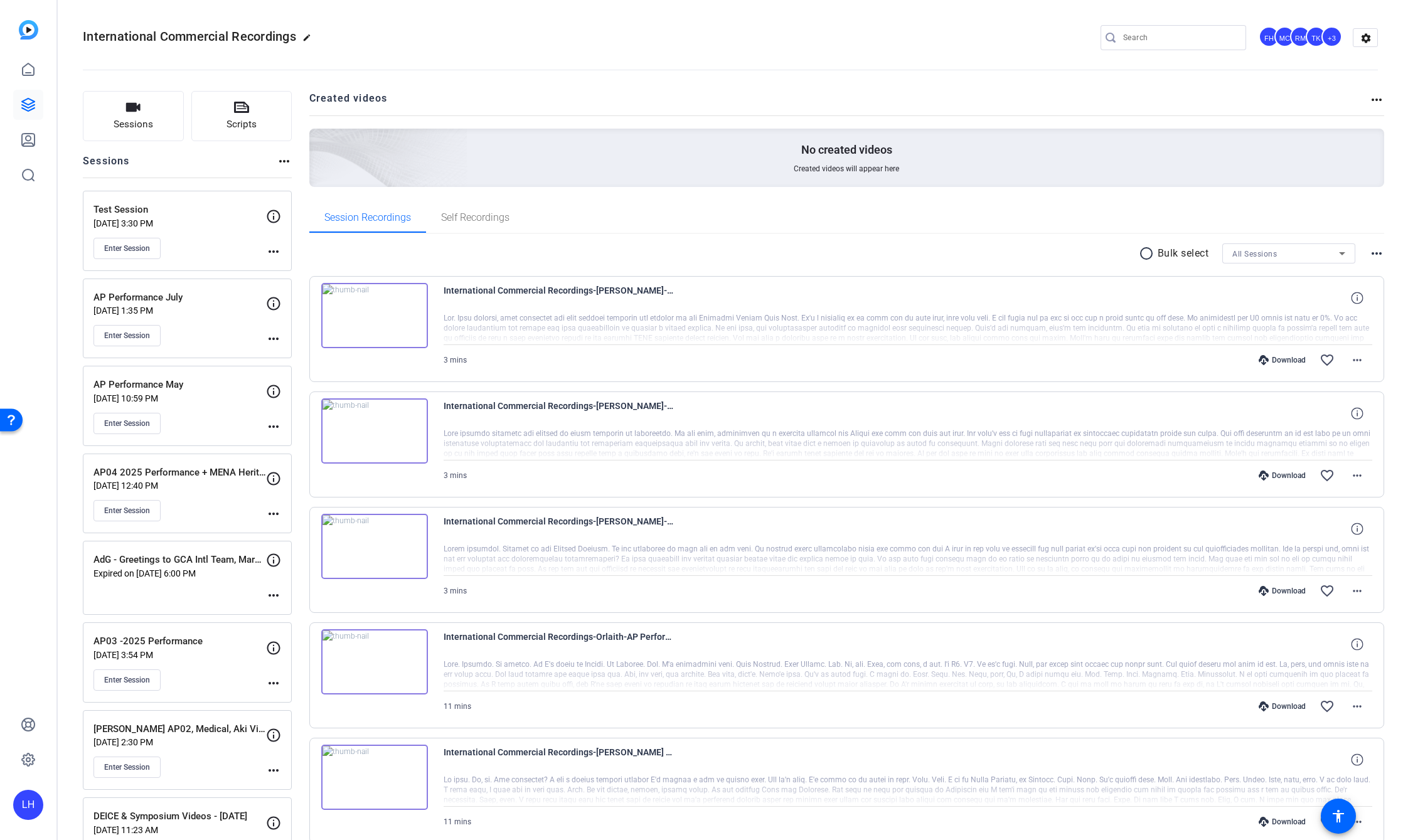
click at [378, 549] on img at bounding box center [375, 547] width 107 height 65
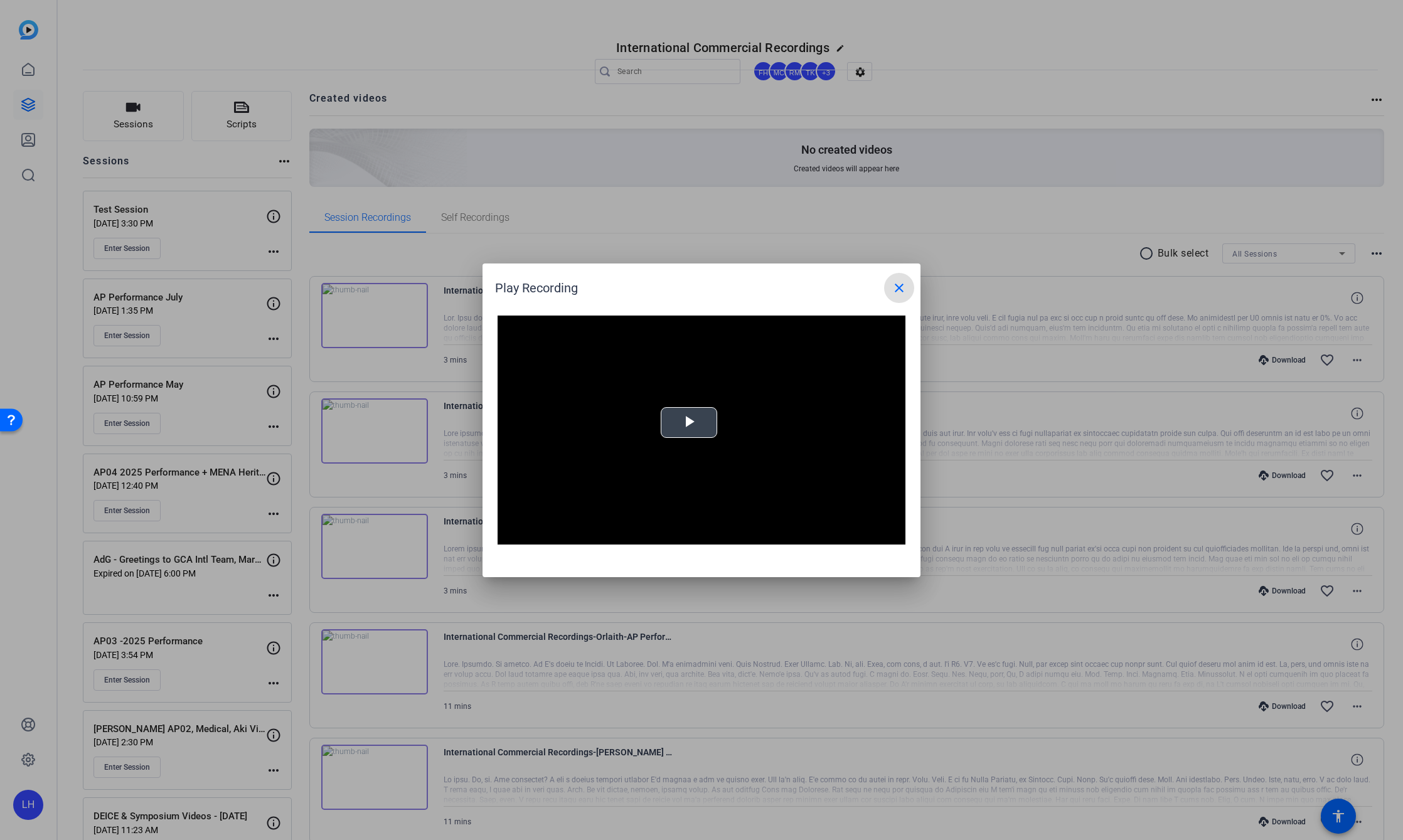
click at [689, 422] on span "Video Player" at bounding box center [689, 422] width 0 height 0
click at [896, 293] on mat-icon "close" at bounding box center [899, 289] width 15 height 15
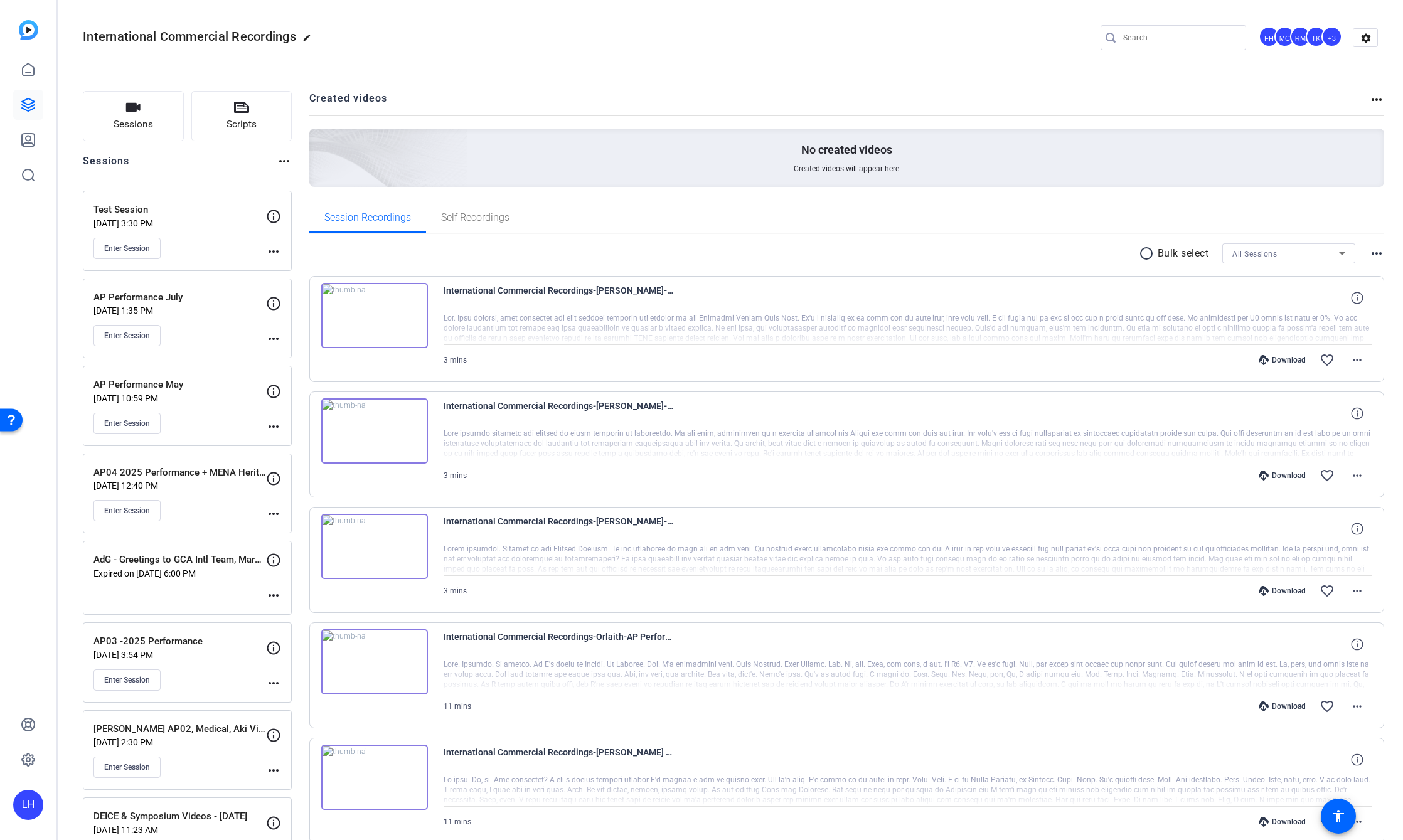
click at [364, 429] on img at bounding box center [375, 431] width 107 height 65
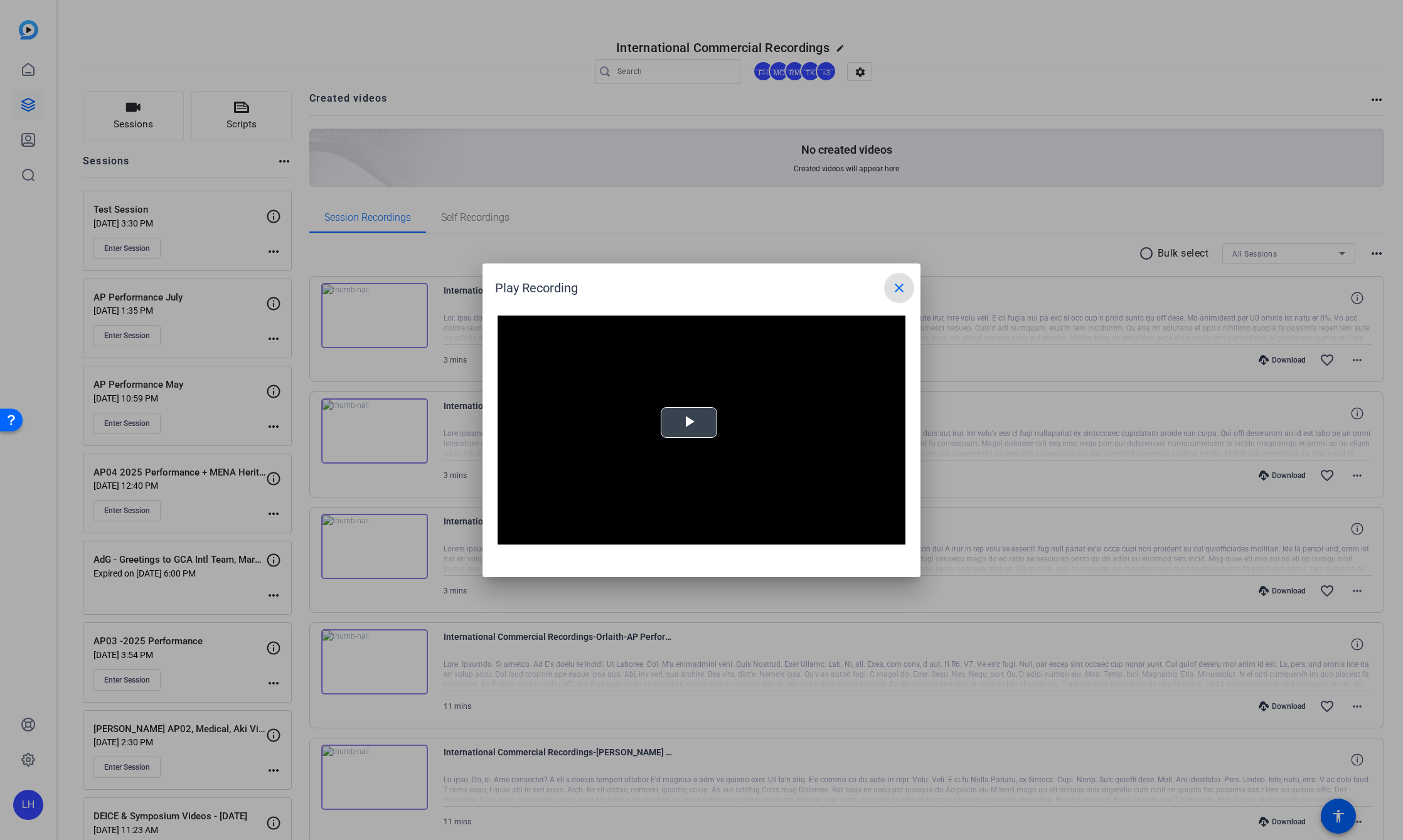
click at [689, 422] on span "Video Player" at bounding box center [689, 422] width 0 height 0
click at [901, 288] on mat-icon "close" at bounding box center [899, 289] width 15 height 15
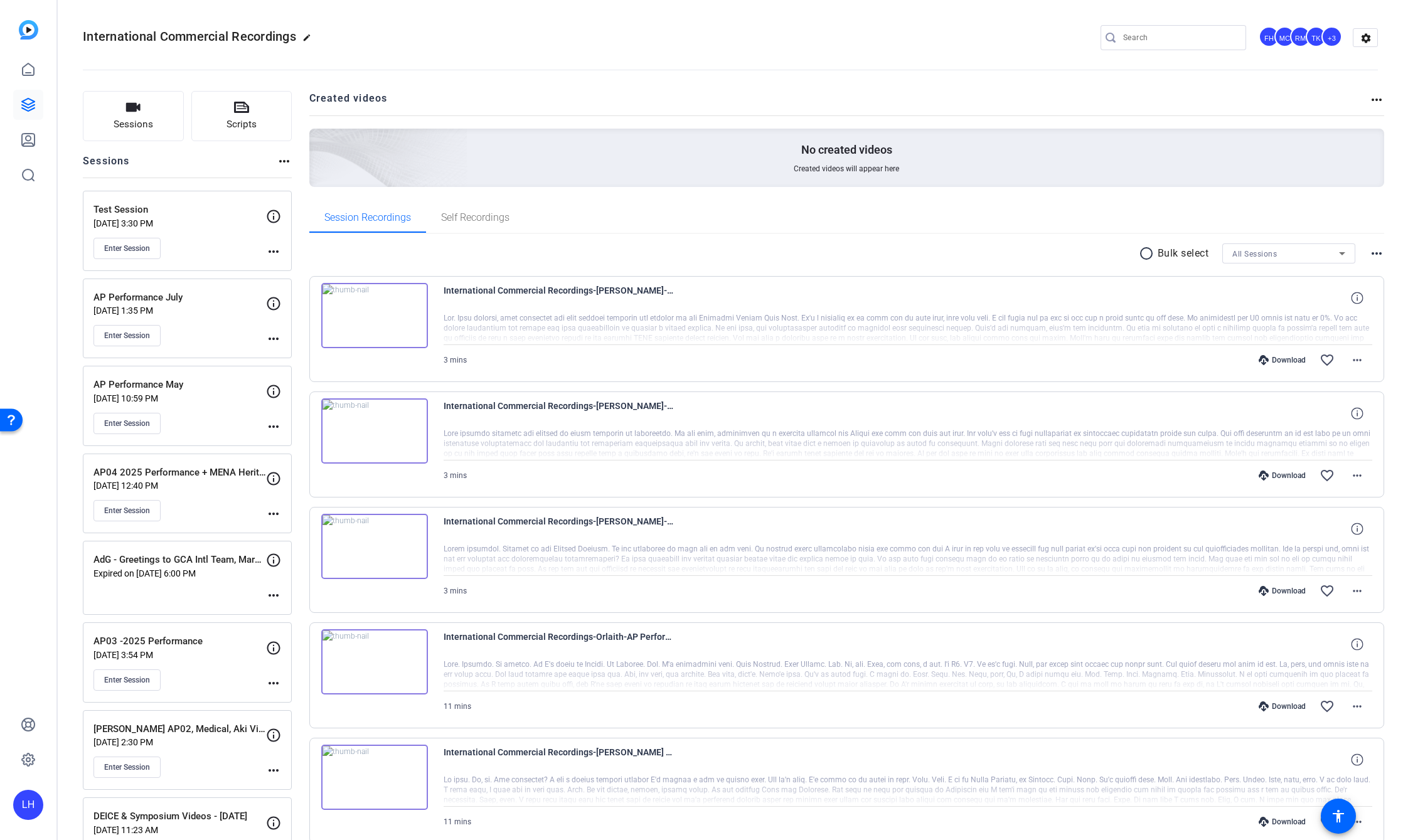
click at [365, 310] on img at bounding box center [375, 315] width 107 height 65
